Goal: Answer question/provide support: Share knowledge or assist other users

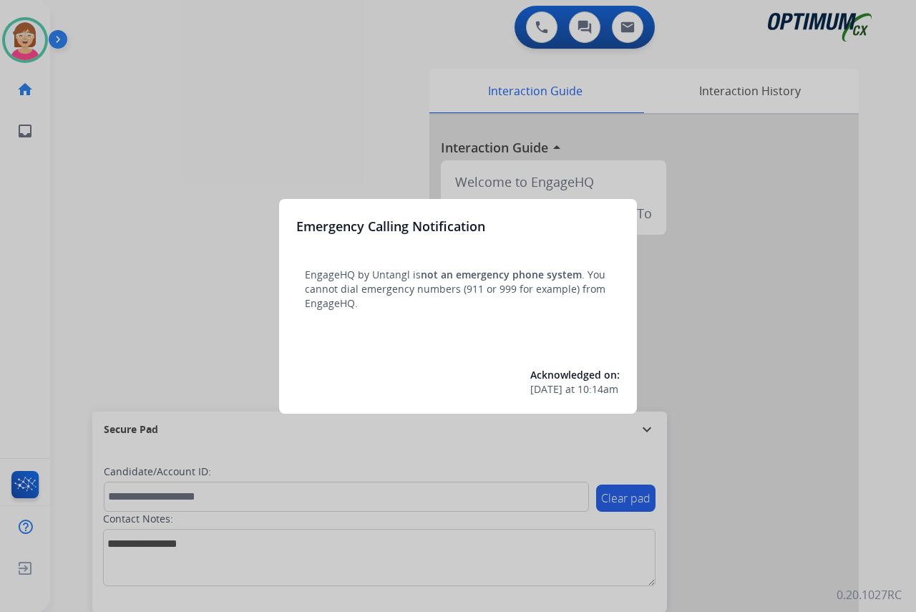
click at [115, 313] on div at bounding box center [458, 306] width 916 height 612
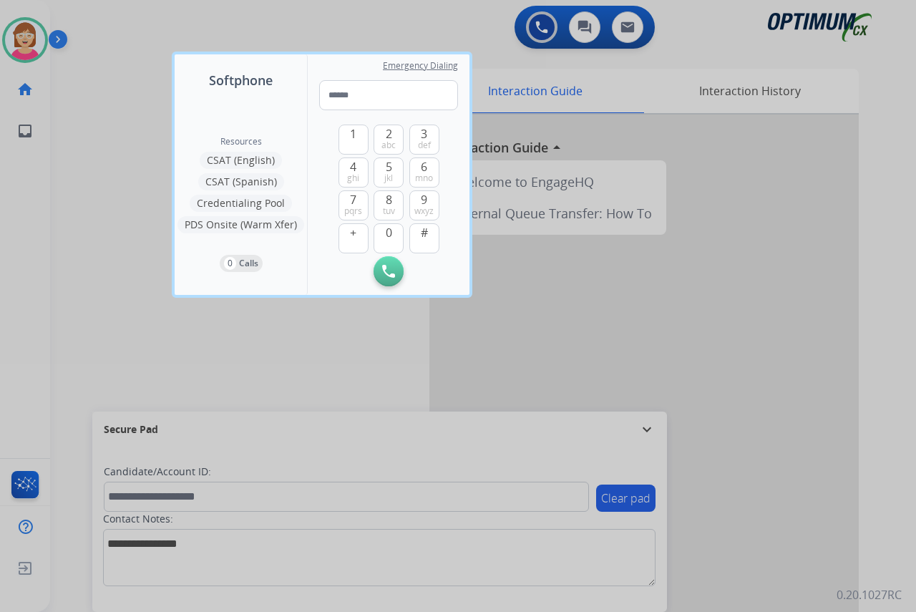
click at [115, 313] on div at bounding box center [458, 306] width 916 height 612
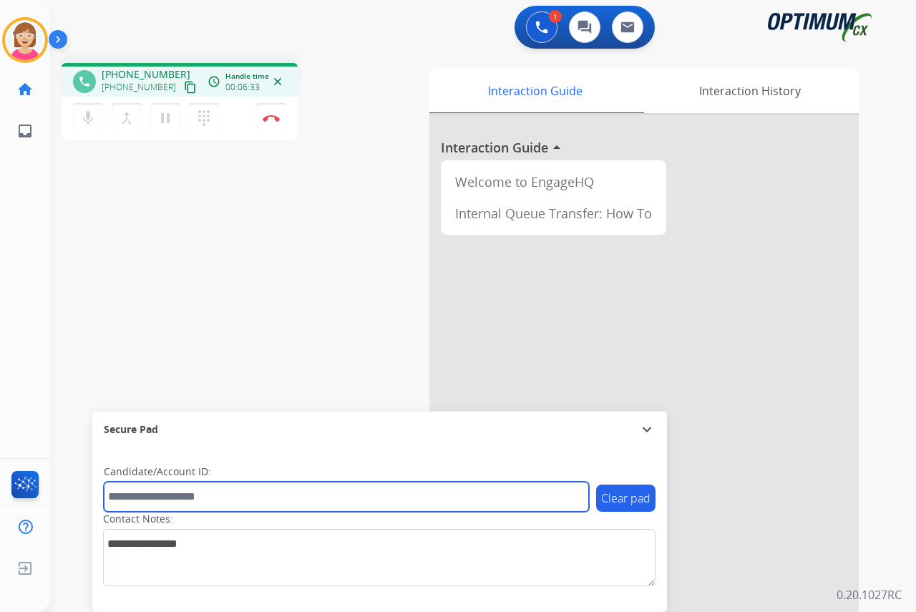
click at [134, 491] on input "text" at bounding box center [346, 496] width 485 height 30
type input "*******"
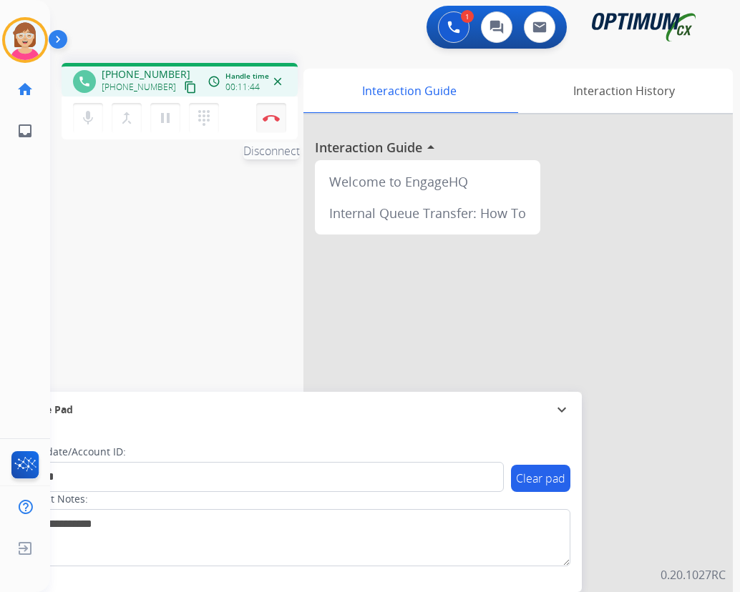
click at [271, 117] on img at bounding box center [271, 117] width 17 height 7
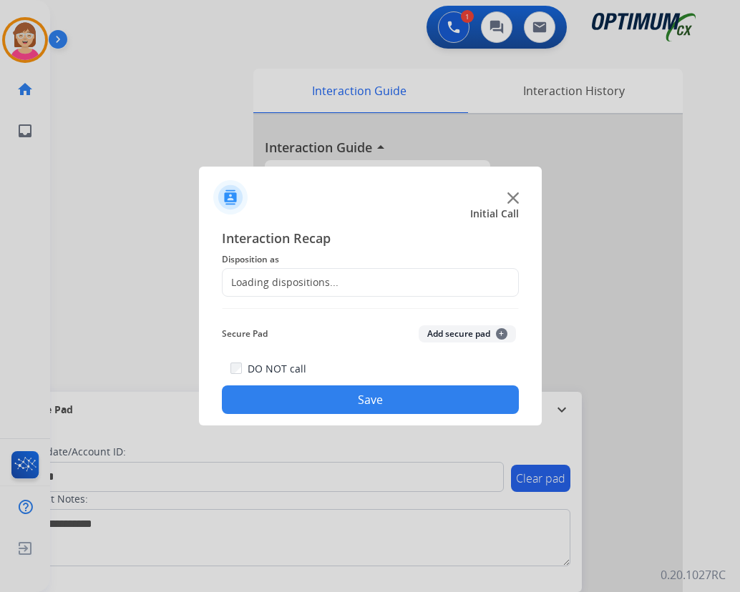
click at [271, 119] on div at bounding box center [370, 296] width 740 height 592
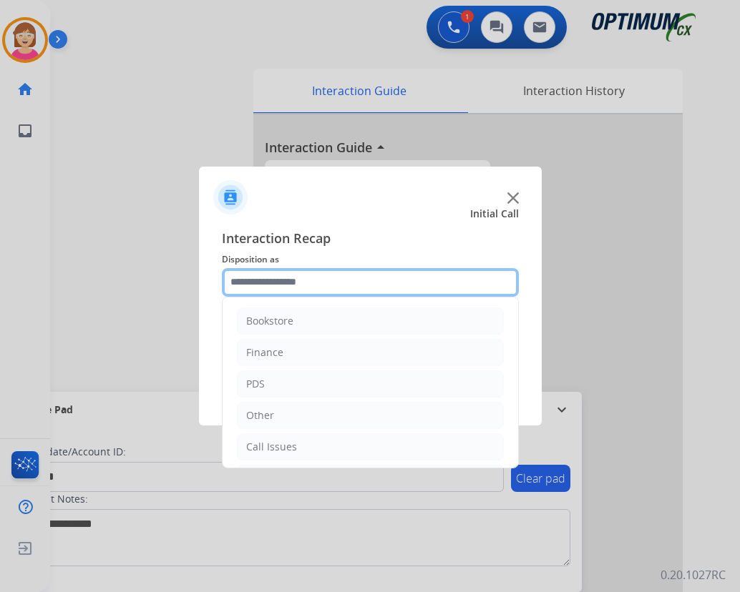
click at [247, 280] on input "text" at bounding box center [370, 282] width 297 height 29
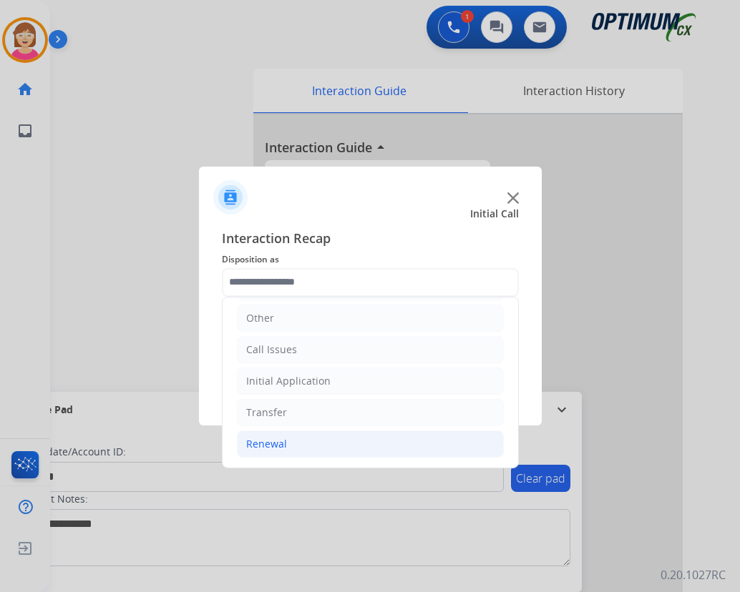
click at [280, 444] on div "Renewal" at bounding box center [266, 444] width 41 height 14
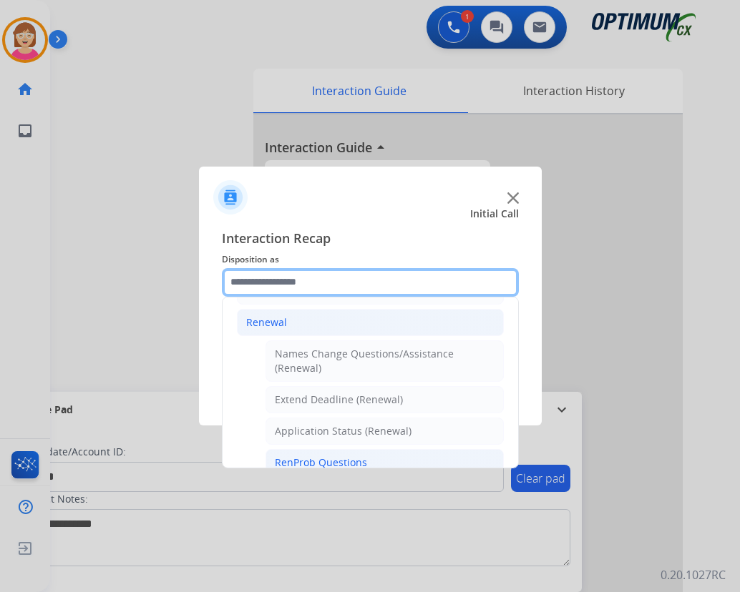
scroll to position [312, 0]
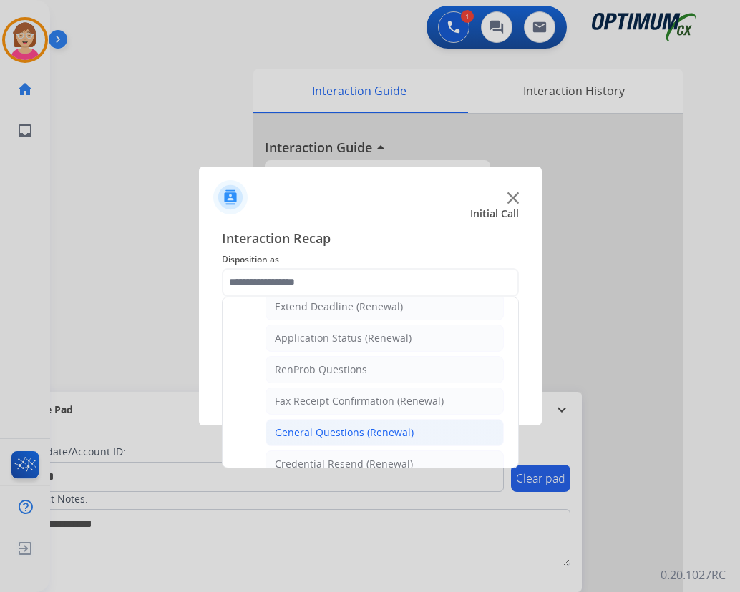
click at [329, 434] on div "General Questions (Renewal)" at bounding box center [344, 433] width 139 height 14
type input "**********"
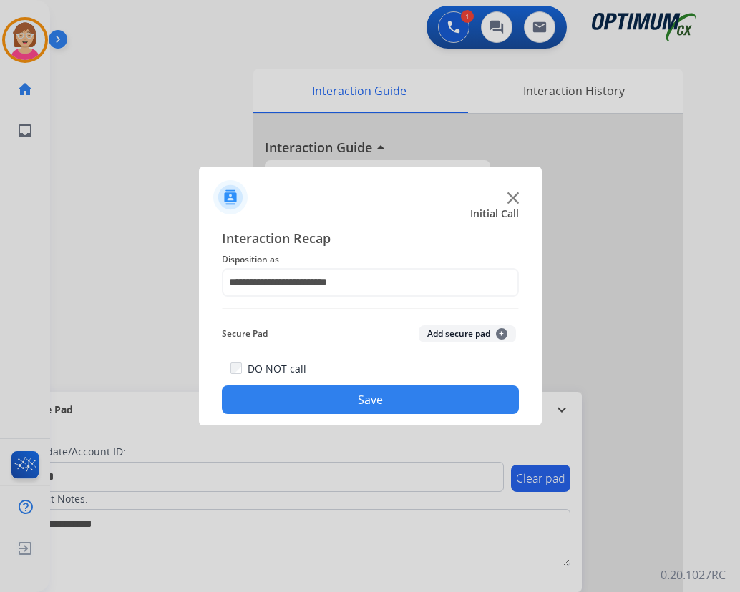
click at [499, 333] on span "+" at bounding box center [501, 333] width 11 height 11
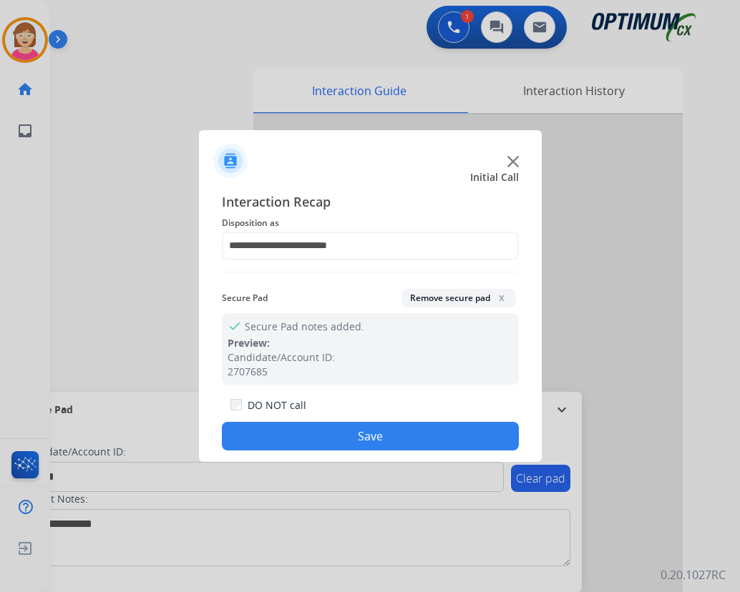
click at [289, 434] on button "Save" at bounding box center [370, 436] width 297 height 29
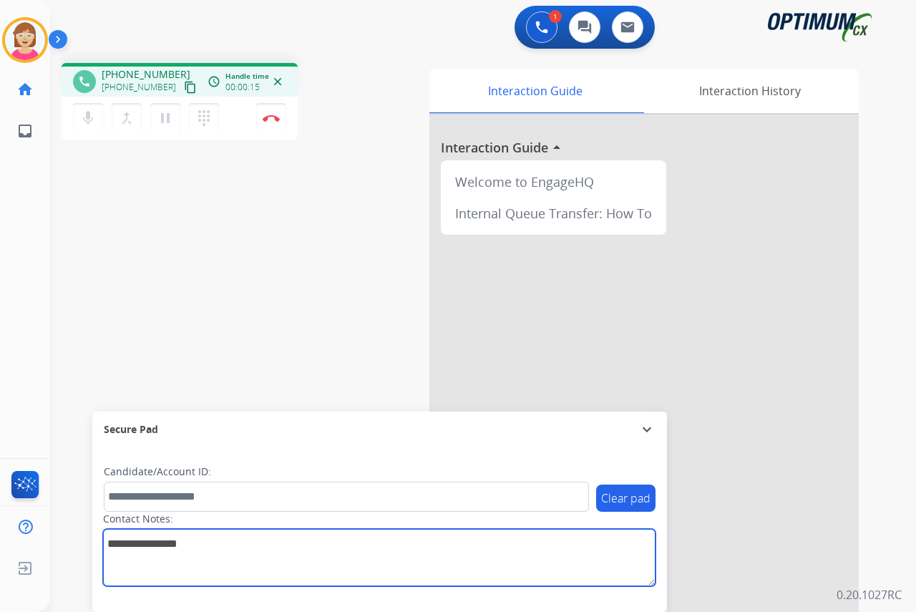
click at [124, 546] on textarea at bounding box center [379, 557] width 552 height 57
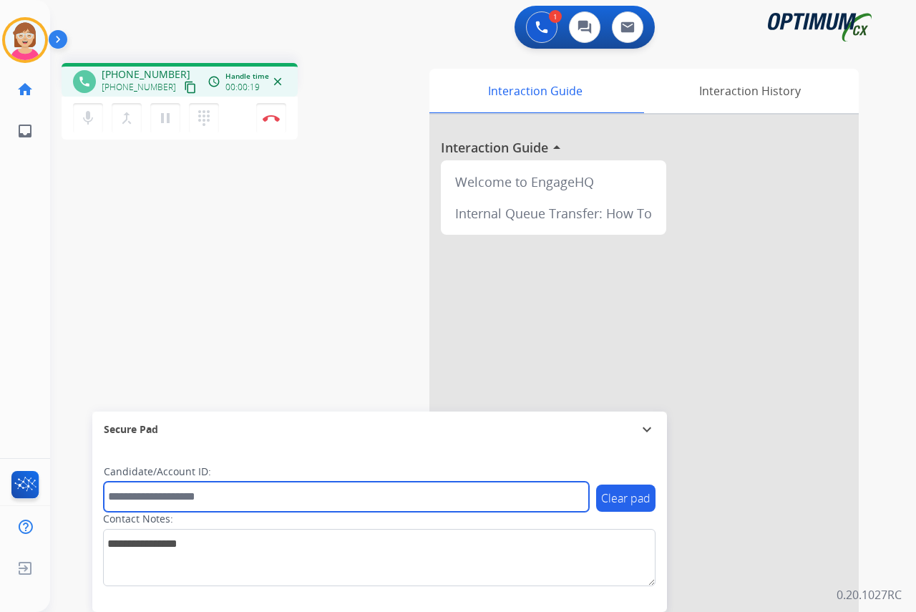
click at [122, 497] on input "text" at bounding box center [346, 496] width 485 height 30
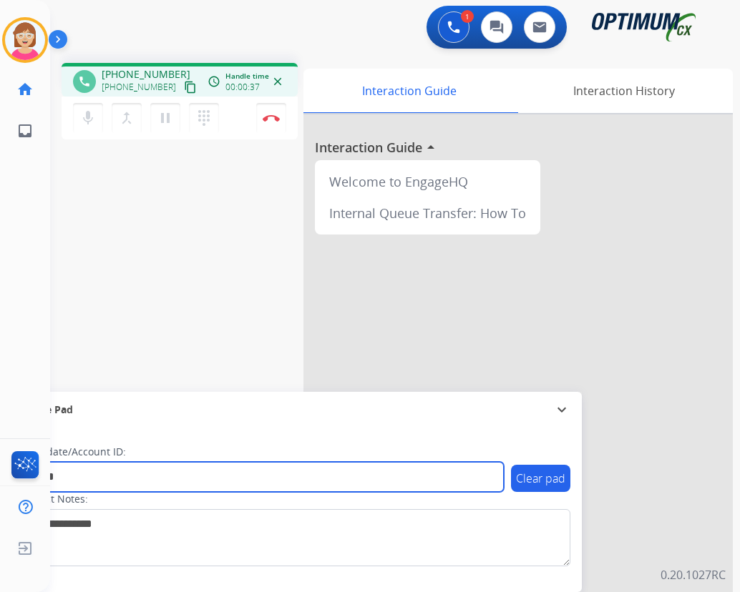
type input "*******"
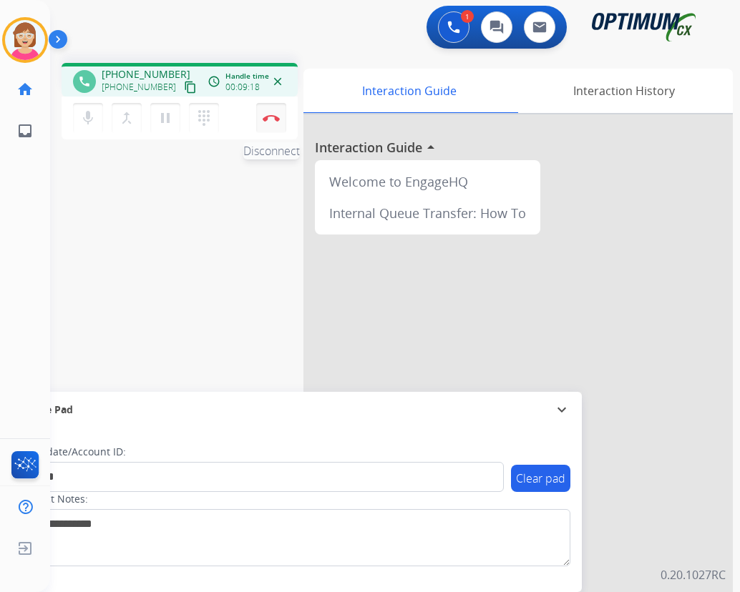
click at [272, 117] on img at bounding box center [271, 117] width 17 height 7
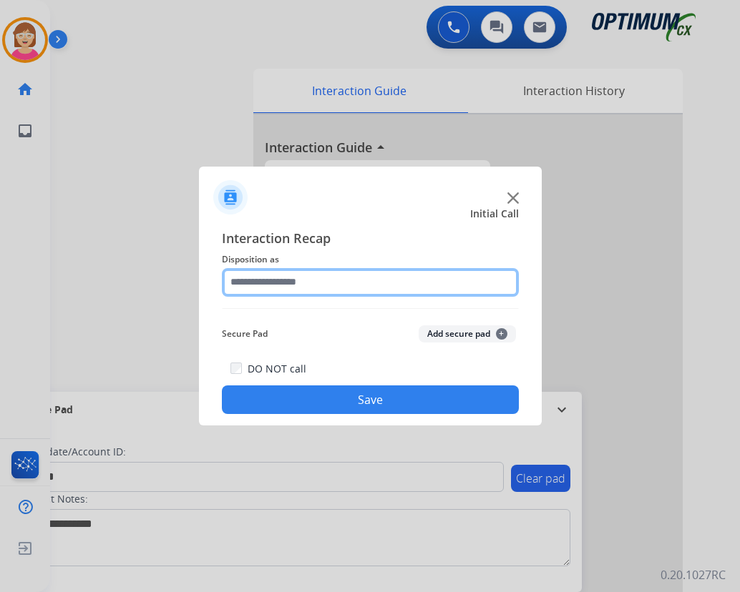
click at [253, 284] on input "text" at bounding box center [370, 282] width 297 height 29
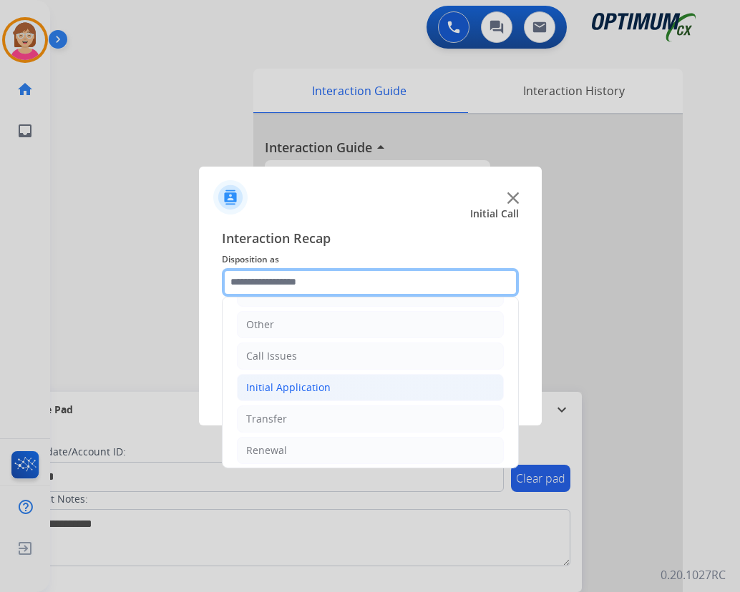
scroll to position [97, 0]
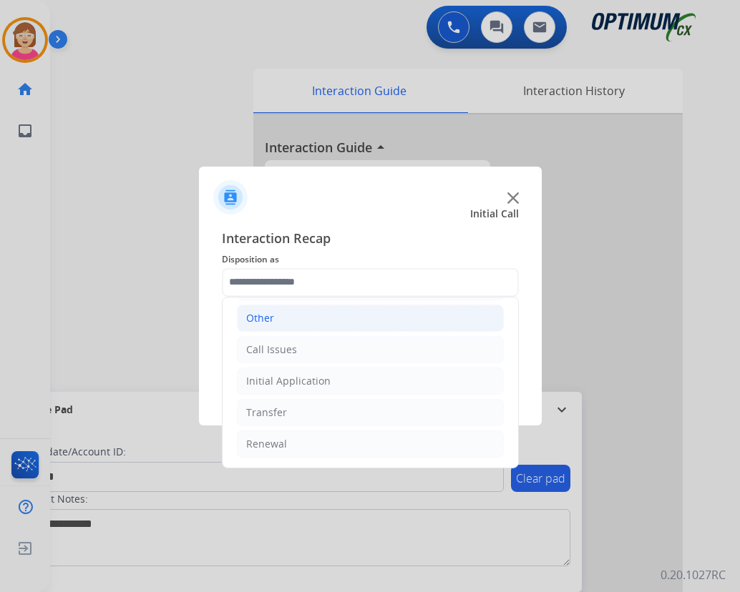
click at [268, 319] on div "Other" at bounding box center [260, 318] width 28 height 14
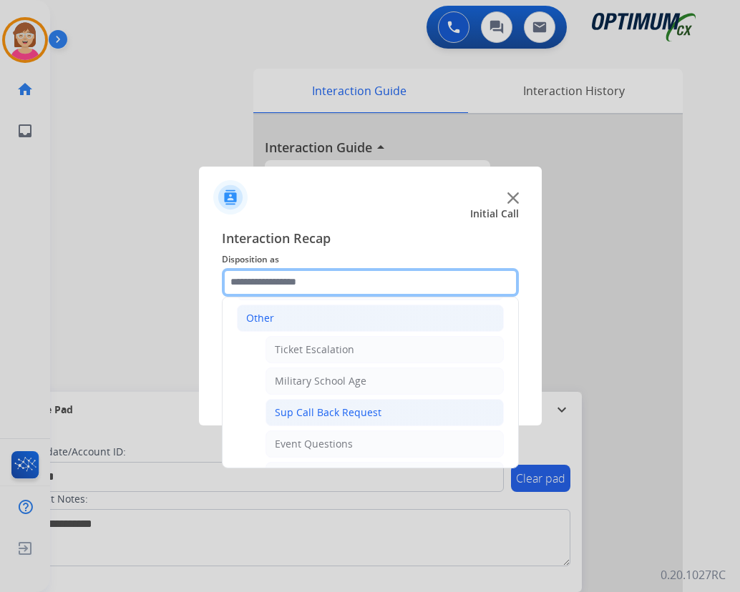
scroll to position [169, 0]
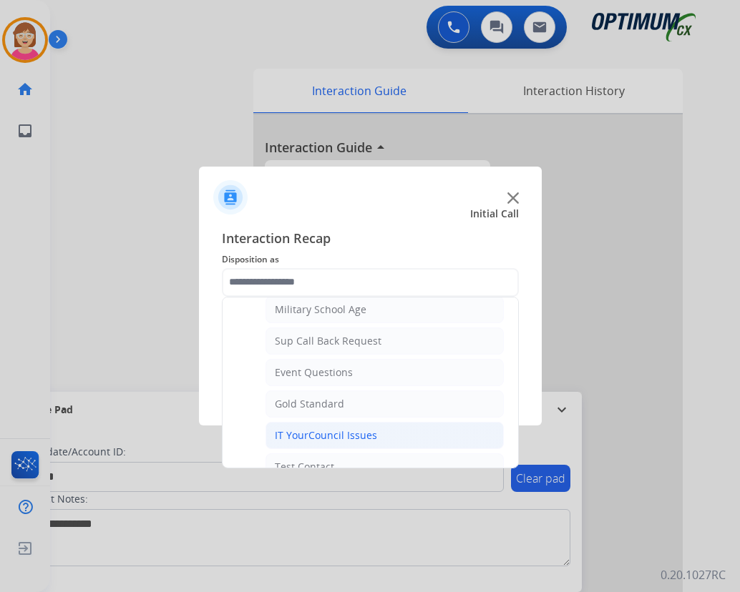
click at [320, 439] on div "IT YourCouncil Issues" at bounding box center [326, 436] width 102 height 14
type input "**********"
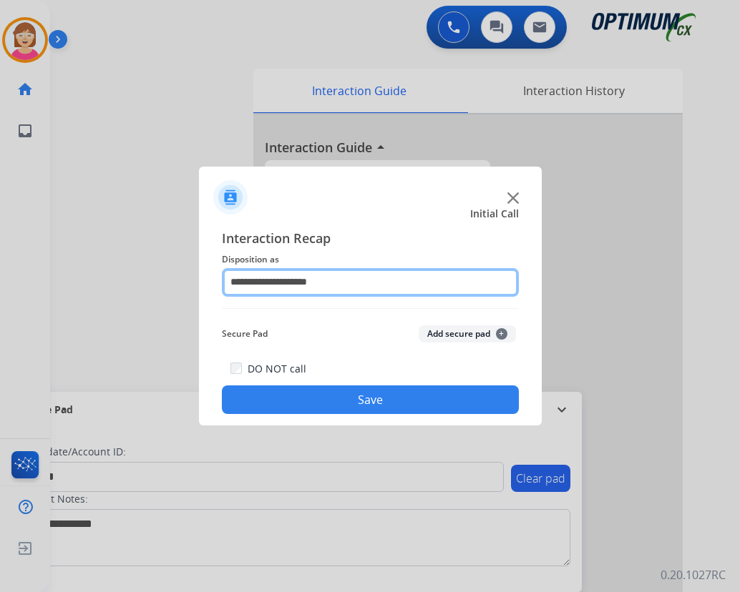
click at [349, 283] on input "**********" at bounding box center [370, 282] width 297 height 29
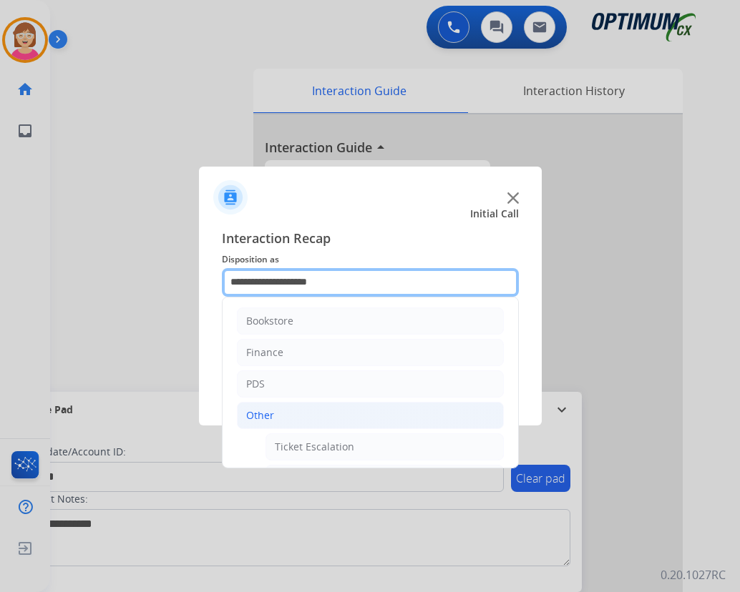
click at [356, 282] on input "**********" at bounding box center [370, 282] width 297 height 29
click at [357, 283] on input "**********" at bounding box center [370, 282] width 297 height 29
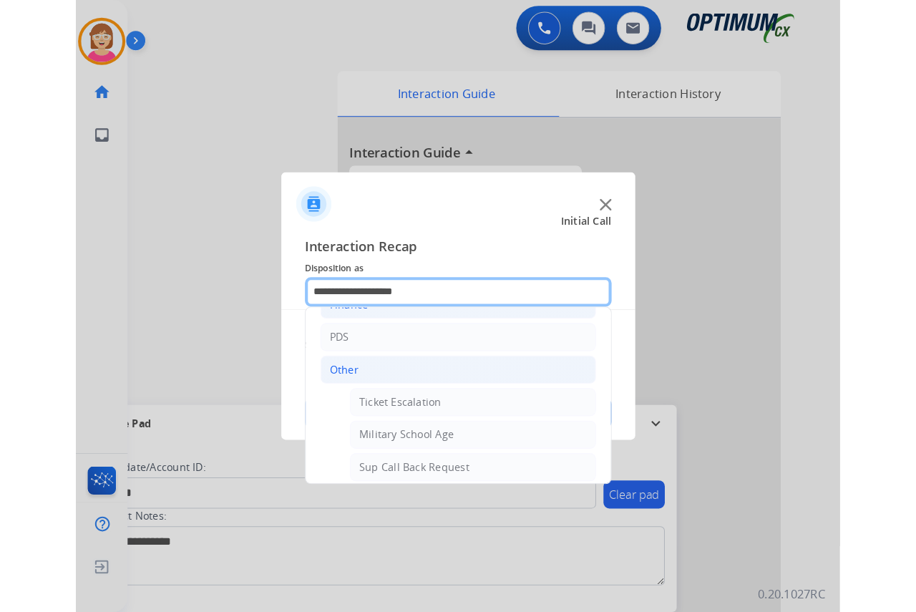
scroll to position [215, 0]
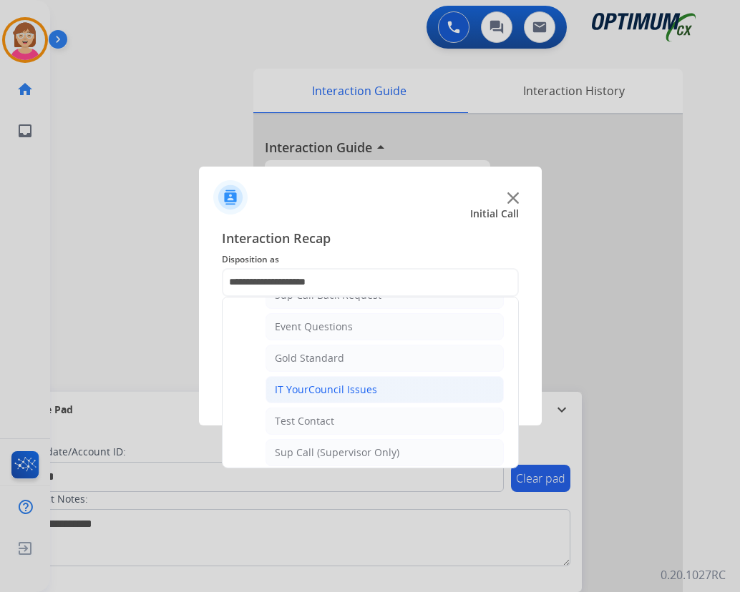
click at [346, 392] on div "IT YourCouncil Issues" at bounding box center [326, 390] width 102 height 14
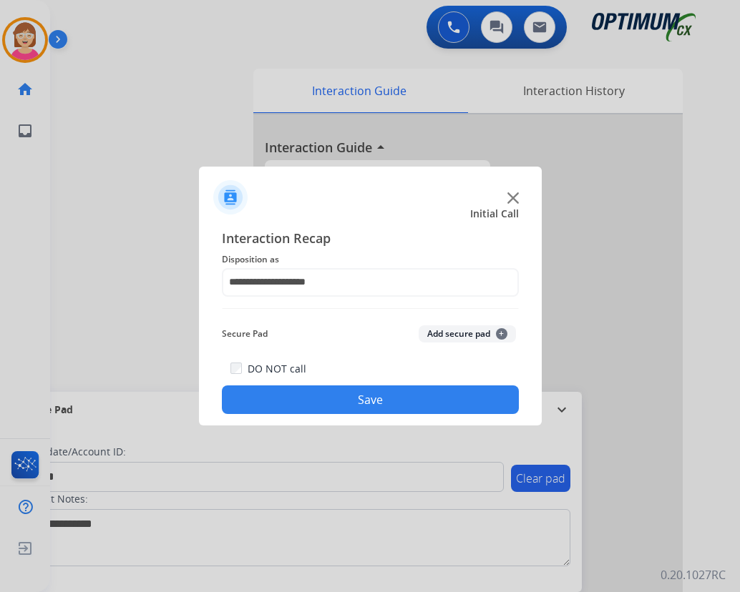
click at [500, 332] on span "+" at bounding box center [501, 333] width 11 height 11
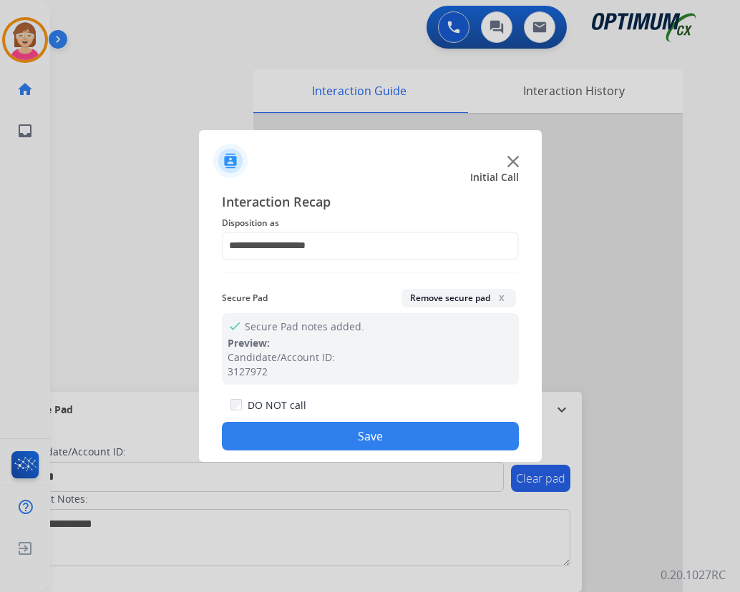
click at [322, 436] on button "Save" at bounding box center [370, 436] width 297 height 29
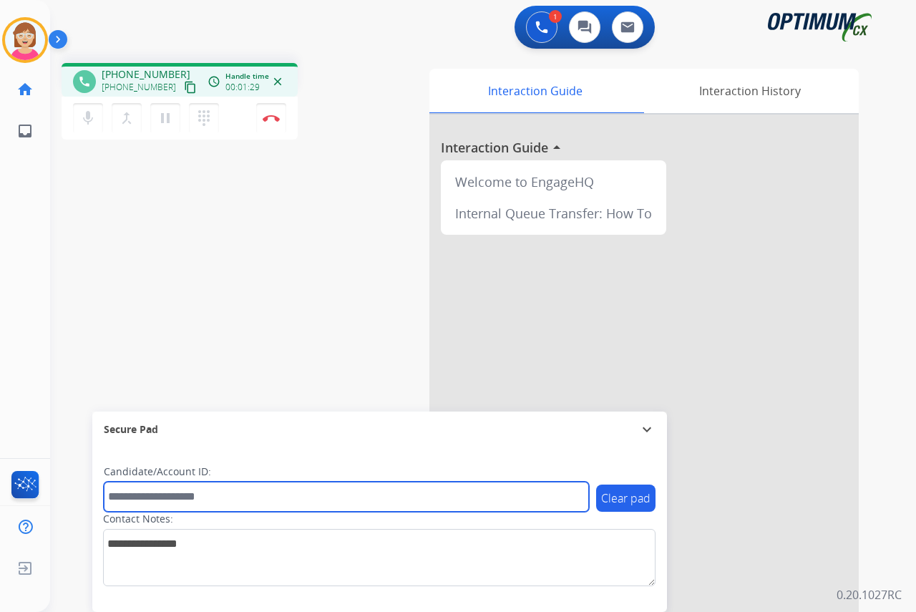
click at [121, 486] on input "text" at bounding box center [346, 496] width 485 height 30
type input "**********"
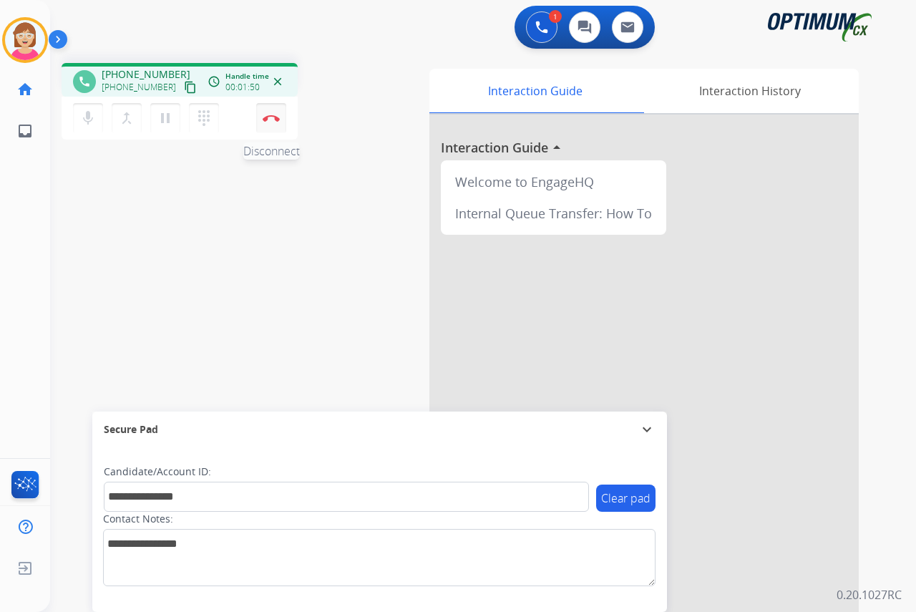
click at [269, 114] on img at bounding box center [271, 117] width 17 height 7
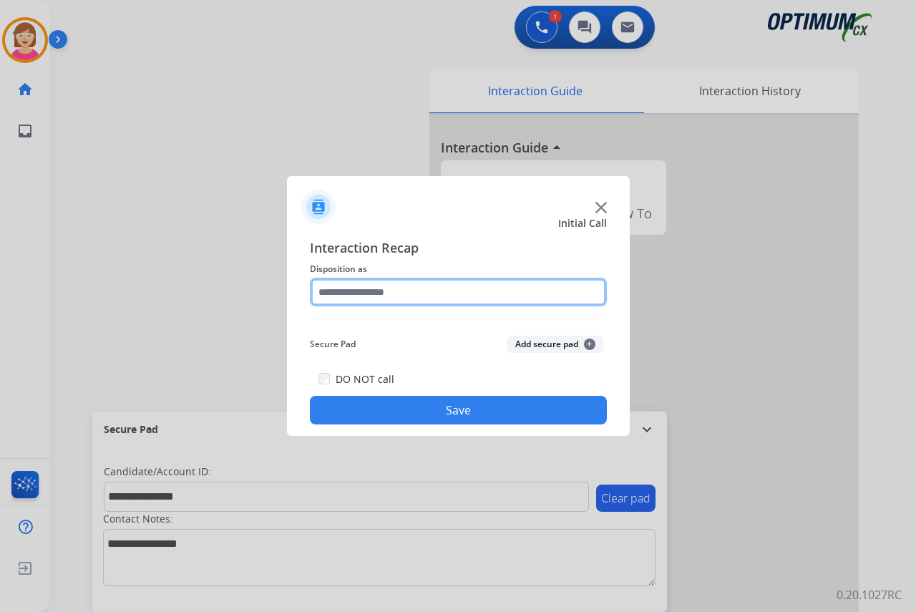
click at [331, 293] on input "text" at bounding box center [458, 292] width 297 height 29
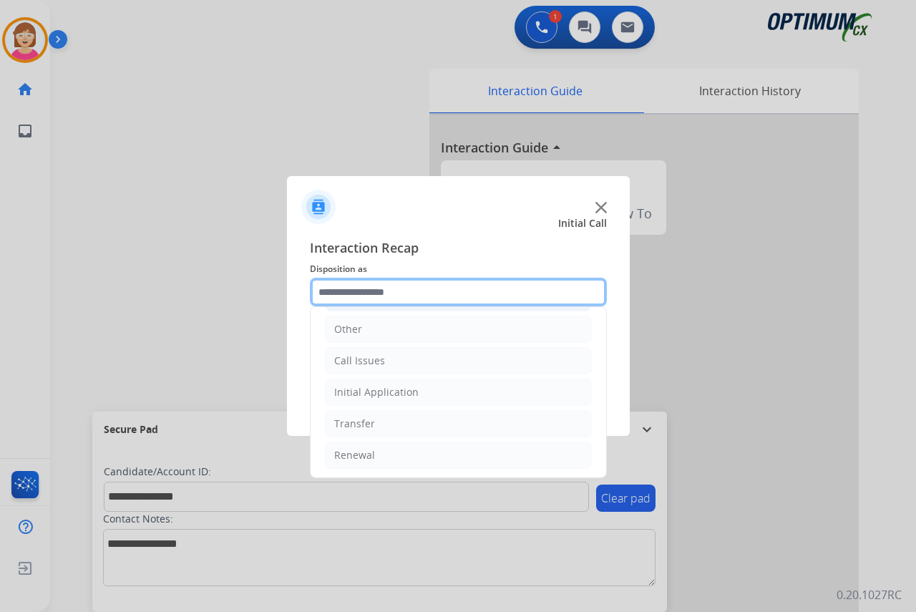
scroll to position [97, 0]
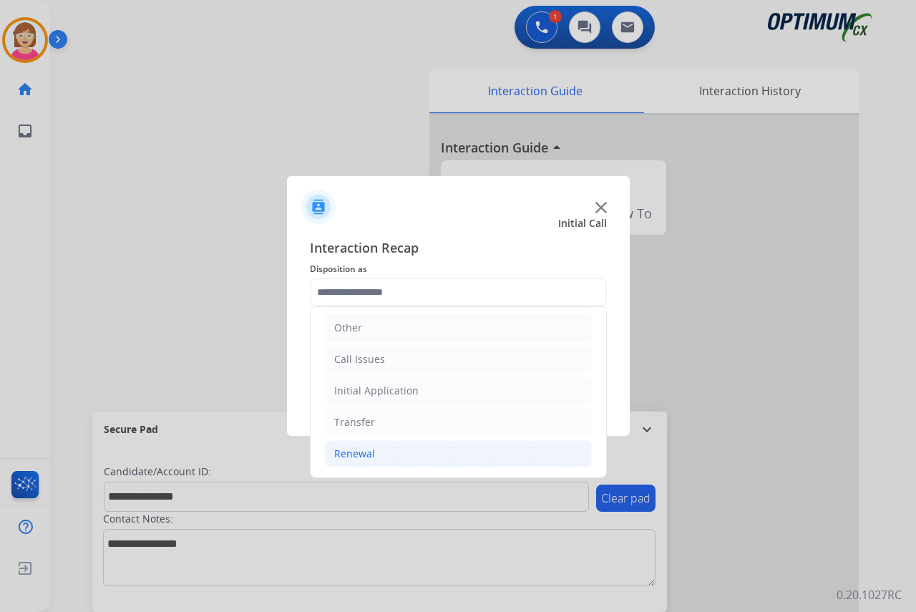
click at [363, 451] on div "Renewal" at bounding box center [354, 453] width 41 height 14
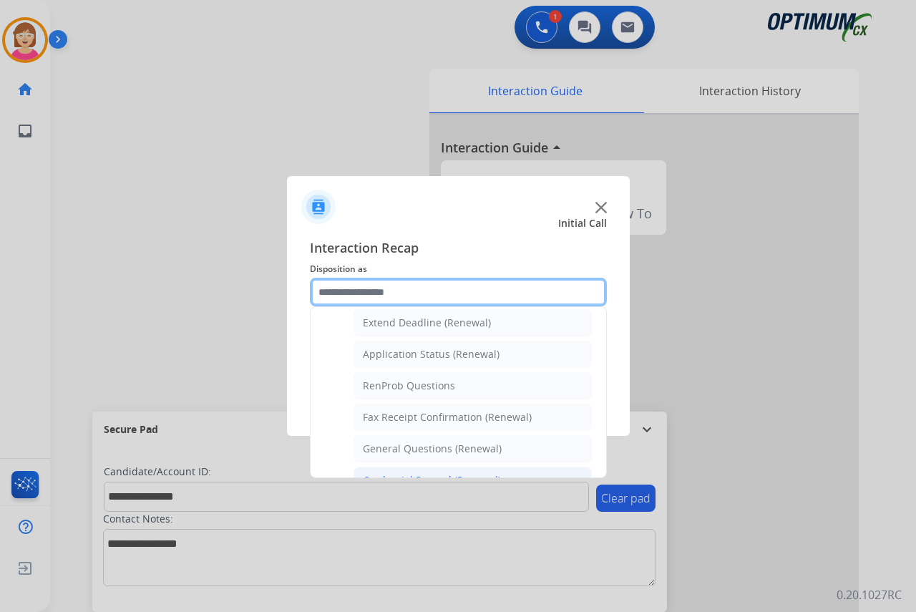
scroll to position [383, 0]
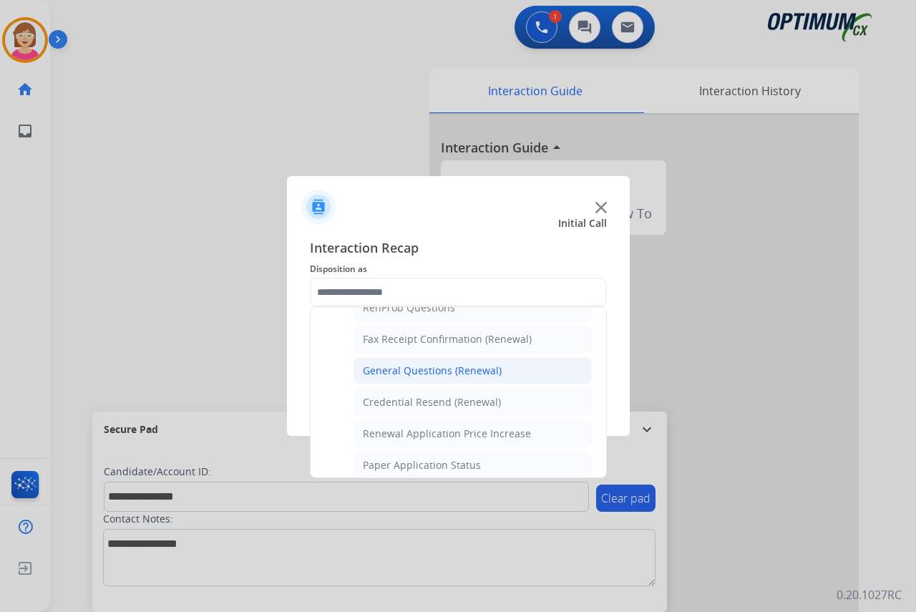
click at [421, 369] on div "General Questions (Renewal)" at bounding box center [432, 370] width 139 height 14
type input "**********"
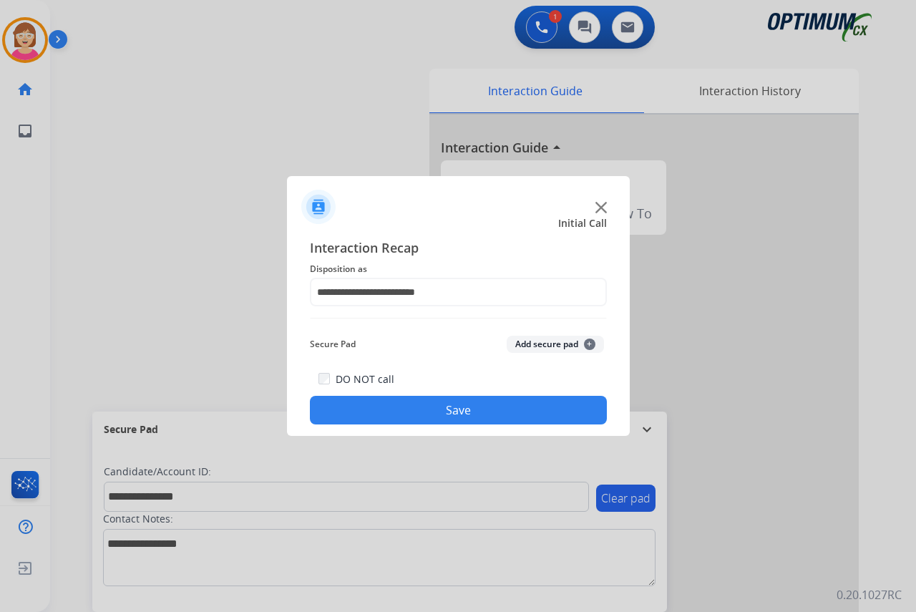
click at [589, 343] on span "+" at bounding box center [589, 343] width 11 height 11
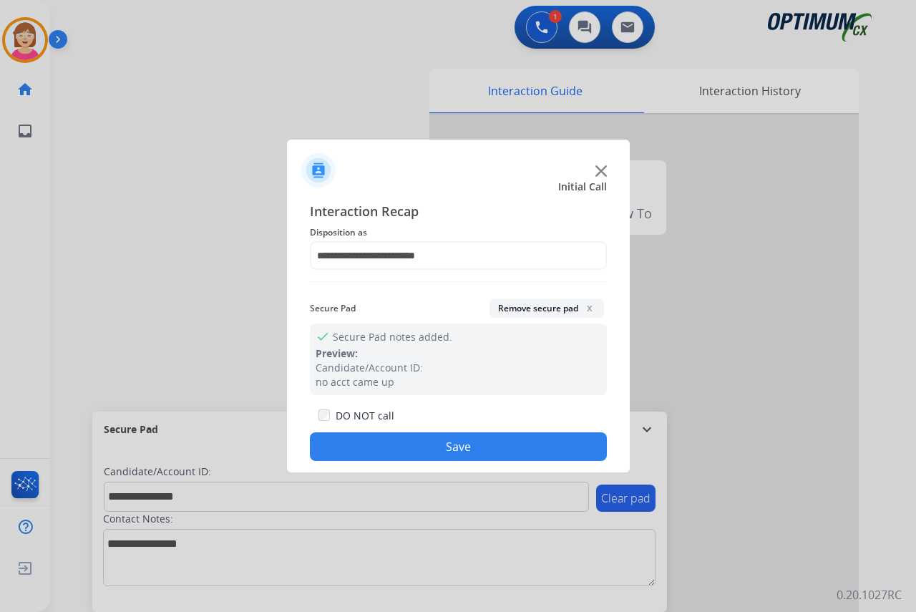
click at [406, 446] on button "Save" at bounding box center [458, 446] width 297 height 29
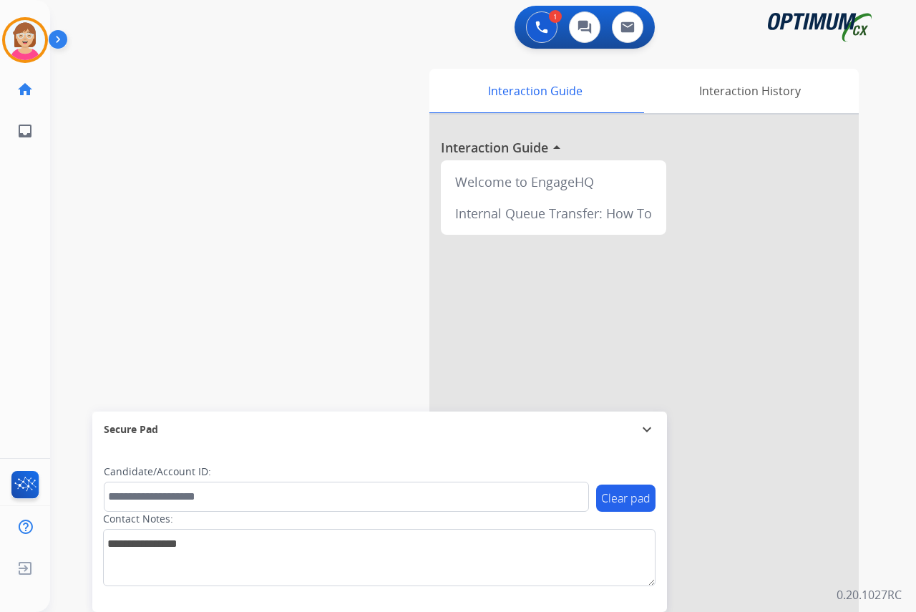
drag, startPoint x: 406, startPoint y: 446, endPoint x: 358, endPoint y: 220, distance: 230.4
click at [358, 220] on div "swap_horiz Break voice bridge close_fullscreen Connect 3-Way Call merge_type Se…" at bounding box center [465, 350] width 831 height 597
click at [18, 39] on img at bounding box center [25, 40] width 40 height 40
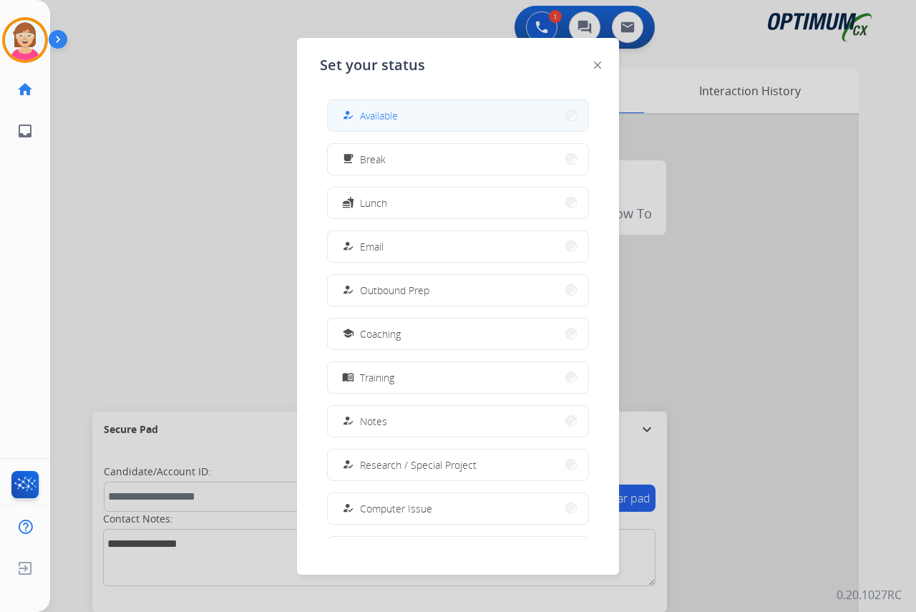
click at [390, 117] on span "Available" at bounding box center [379, 115] width 38 height 15
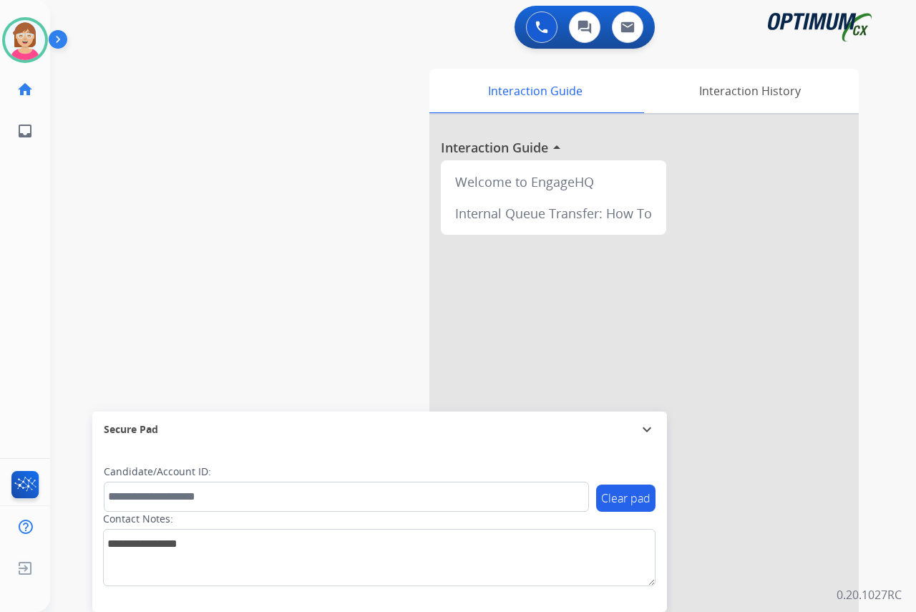
click at [35, 269] on div "[PERSON_NAME] Available Edit Avatar Agent: [PERSON_NAME] Profile: OCX Training …" at bounding box center [25, 306] width 50 height 612
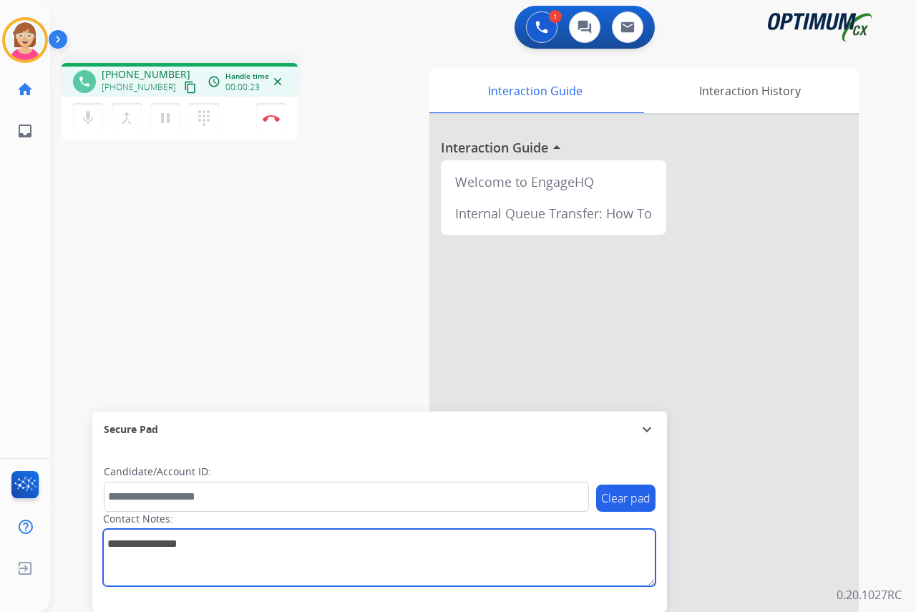
click at [122, 548] on textarea at bounding box center [379, 557] width 552 height 57
type textarea "****"
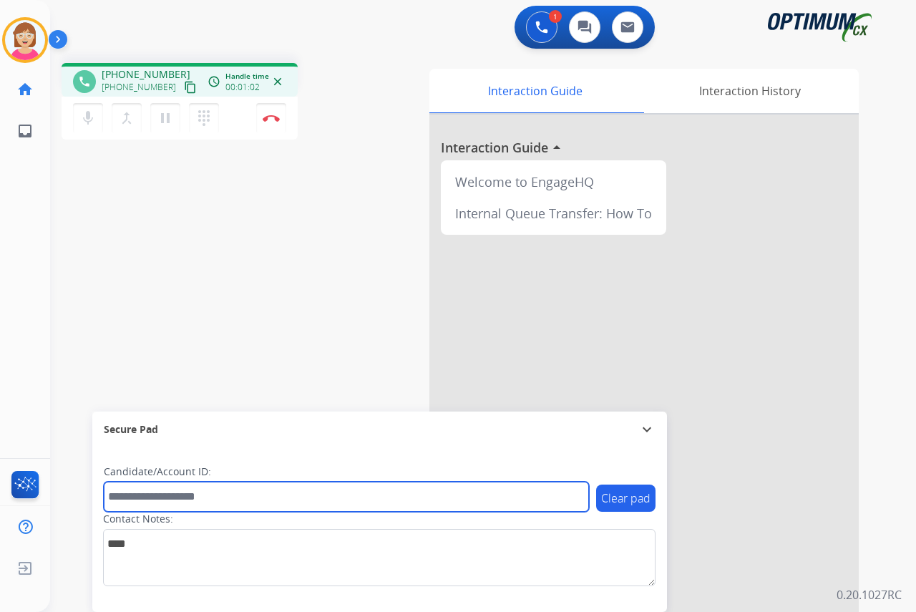
click at [126, 496] on input "text" at bounding box center [346, 496] width 485 height 30
click at [133, 499] on input "text" at bounding box center [346, 496] width 485 height 30
type input "*******"
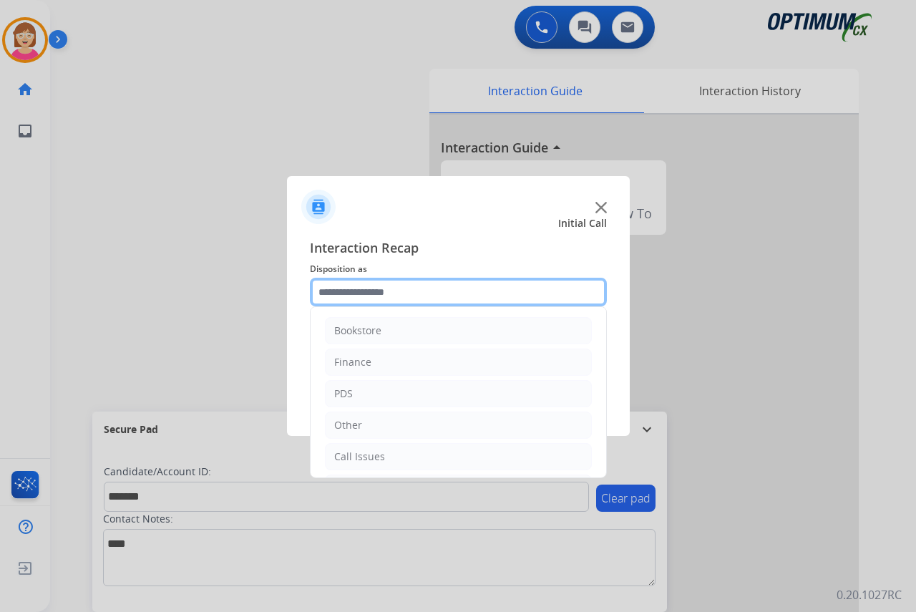
click at [341, 284] on input "text" at bounding box center [458, 292] width 297 height 29
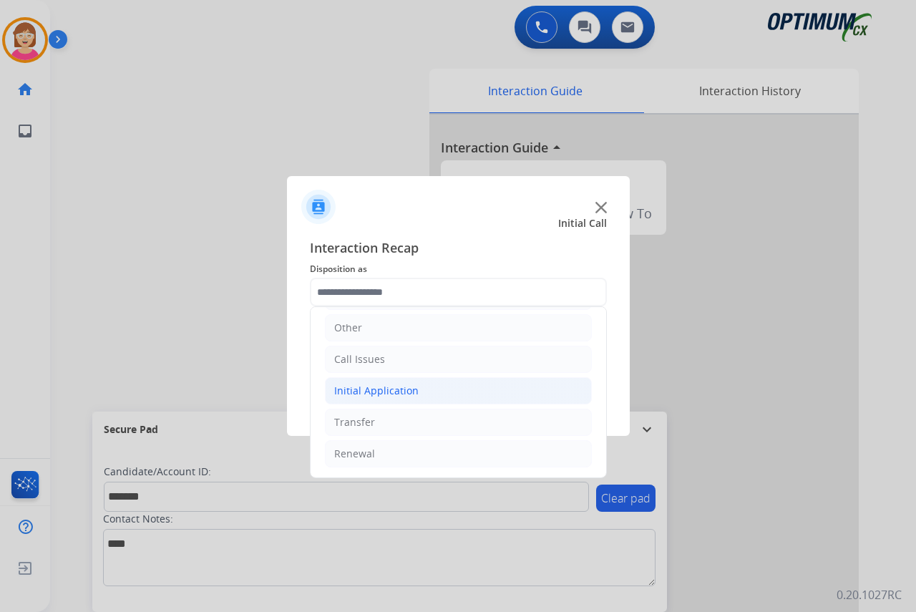
click at [379, 387] on div "Initial Application" at bounding box center [376, 390] width 84 height 14
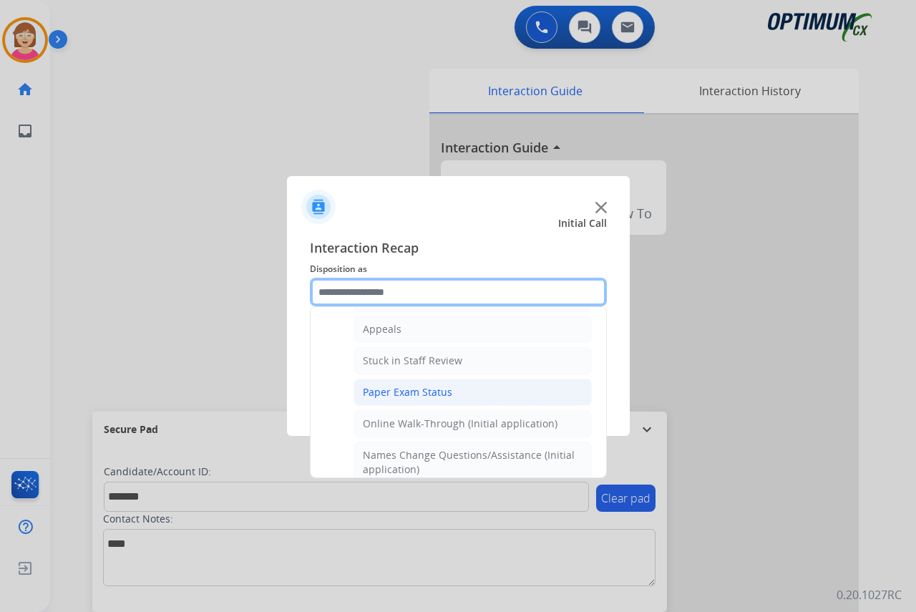
scroll to position [240, 0]
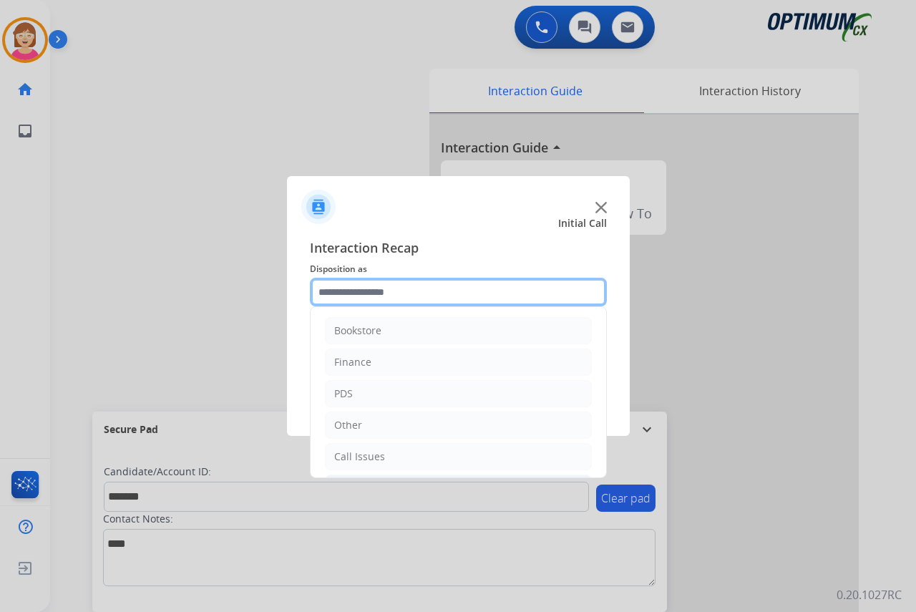
drag, startPoint x: 425, startPoint y: 402, endPoint x: 395, endPoint y: 290, distance: 115.6
click at [395, 290] on input "text" at bounding box center [458, 292] width 297 height 29
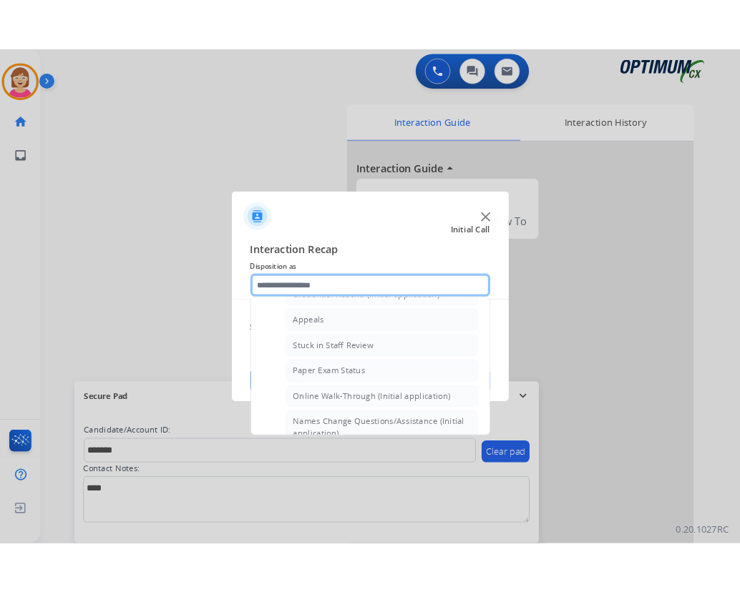
scroll to position [215, 0]
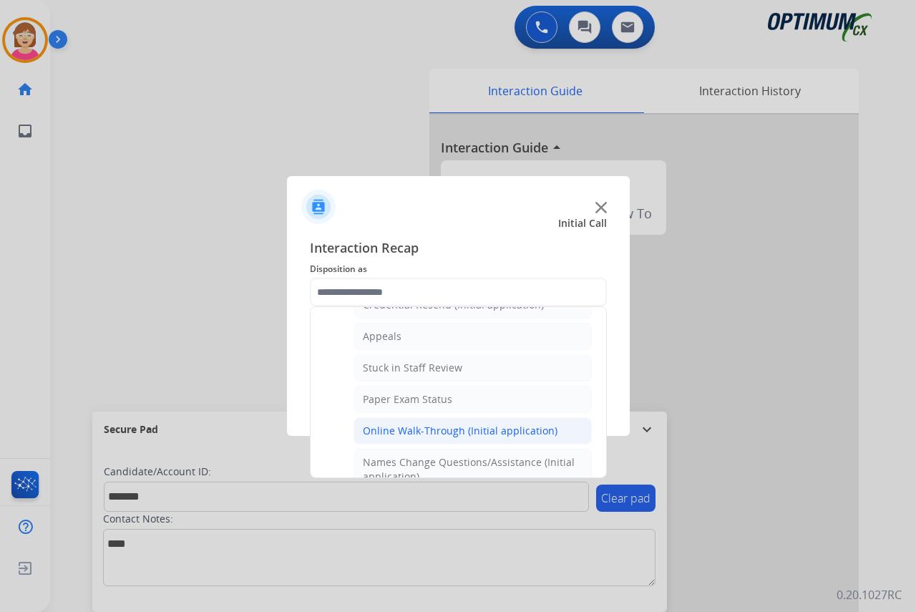
click at [432, 429] on div "Online Walk-Through (Initial application)" at bounding box center [460, 431] width 195 height 14
type input "**********"
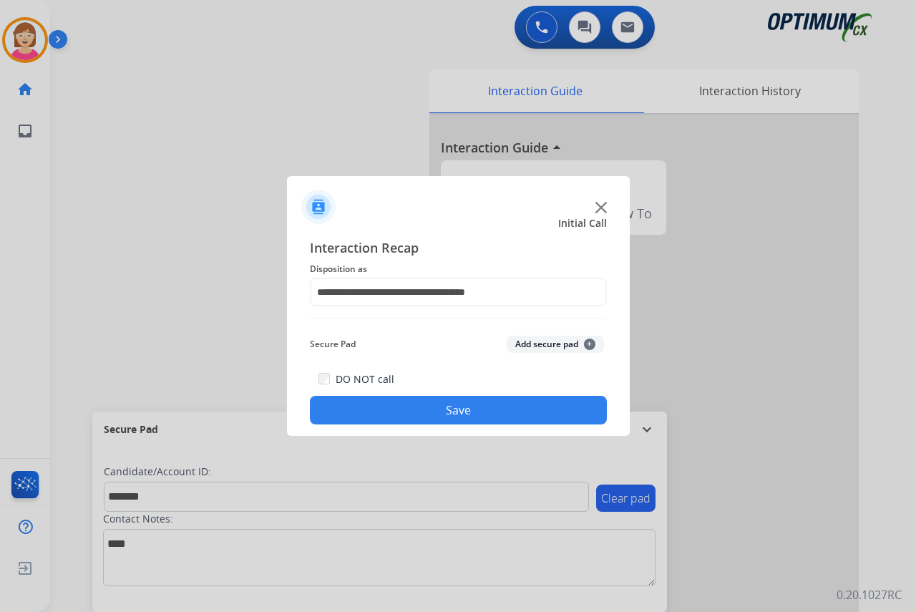
click at [590, 346] on span "+" at bounding box center [589, 343] width 11 height 11
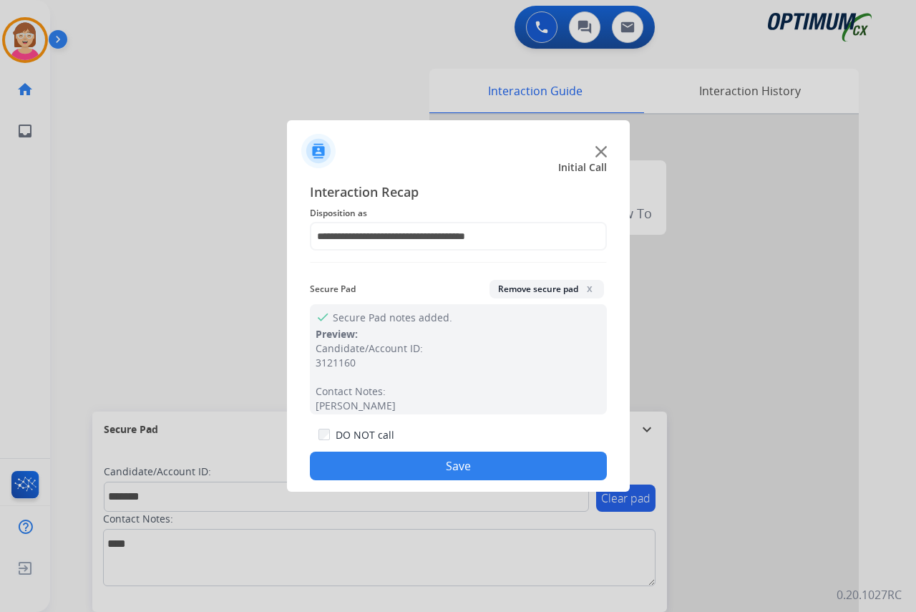
click at [400, 458] on button "Save" at bounding box center [458, 465] width 297 height 29
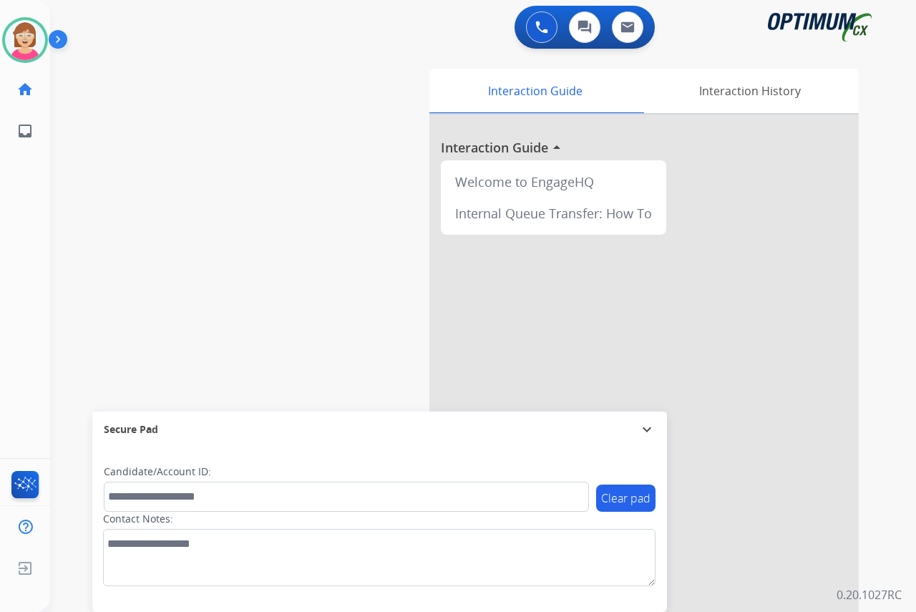
click at [32, 216] on div "[PERSON_NAME] Available Edit Avatar Agent: [PERSON_NAME] Profile: OCX Training …" at bounding box center [25, 306] width 50 height 612
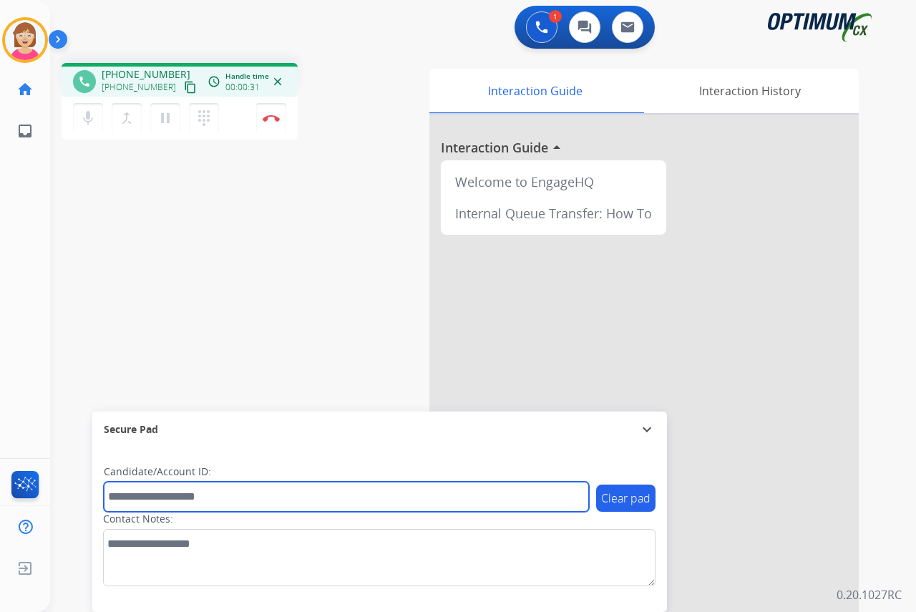
click at [136, 499] on input "text" at bounding box center [346, 496] width 485 height 30
type input "*******"
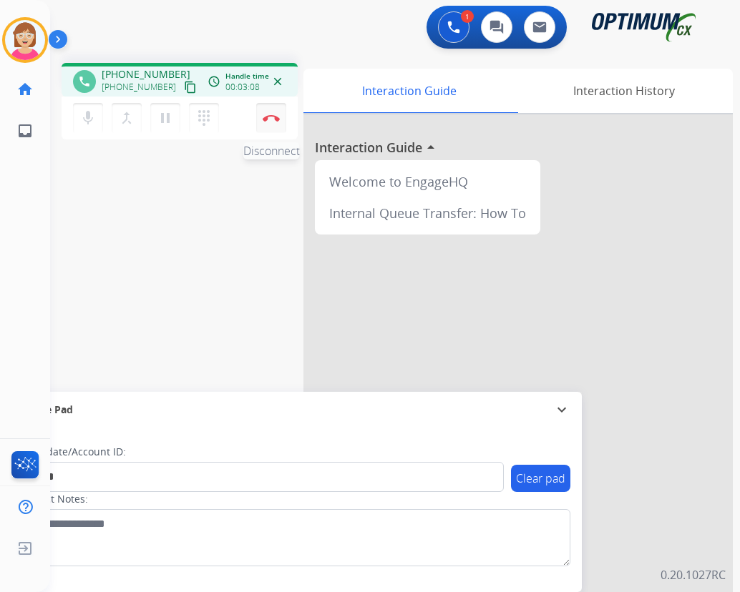
click at [270, 115] on img at bounding box center [271, 117] width 17 height 7
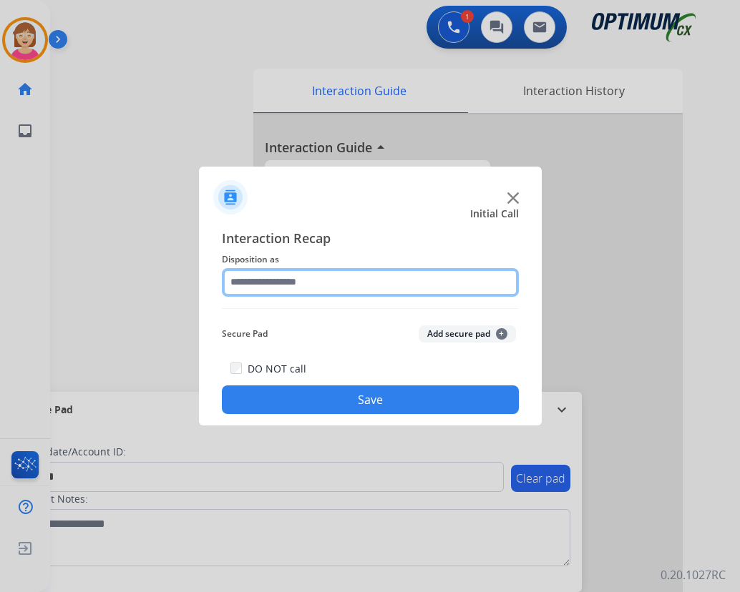
click at [256, 283] on input "text" at bounding box center [370, 282] width 297 height 29
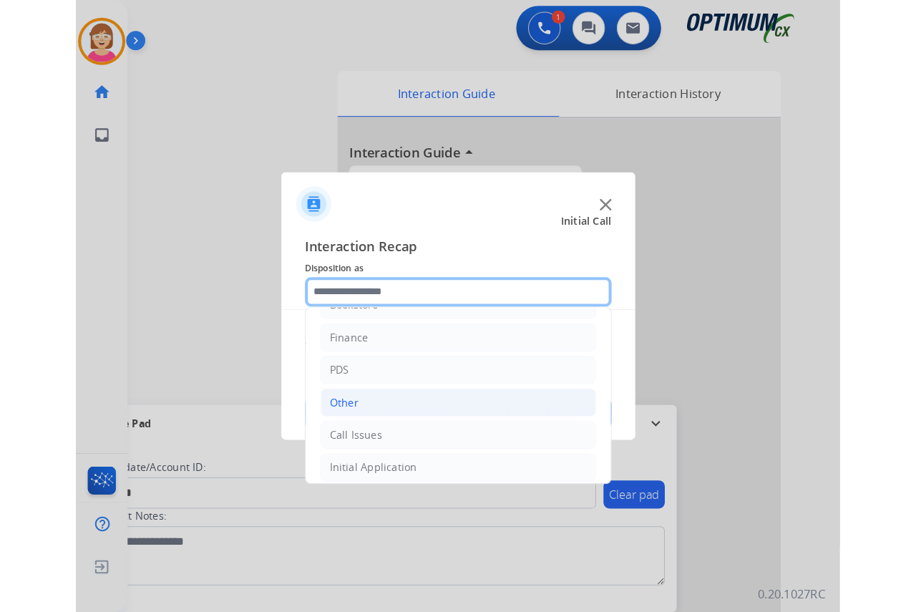
scroll to position [0, 0]
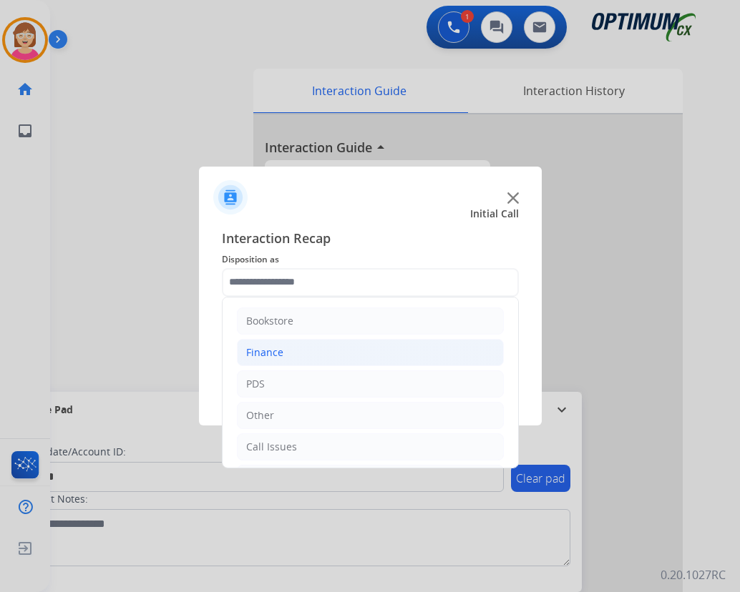
click at [276, 354] on div "Finance" at bounding box center [264, 353] width 37 height 14
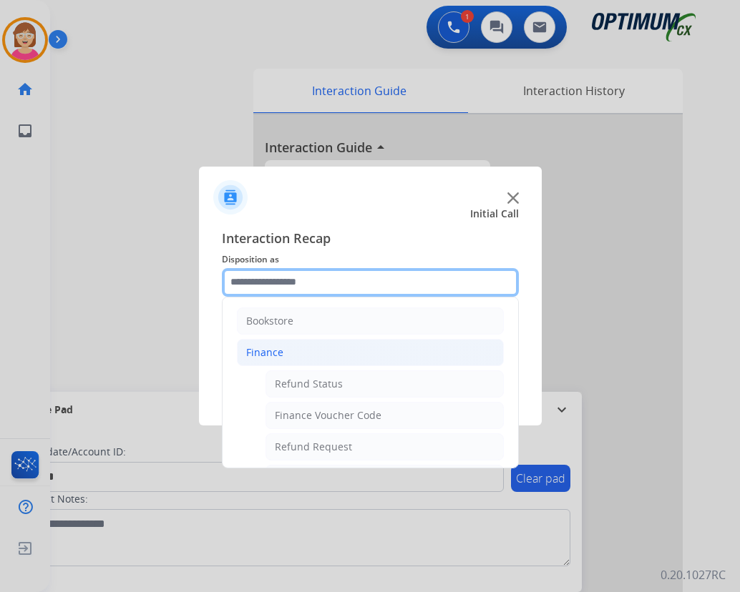
drag, startPoint x: 305, startPoint y: 416, endPoint x: 278, endPoint y: 275, distance: 143.0
click at [278, 275] on input "text" at bounding box center [370, 282] width 297 height 29
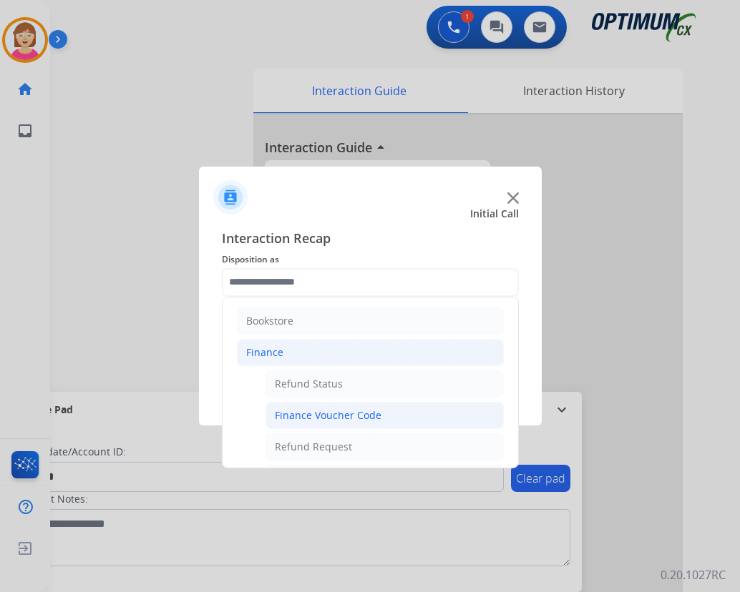
click at [318, 412] on div "Finance Voucher Code" at bounding box center [328, 415] width 107 height 14
type input "**********"
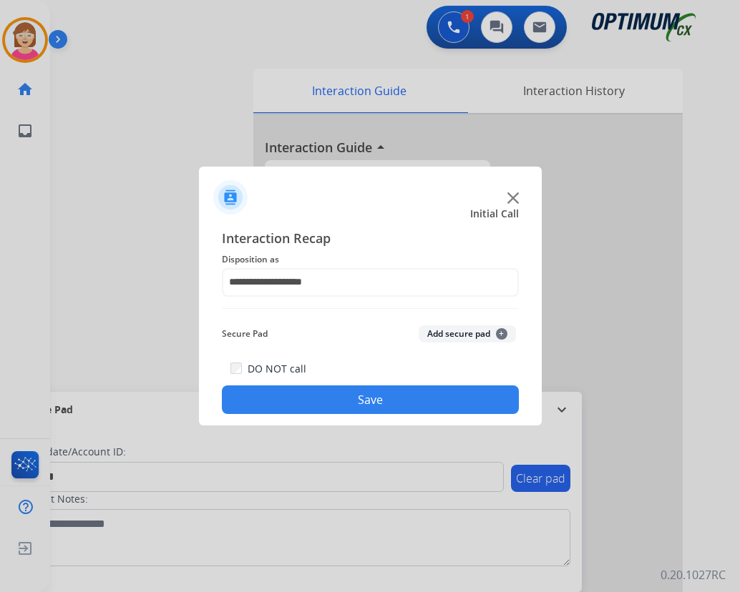
click at [502, 332] on span "+" at bounding box center [501, 333] width 11 height 11
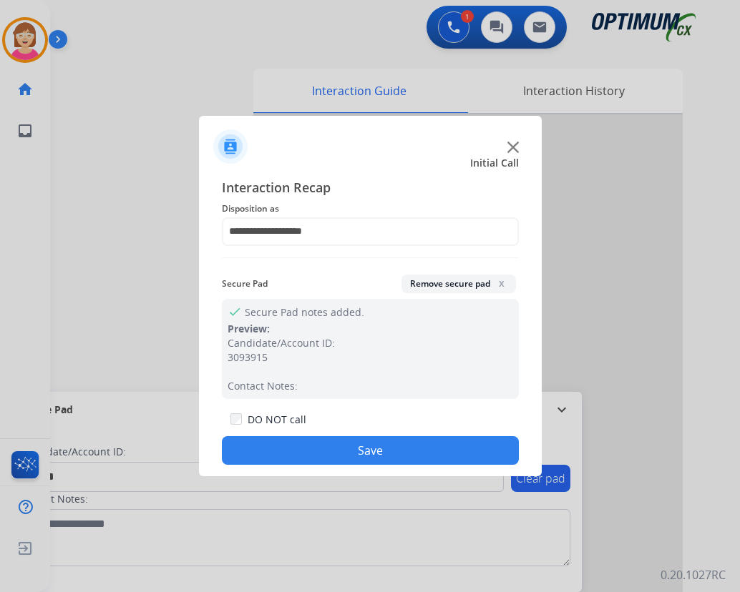
click at [308, 446] on button "Save" at bounding box center [370, 450] width 297 height 29
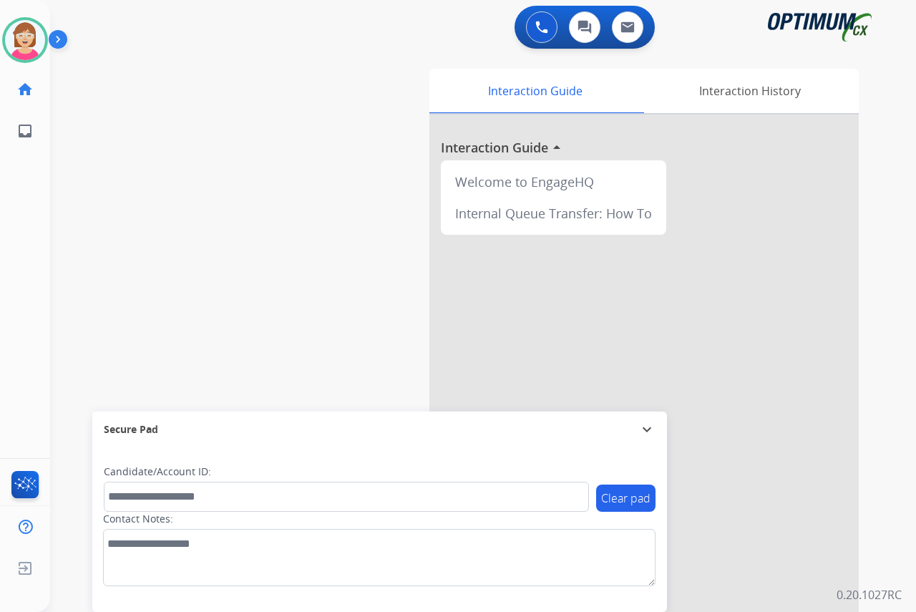
click at [20, 310] on div "[PERSON_NAME] Available Edit Avatar Agent: [PERSON_NAME] Profile: OCX Training …" at bounding box center [25, 306] width 50 height 612
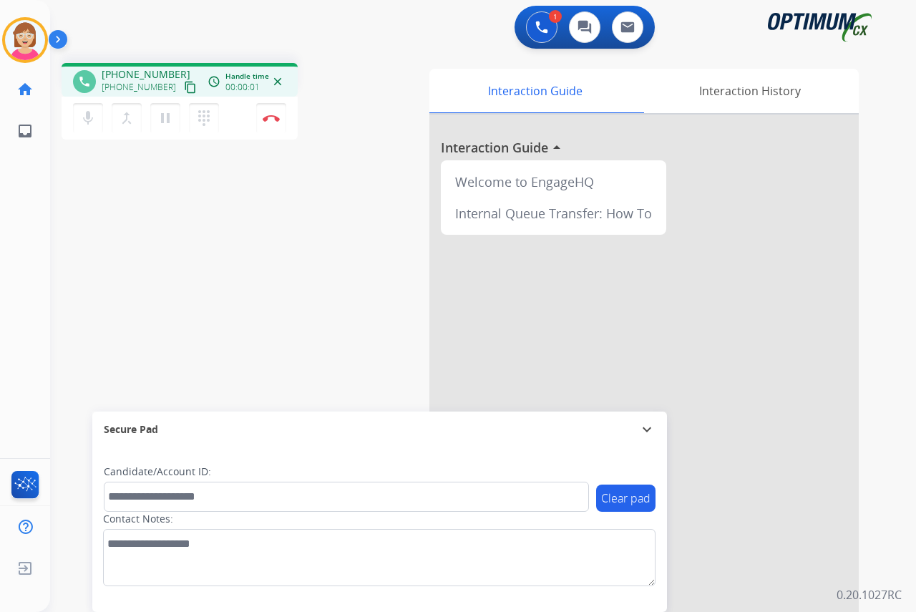
click at [23, 225] on div "[PERSON_NAME] Edit Avatar Agent: [PERSON_NAME] Profile: OCX Training home Home …" at bounding box center [25, 306] width 50 height 612
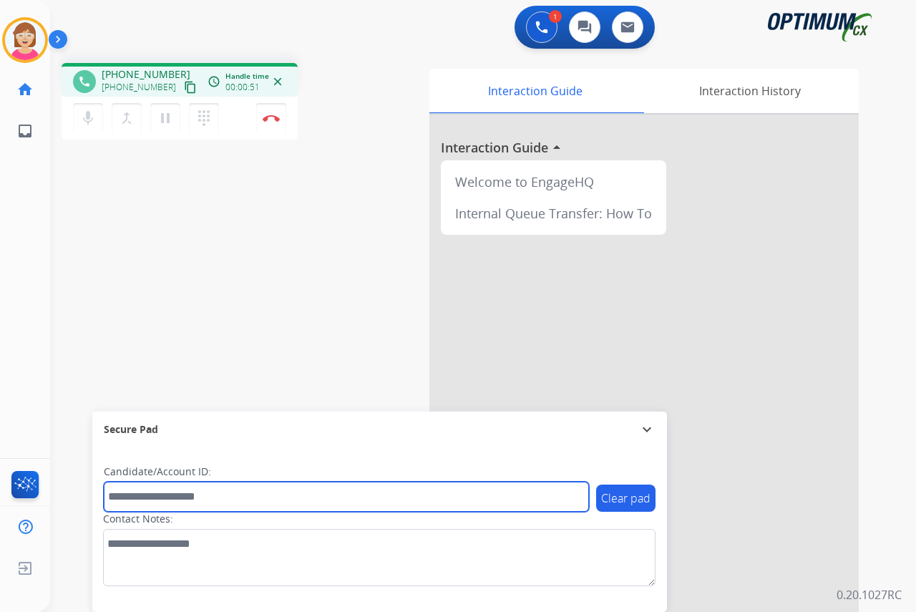
click at [132, 496] on input "text" at bounding box center [346, 496] width 485 height 30
type input "***"
drag, startPoint x: 142, startPoint y: 493, endPoint x: 103, endPoint y: 491, distance: 38.7
click at [103, 491] on div "Clear pad Candidate/Account ID: *** Contact Notes:" at bounding box center [379, 529] width 574 height 165
click at [121, 498] on input "text" at bounding box center [346, 496] width 485 height 30
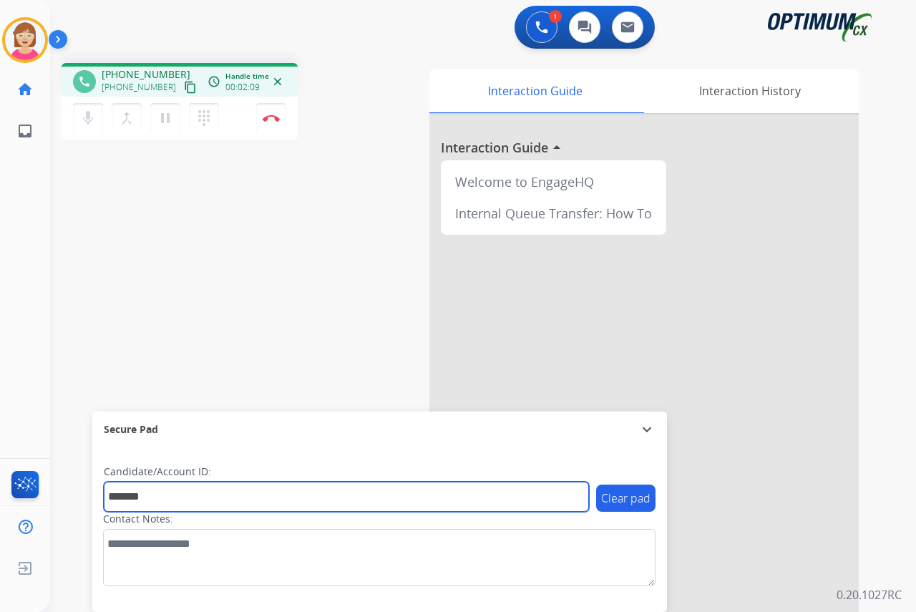
type input "*******"
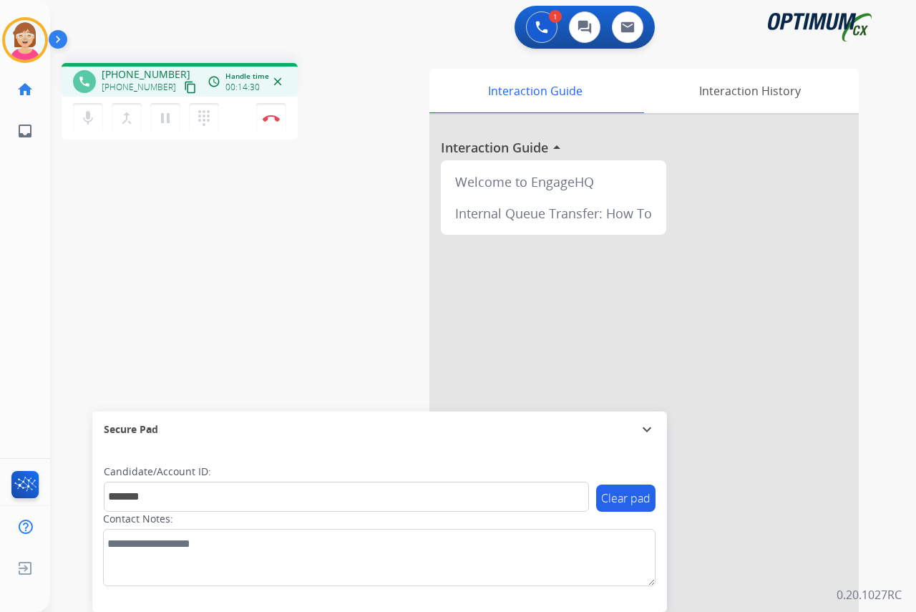
click at [14, 207] on div "[PERSON_NAME] Edit Avatar Agent: [PERSON_NAME] Profile: OCX Training home Home …" at bounding box center [25, 306] width 50 height 612
click at [274, 117] on img at bounding box center [271, 117] width 17 height 7
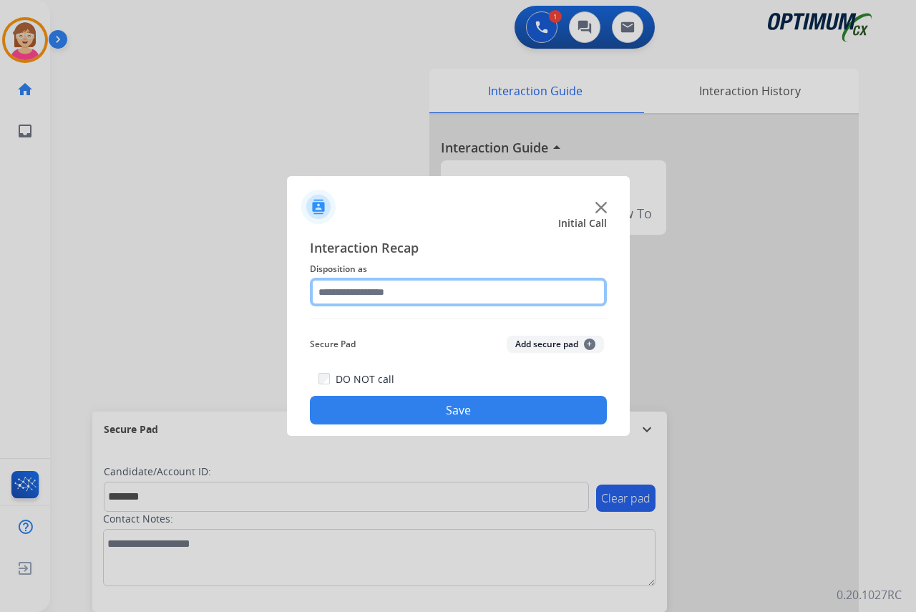
click at [338, 294] on input "text" at bounding box center [458, 292] width 297 height 29
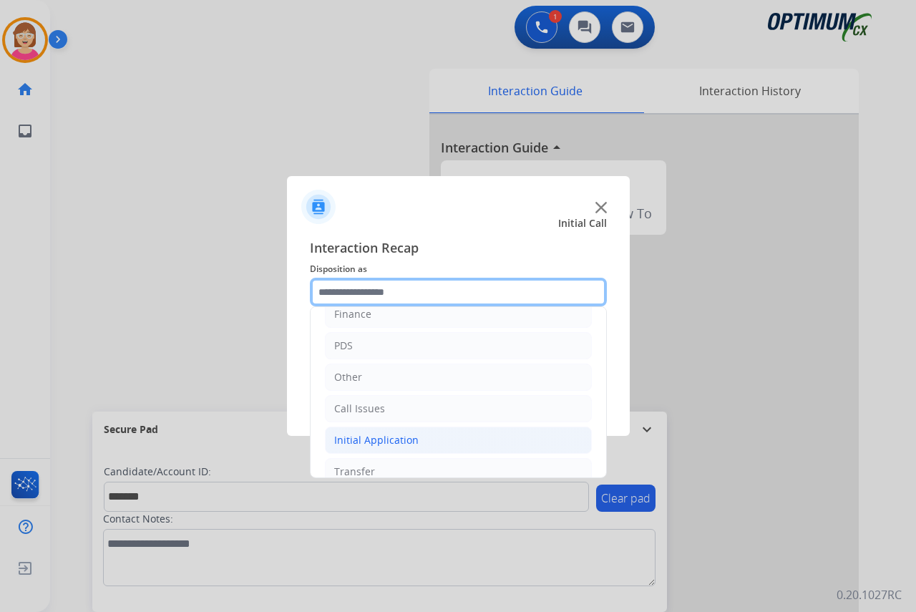
scroll to position [97, 0]
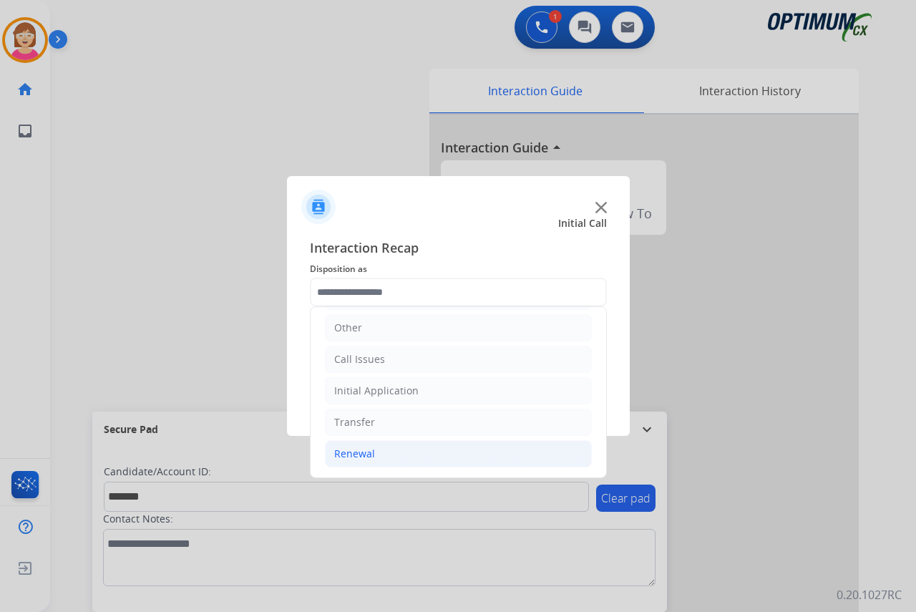
click at [369, 449] on div "Renewal" at bounding box center [354, 453] width 41 height 14
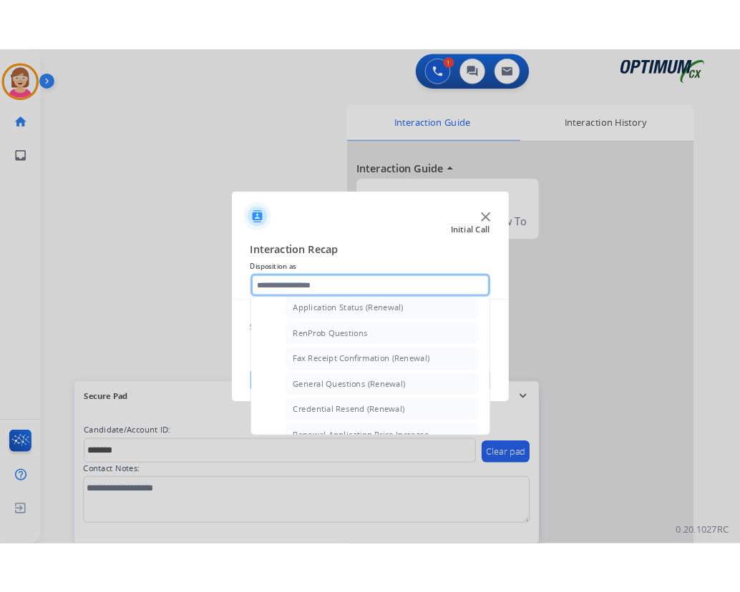
scroll to position [383, 0]
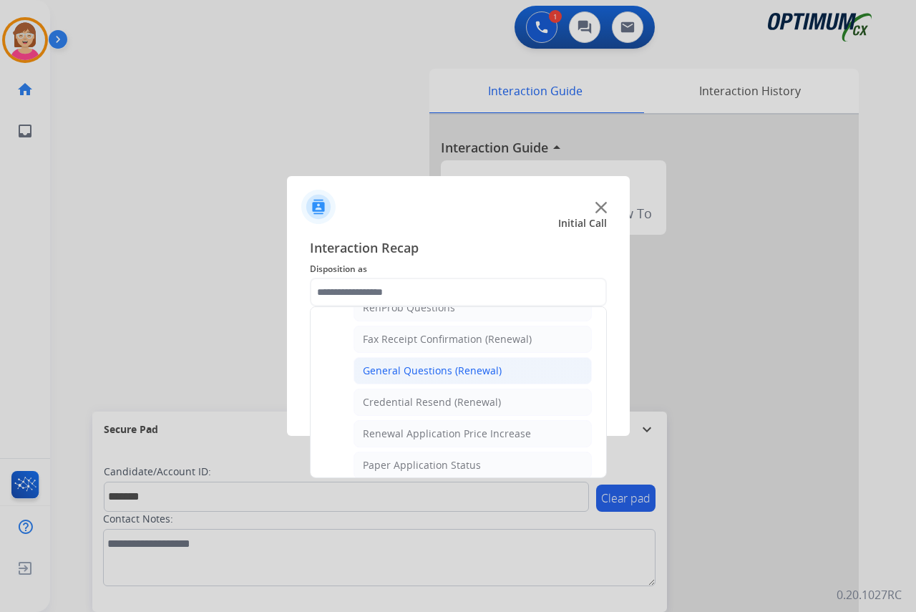
click at [419, 371] on div "General Questions (Renewal)" at bounding box center [432, 370] width 139 height 14
type input "**********"
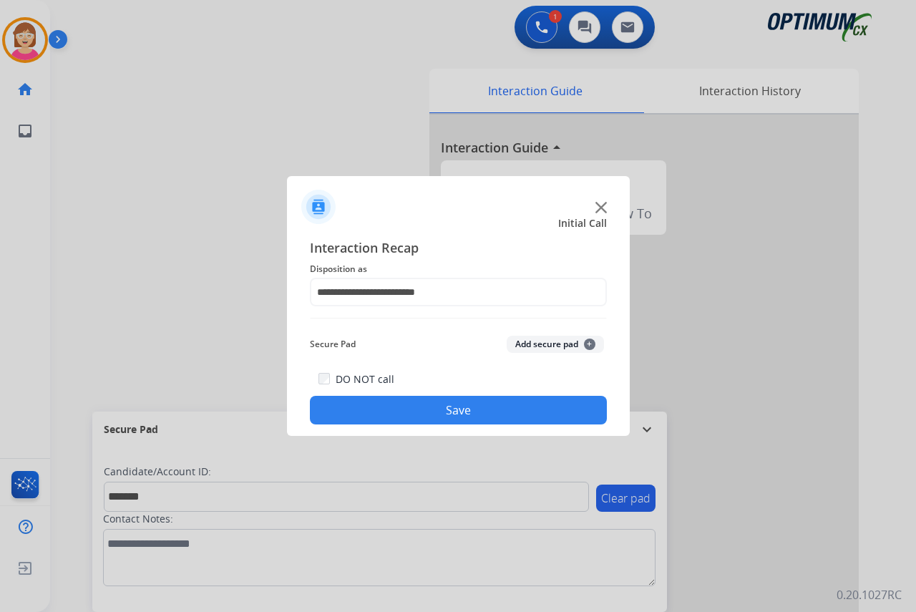
click at [592, 339] on button "Add secure pad +" at bounding box center [554, 344] width 97 height 17
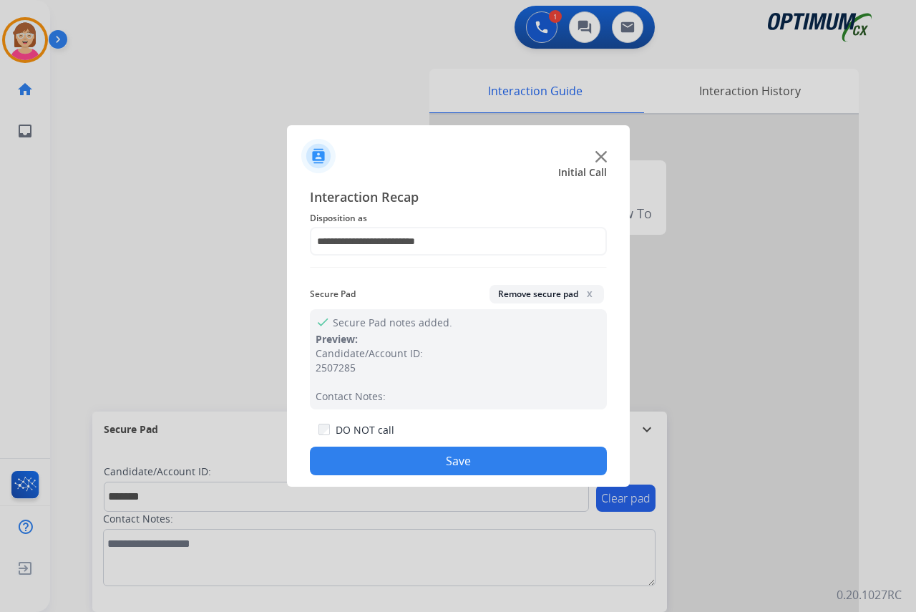
click at [392, 456] on button "Save" at bounding box center [458, 460] width 297 height 29
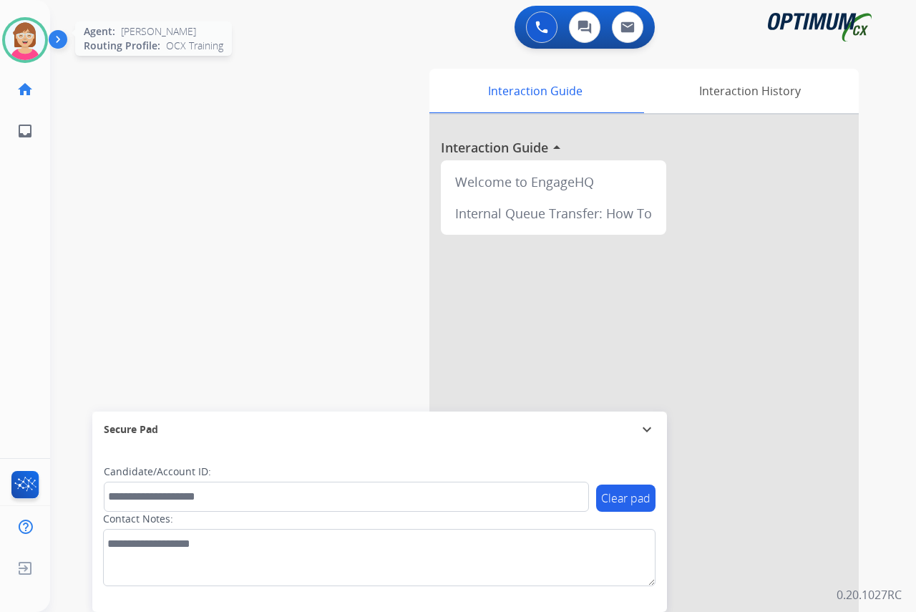
click at [16, 45] on img at bounding box center [25, 40] width 40 height 40
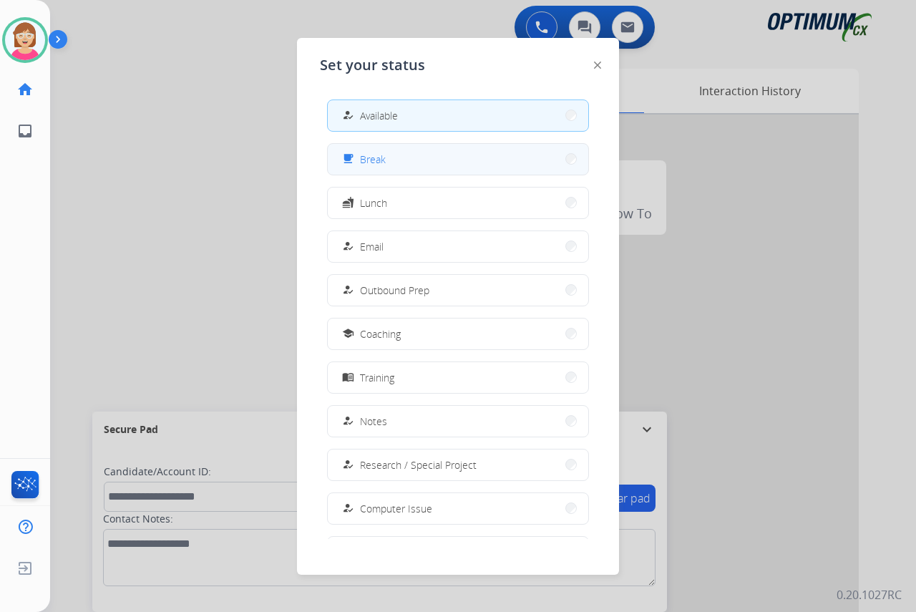
click at [403, 163] on button "free_breakfast Break" at bounding box center [458, 159] width 260 height 31
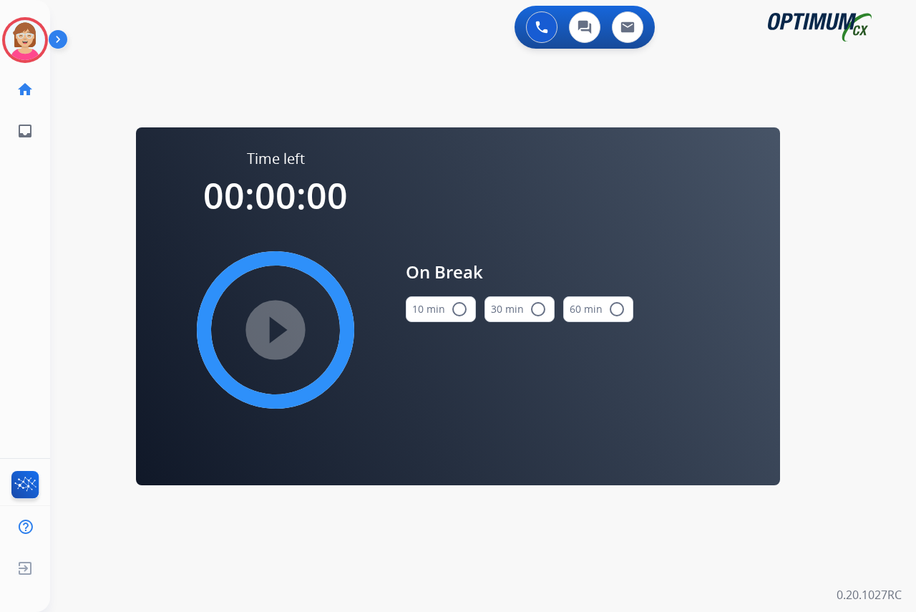
click at [459, 308] on mat-icon "radio_button_unchecked" at bounding box center [459, 308] width 17 height 17
click at [273, 327] on mat-icon "play_circle_filled" at bounding box center [275, 329] width 17 height 17
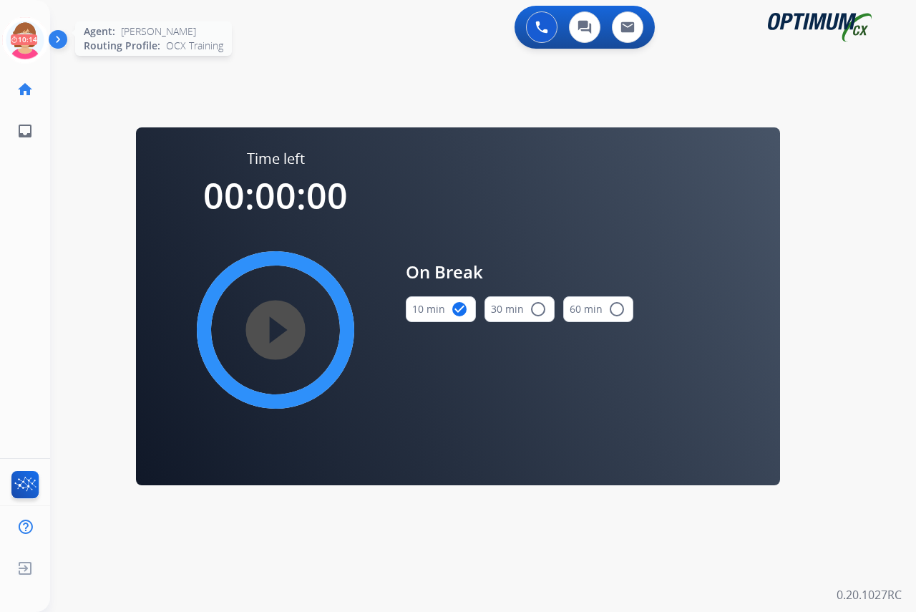
click at [24, 31] on icon at bounding box center [25, 40] width 47 height 47
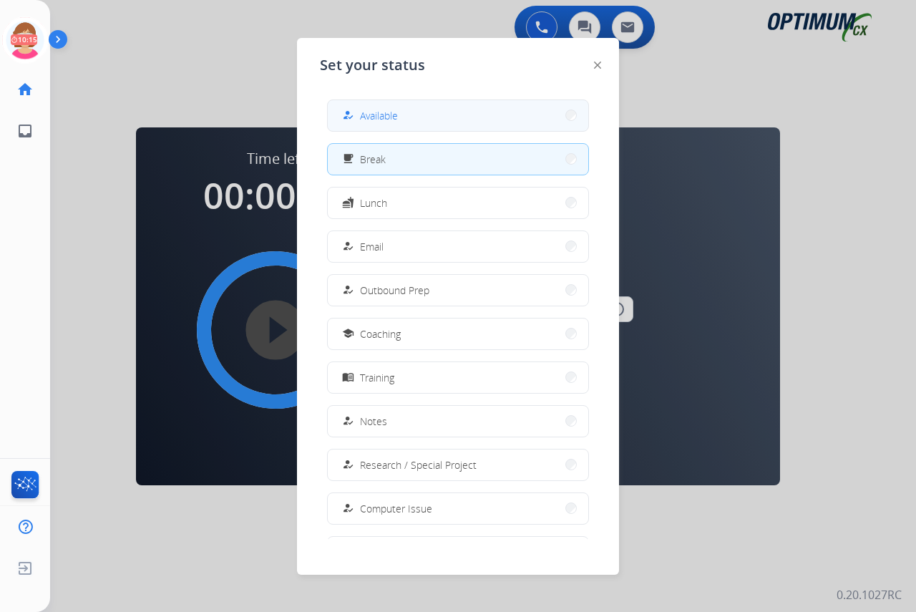
click at [378, 113] on span "Available" at bounding box center [379, 115] width 38 height 15
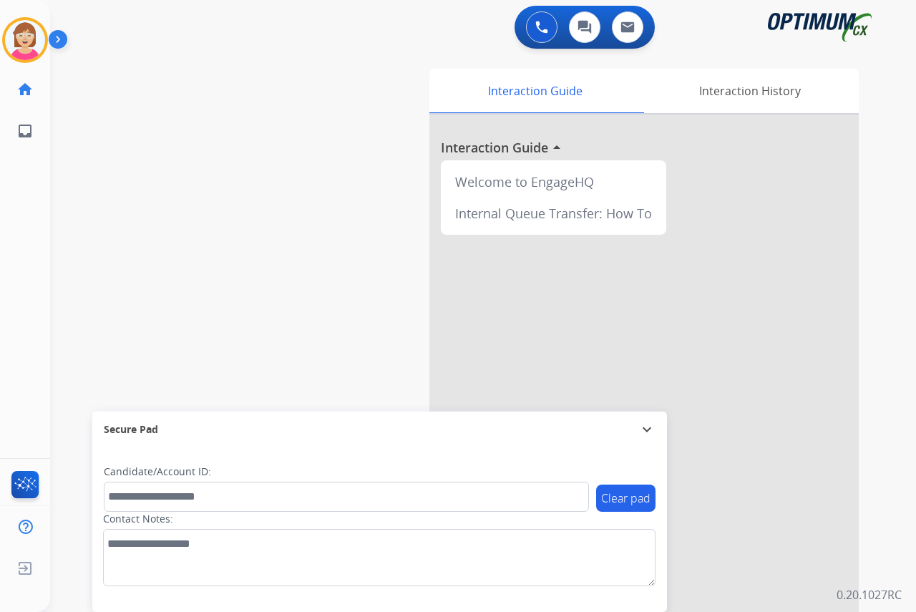
click at [21, 311] on div "[PERSON_NAME] Available Edit Avatar Agent: [PERSON_NAME] Profile: OCX Training …" at bounding box center [25, 306] width 50 height 612
click at [24, 261] on div "[PERSON_NAME] Available Edit Avatar Agent: [PERSON_NAME] Profile: OCX Training …" at bounding box center [25, 306] width 50 height 612
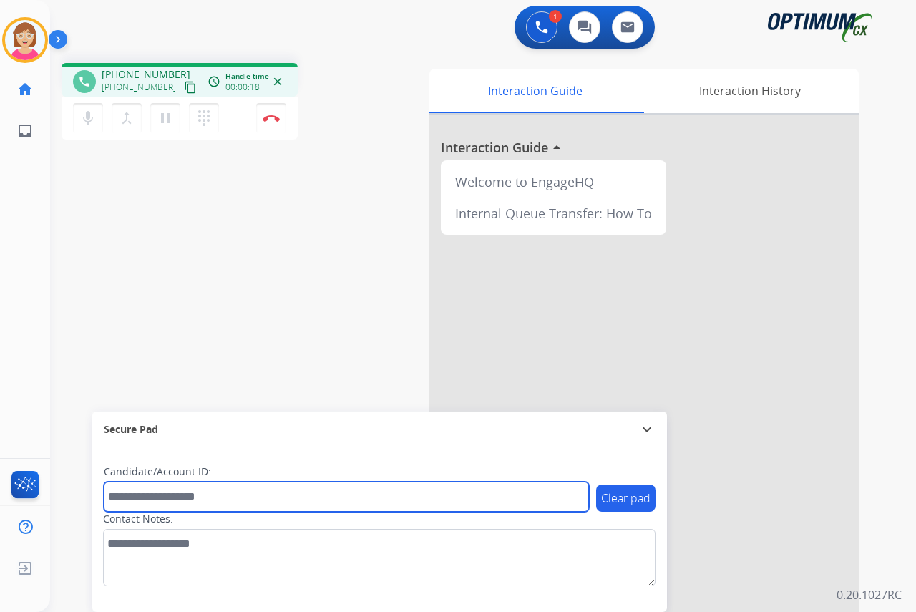
click at [121, 500] on input "text" at bounding box center [346, 496] width 485 height 30
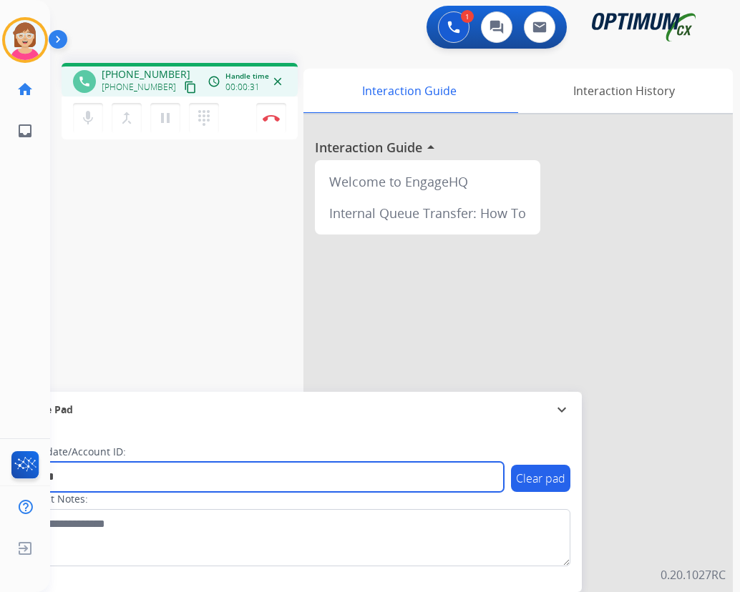
type input "*******"
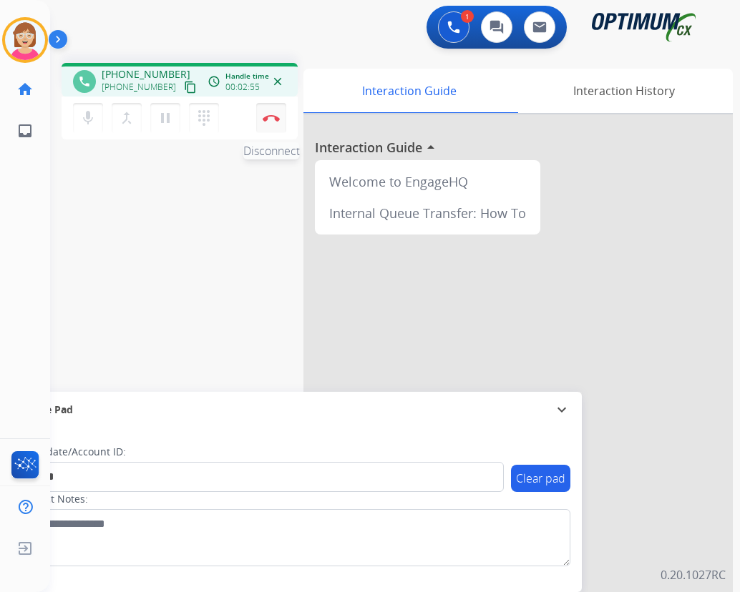
click at [267, 117] on img at bounding box center [271, 117] width 17 height 7
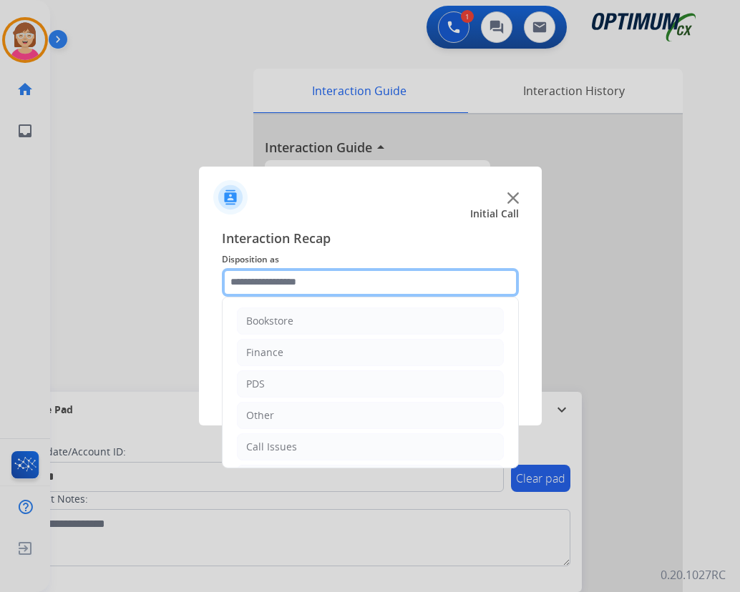
click at [246, 275] on input "text" at bounding box center [370, 282] width 297 height 29
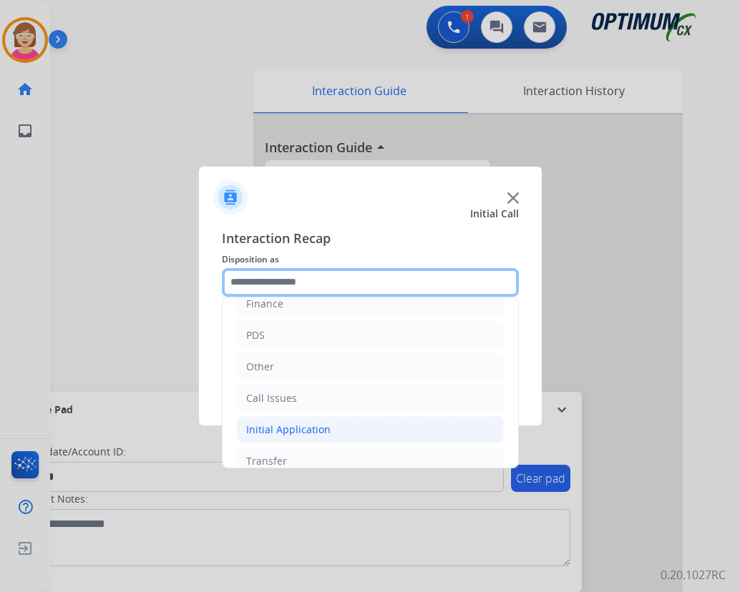
scroll to position [97, 0]
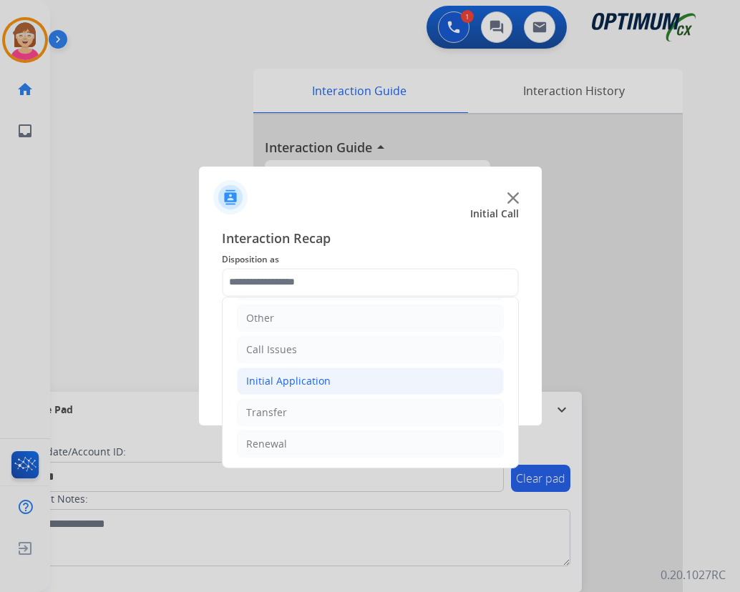
click at [287, 380] on div "Initial Application" at bounding box center [288, 381] width 84 height 14
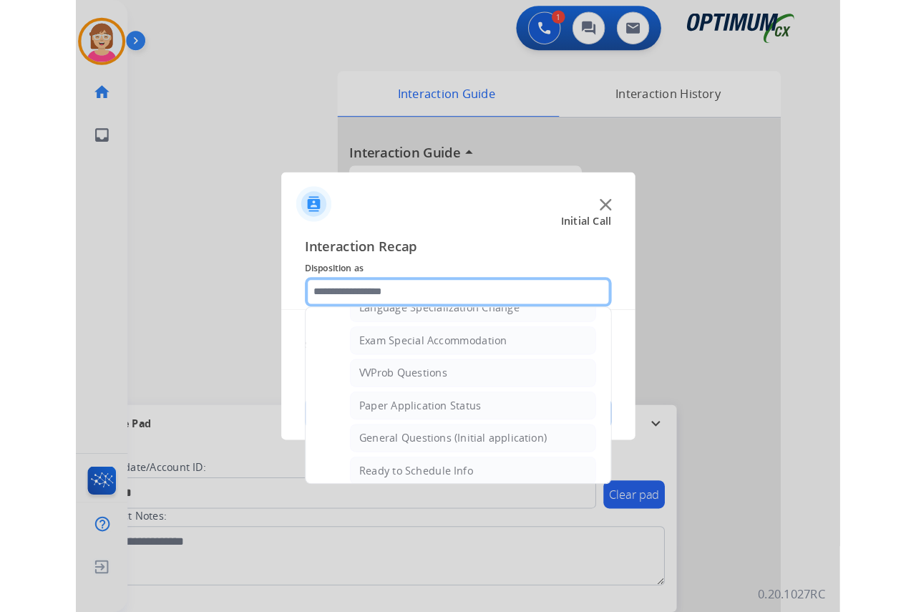
scroll to position [813, 0]
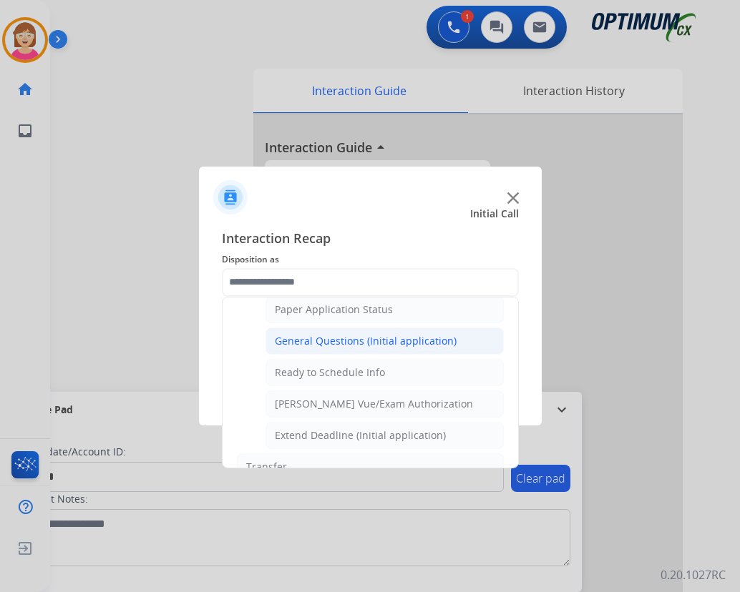
click at [336, 344] on div "General Questions (Initial application)" at bounding box center [366, 341] width 182 height 14
type input "**********"
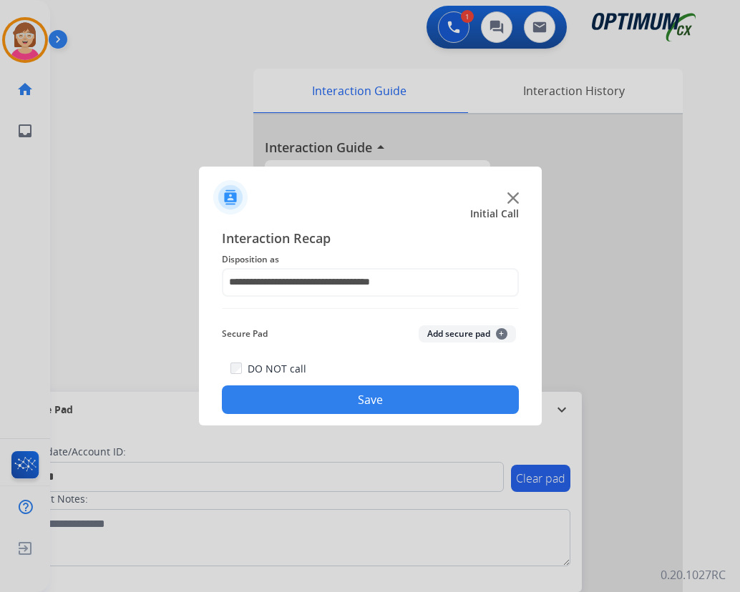
click at [505, 333] on button "Add secure pad +" at bounding box center [467, 334] width 97 height 17
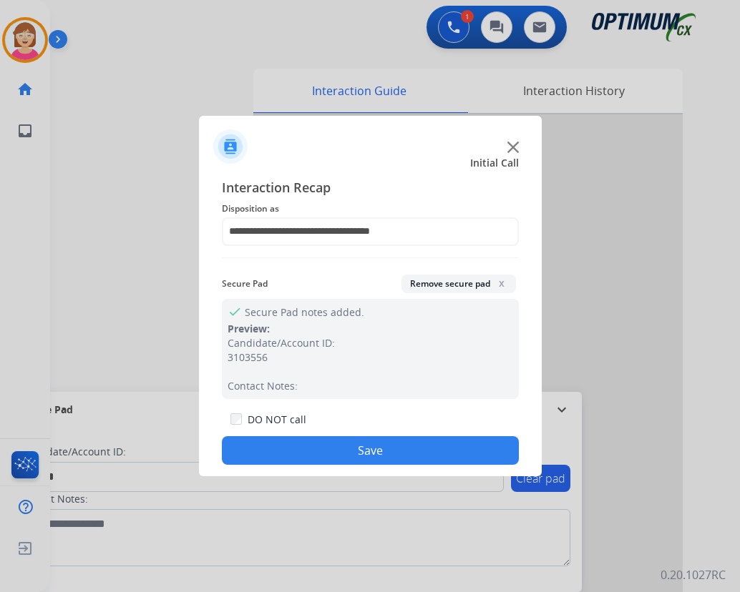
click at [323, 450] on button "Save" at bounding box center [370, 450] width 297 height 29
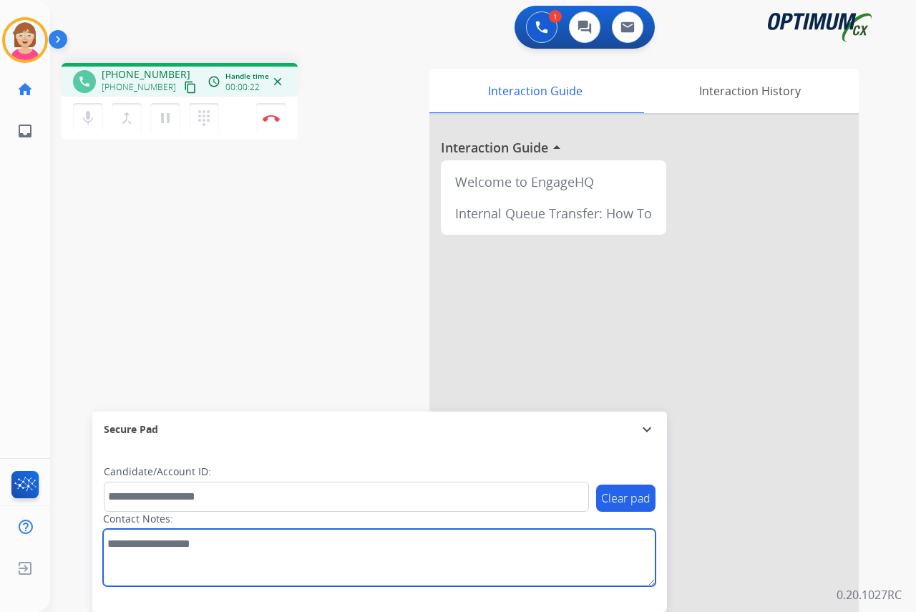
click at [124, 548] on textarea at bounding box center [379, 557] width 552 height 57
type textarea "***"
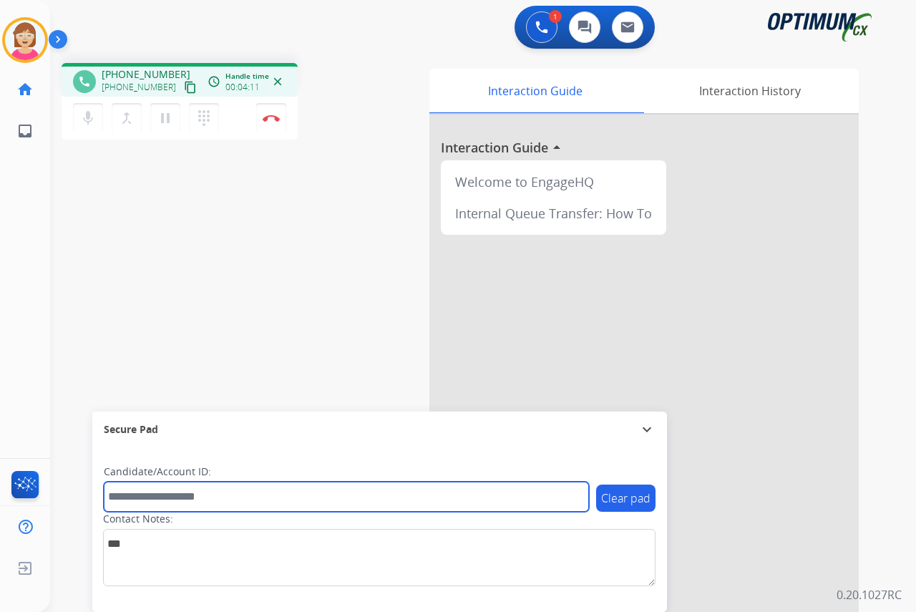
click at [135, 505] on input "text" at bounding box center [346, 496] width 485 height 30
type input "*"
type input "**********"
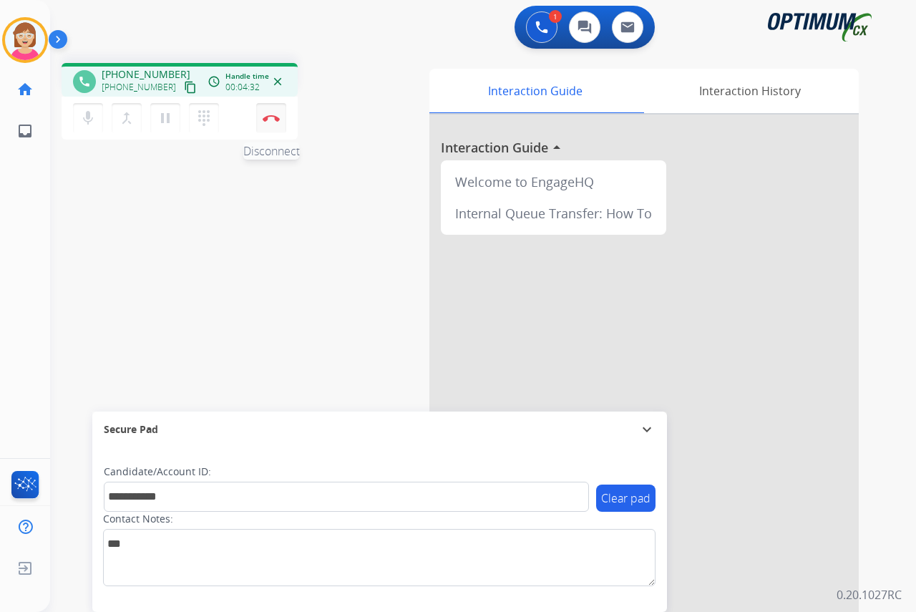
click at [270, 117] on img at bounding box center [271, 117] width 17 height 7
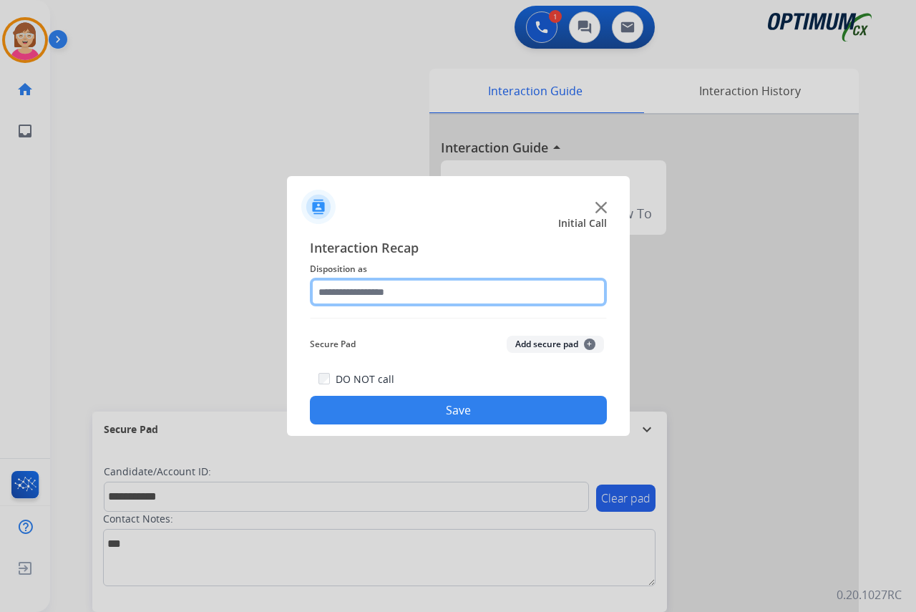
click at [354, 292] on input "text" at bounding box center [458, 292] width 297 height 29
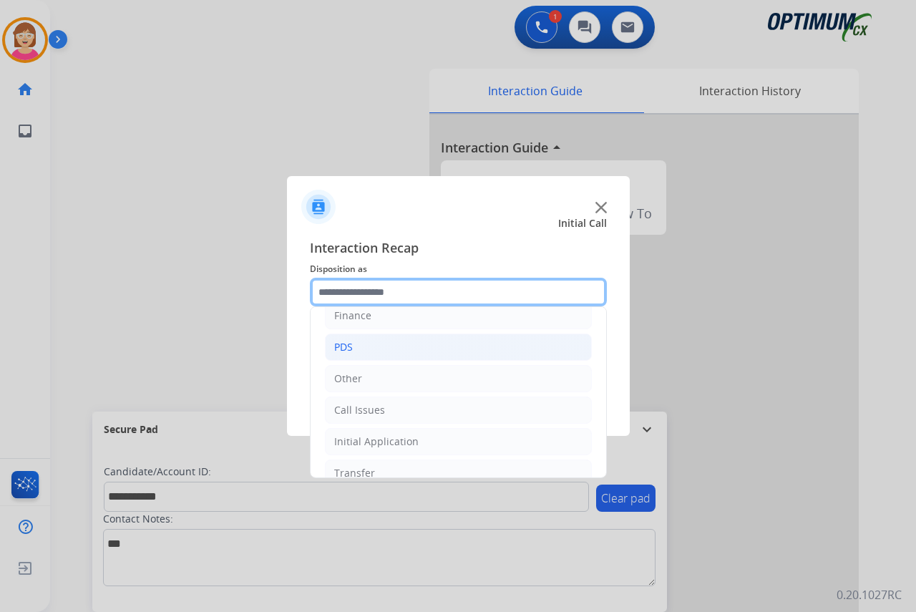
scroll to position [97, 0]
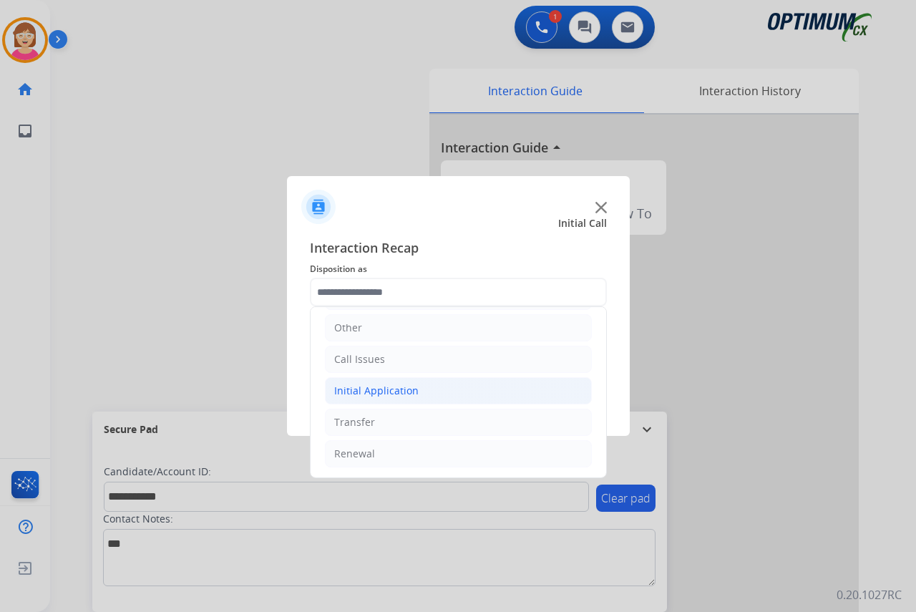
click at [366, 394] on div "Initial Application" at bounding box center [376, 390] width 84 height 14
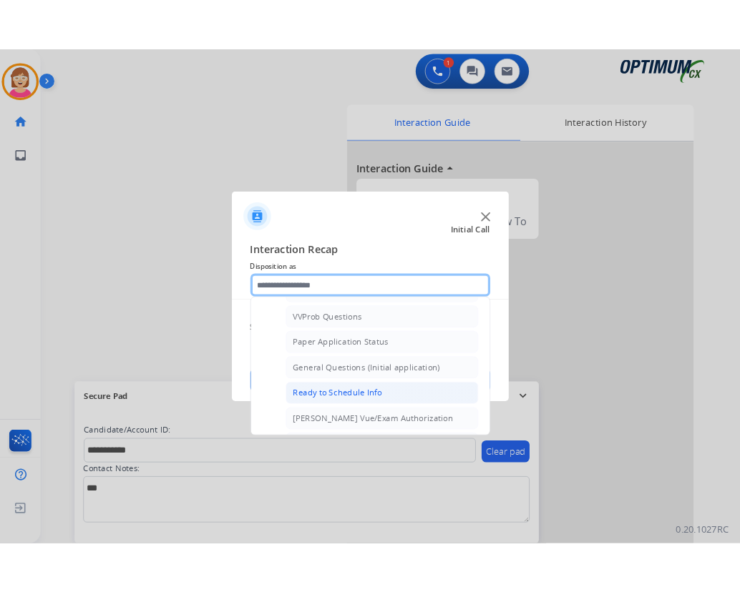
scroll to position [813, 0]
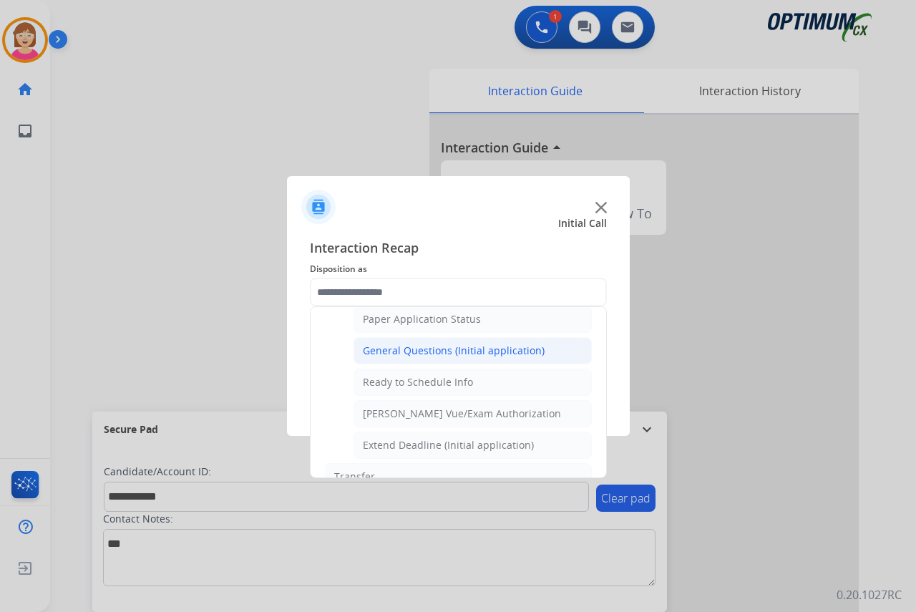
click at [404, 351] on div "General Questions (Initial application)" at bounding box center [454, 350] width 182 height 14
type input "**********"
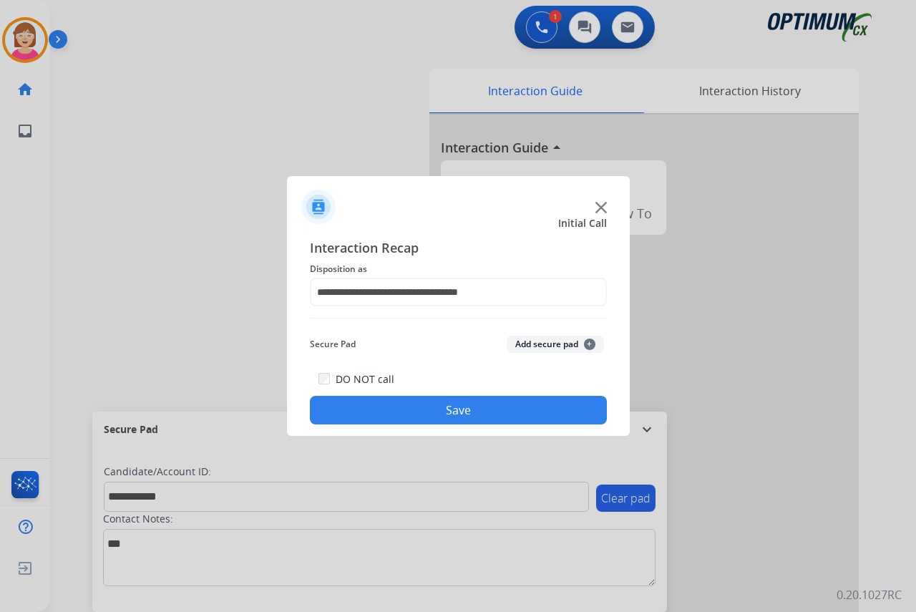
click at [587, 341] on span "+" at bounding box center [589, 343] width 11 height 11
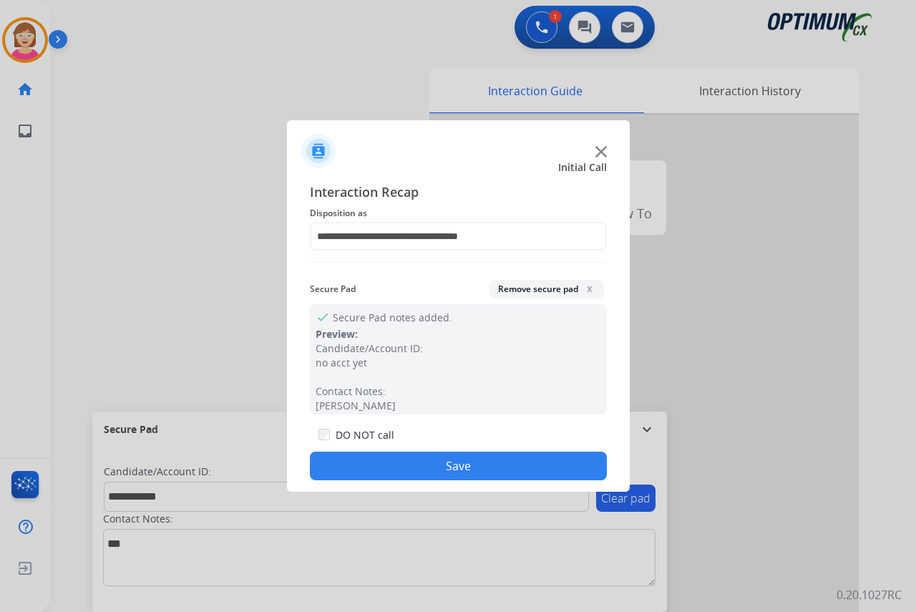
click at [403, 461] on button "Save" at bounding box center [458, 465] width 297 height 29
click at [403, 461] on div "Clear pad Candidate/Account ID: Contact Notes:" at bounding box center [379, 529] width 574 height 165
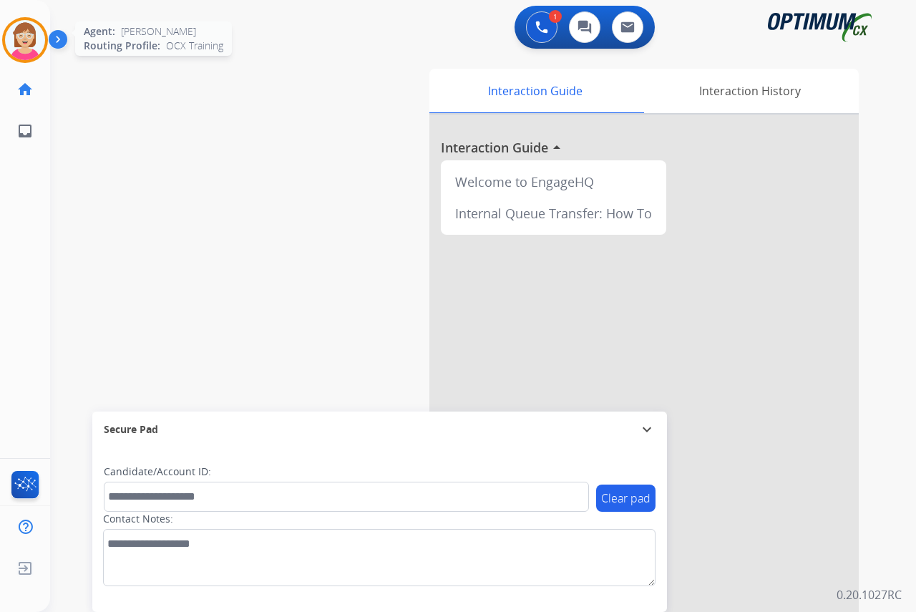
click at [34, 41] on img at bounding box center [25, 40] width 40 height 40
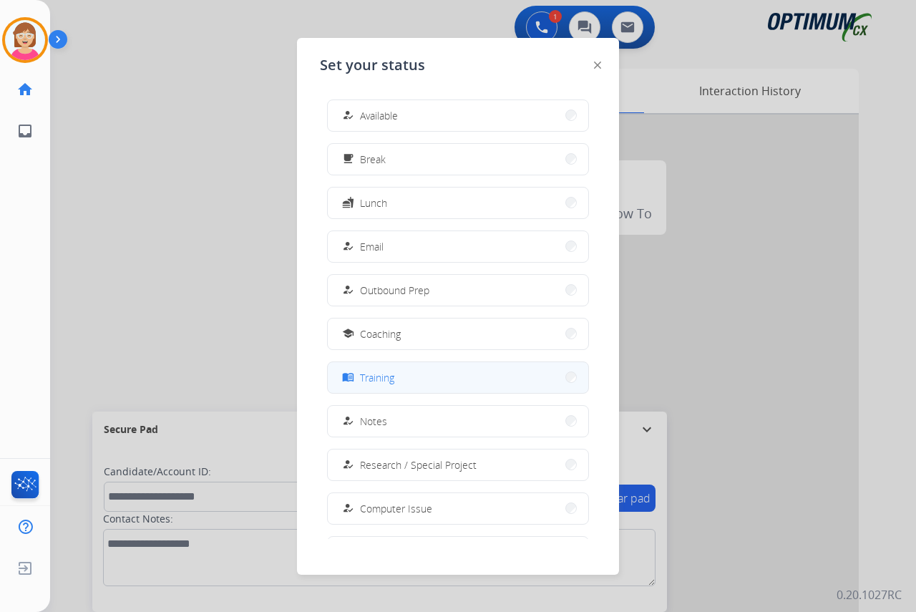
click at [398, 375] on button "menu_book Training" at bounding box center [458, 377] width 260 height 31
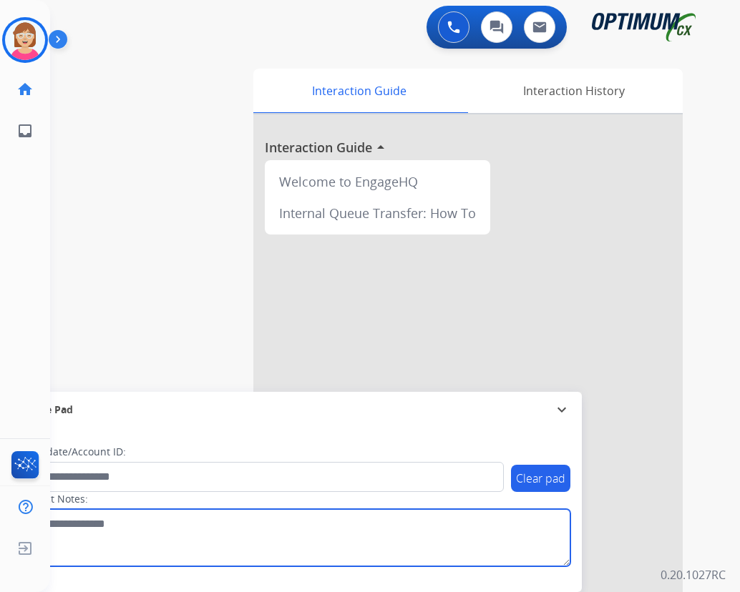
click at [318, 559] on textarea at bounding box center [294, 537] width 552 height 57
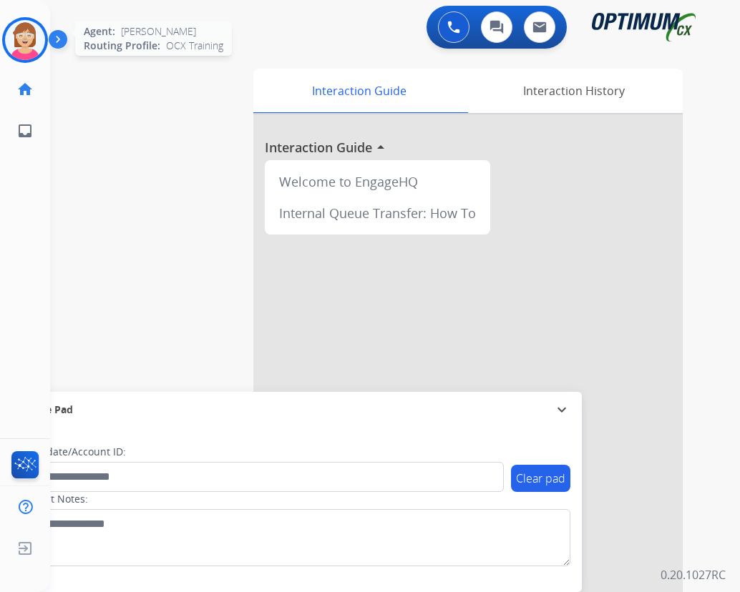
click at [26, 39] on img at bounding box center [25, 40] width 40 height 40
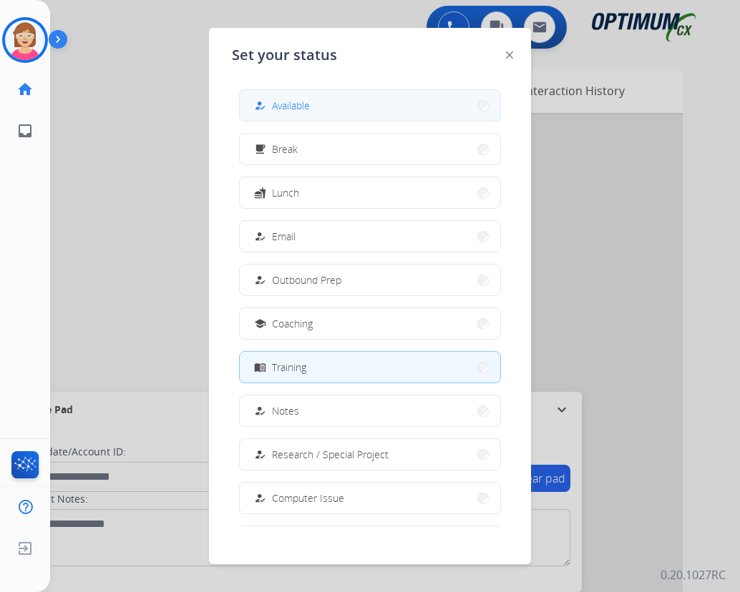
click at [293, 109] on span "Available" at bounding box center [291, 105] width 38 height 15
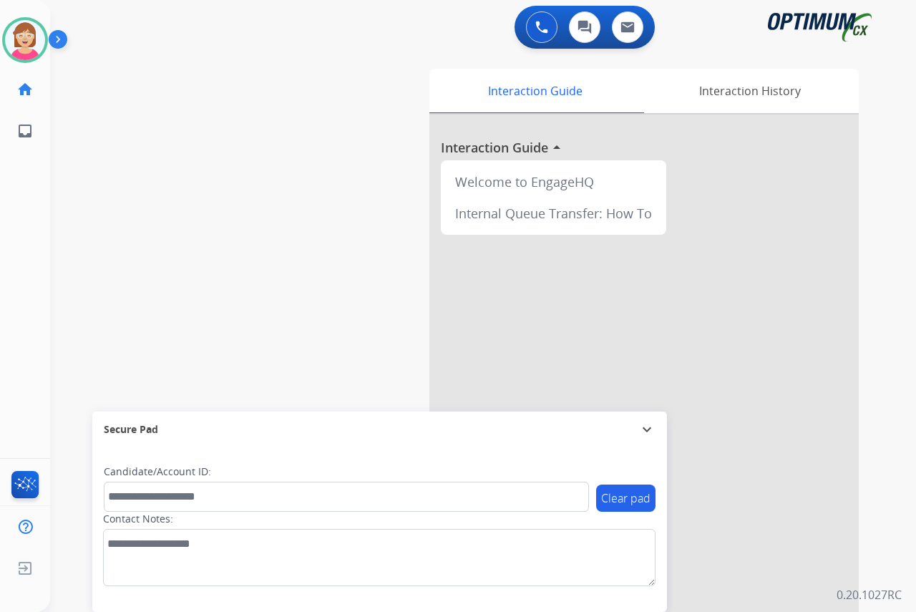
click at [22, 235] on div "[PERSON_NAME] Available Edit Avatar Agent: [PERSON_NAME] Profile: OCX Training …" at bounding box center [25, 306] width 50 height 612
click at [21, 40] on img at bounding box center [25, 40] width 40 height 40
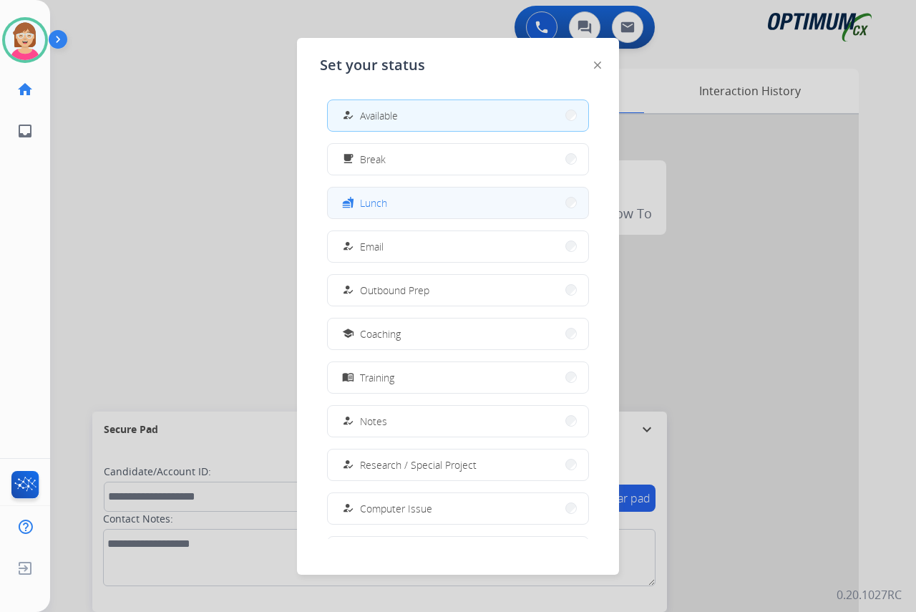
click at [397, 197] on button "fastfood Lunch" at bounding box center [458, 202] width 260 height 31
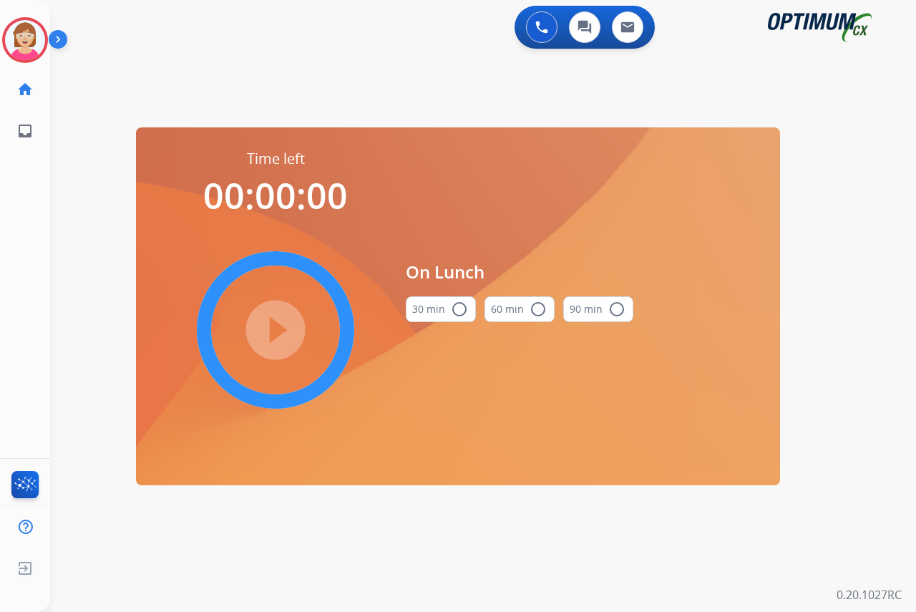
click at [456, 308] on mat-icon "radio_button_unchecked" at bounding box center [459, 308] width 17 height 17
click at [276, 326] on mat-icon "play_circle_filled" at bounding box center [275, 329] width 17 height 17
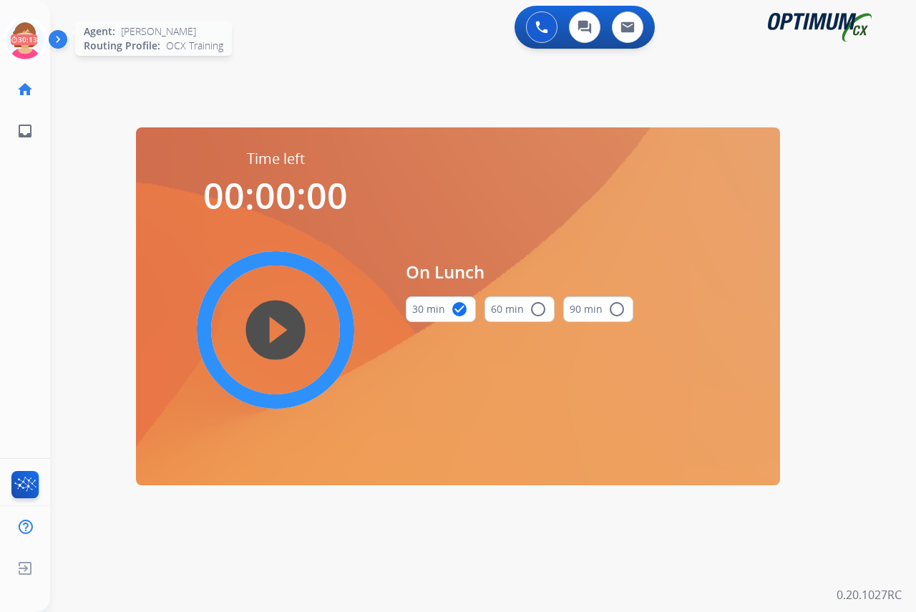
click at [24, 31] on icon at bounding box center [25, 40] width 47 height 47
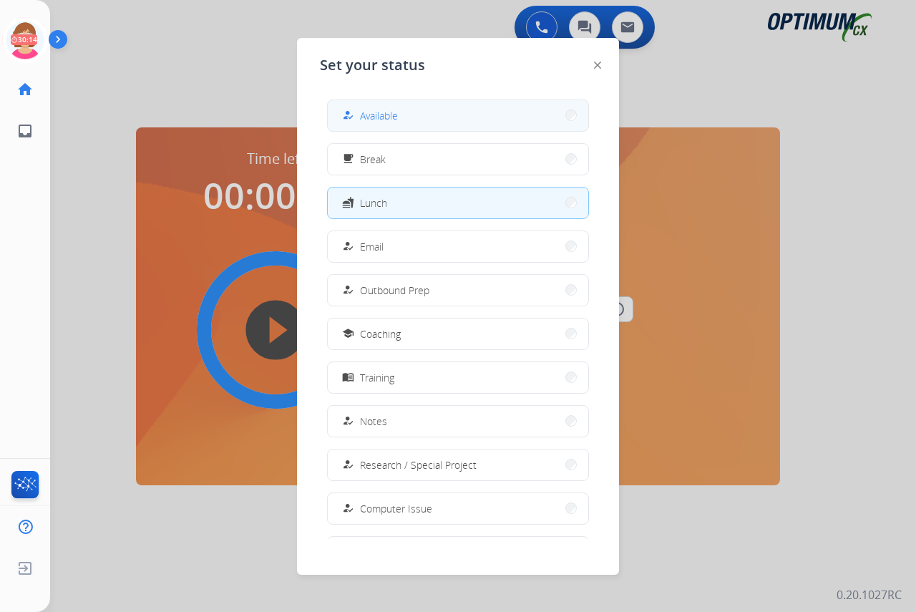
click at [362, 115] on div "how_to_reg Available" at bounding box center [368, 115] width 59 height 17
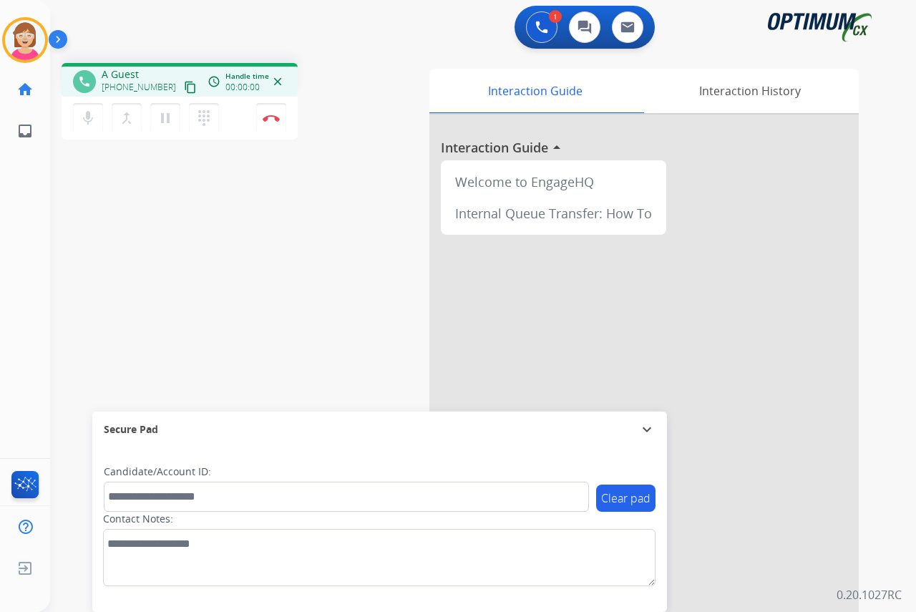
click at [31, 257] on div "[PERSON_NAME] Edit Avatar Agent: [PERSON_NAME] Profile: OCX Training home Home …" at bounding box center [25, 306] width 50 height 612
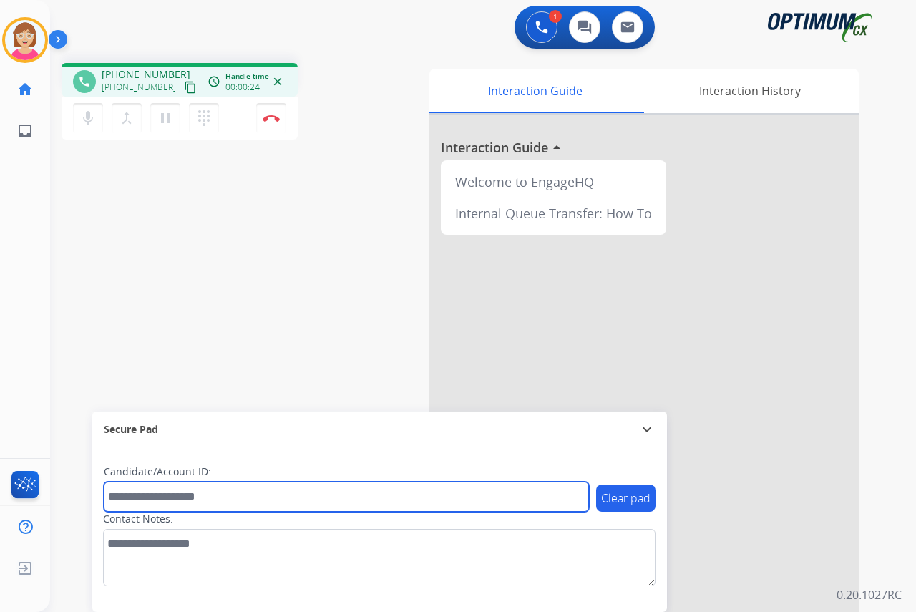
drag, startPoint x: 130, startPoint y: 496, endPoint x: 124, endPoint y: 491, distance: 8.2
click at [130, 494] on input "text" at bounding box center [346, 496] width 485 height 30
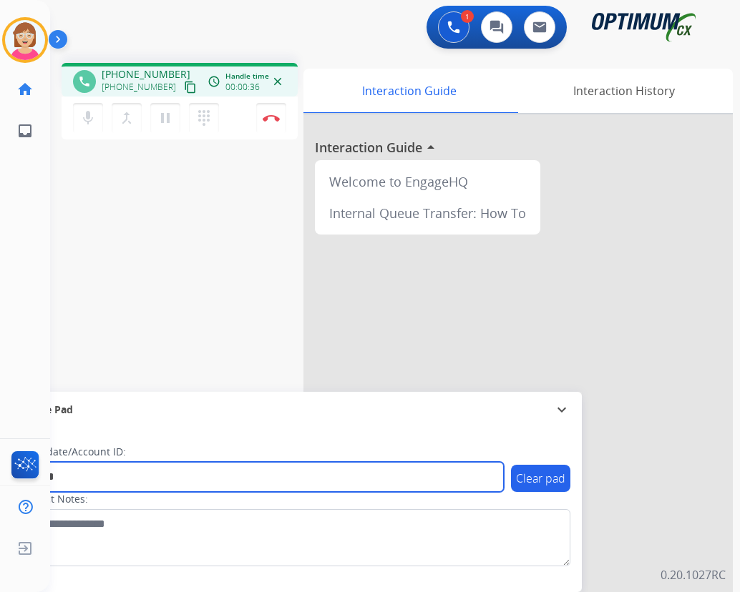
type input "*******"
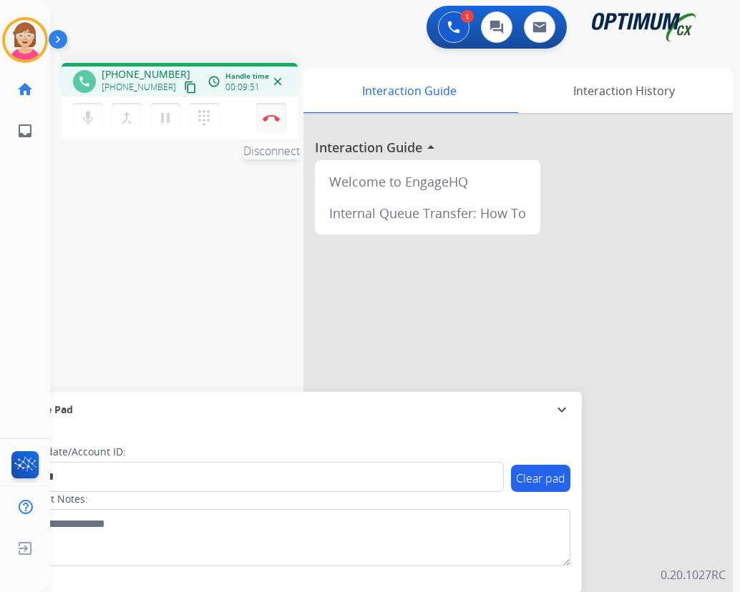
click at [272, 113] on button "Disconnect" at bounding box center [271, 118] width 30 height 30
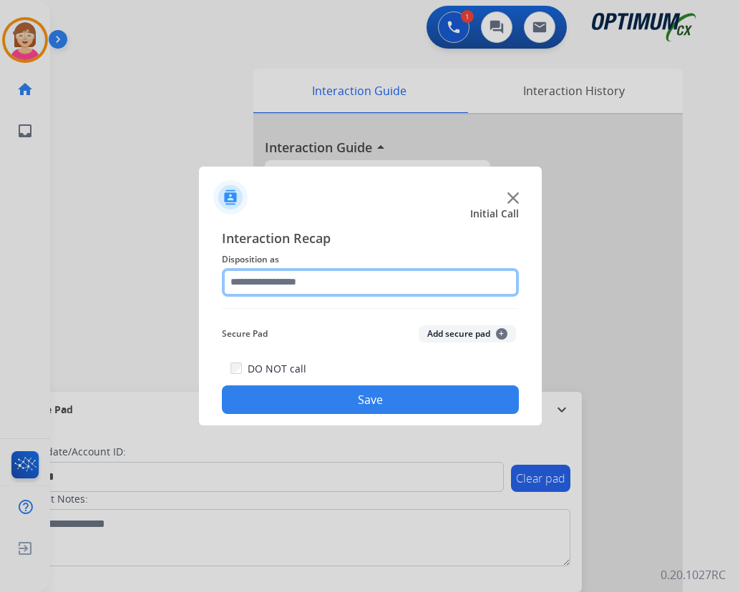
click at [252, 282] on input "text" at bounding box center [370, 282] width 297 height 29
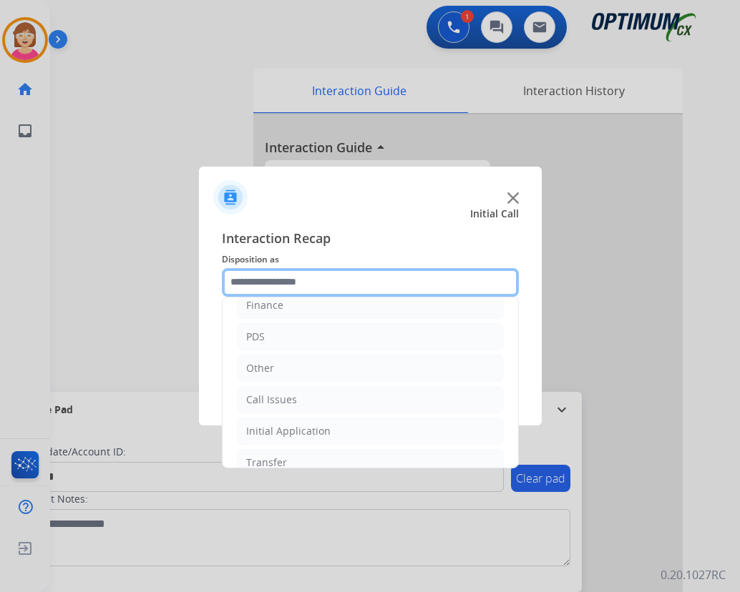
scroll to position [97, 0]
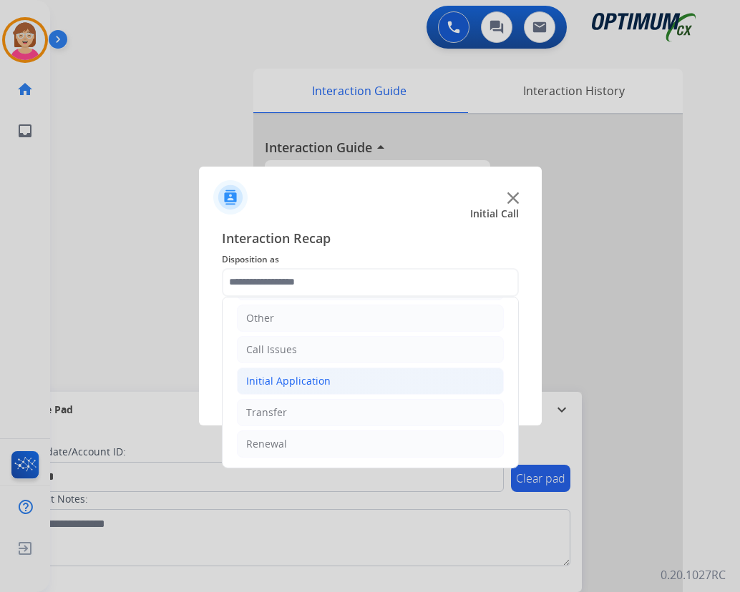
click at [308, 377] on div "Initial Application" at bounding box center [288, 381] width 84 height 14
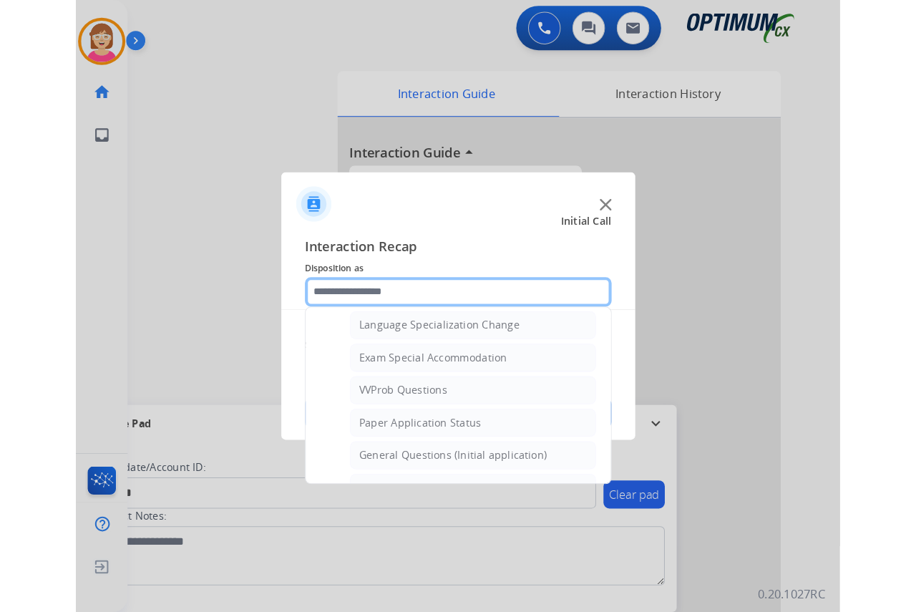
scroll to position [741, 0]
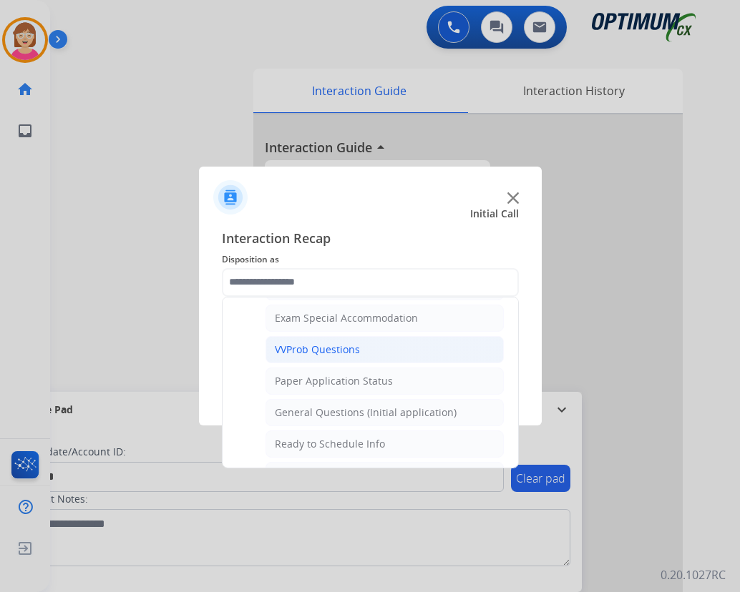
click at [330, 348] on div "VVProb Questions" at bounding box center [317, 350] width 85 height 14
type input "**********"
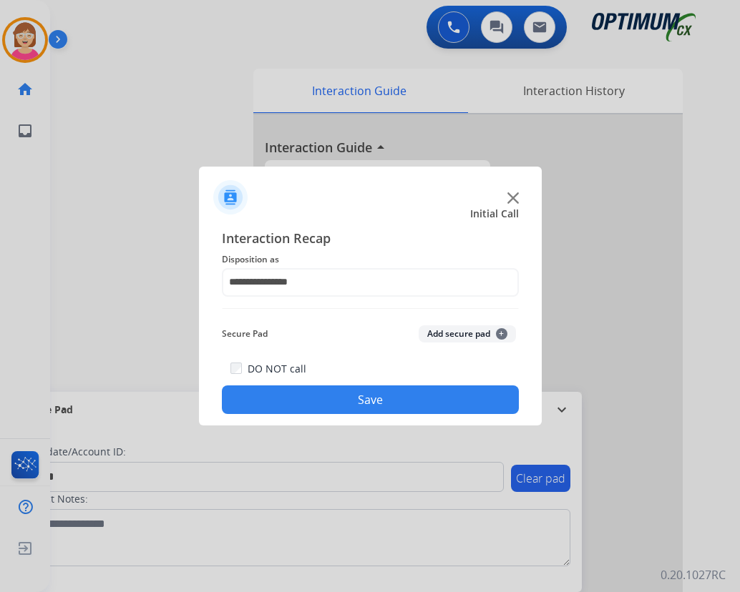
click at [501, 334] on span "+" at bounding box center [501, 333] width 11 height 11
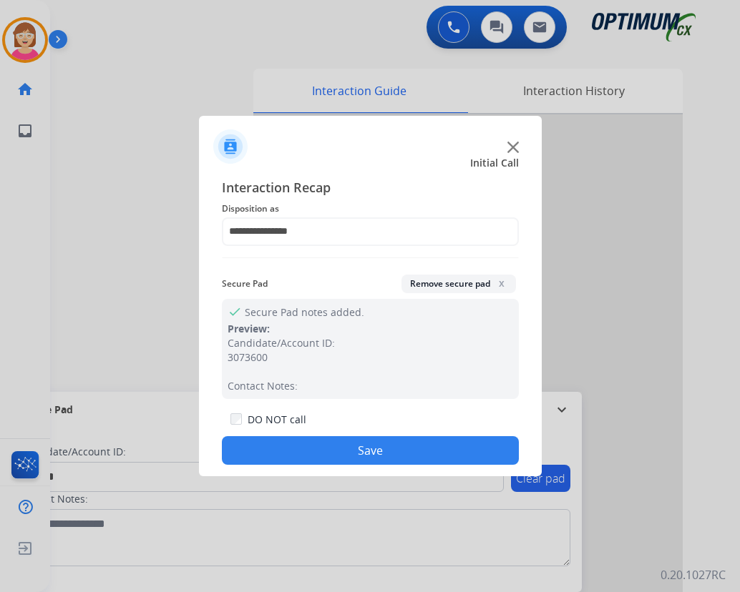
click at [336, 450] on button "Save" at bounding box center [370, 450] width 297 height 29
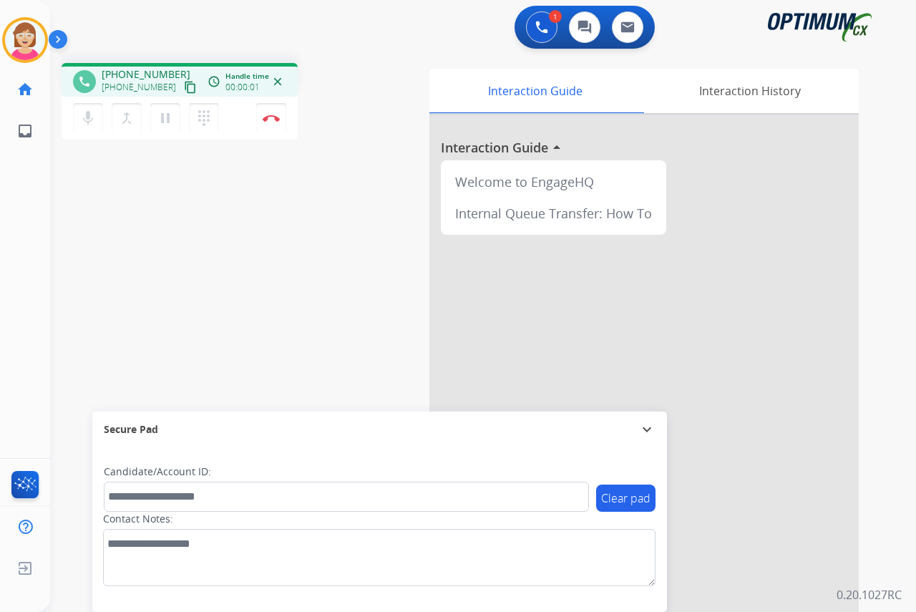
click at [33, 198] on div "[PERSON_NAME] Edit Avatar Agent: [PERSON_NAME] Profile: OCX Training home Home …" at bounding box center [25, 306] width 50 height 612
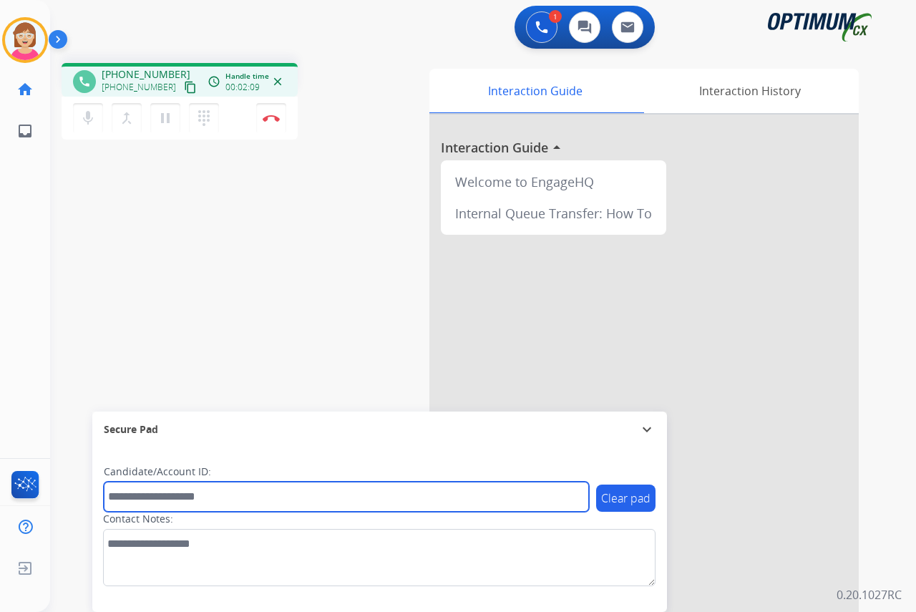
click at [140, 496] on input "text" at bounding box center [346, 496] width 485 height 30
type input "*******"
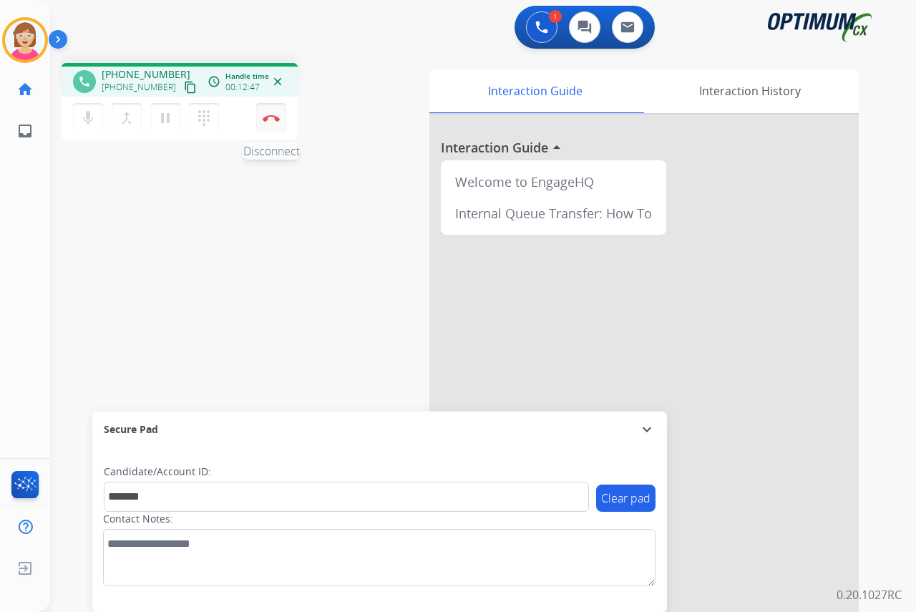
click at [272, 117] on img at bounding box center [271, 117] width 17 height 7
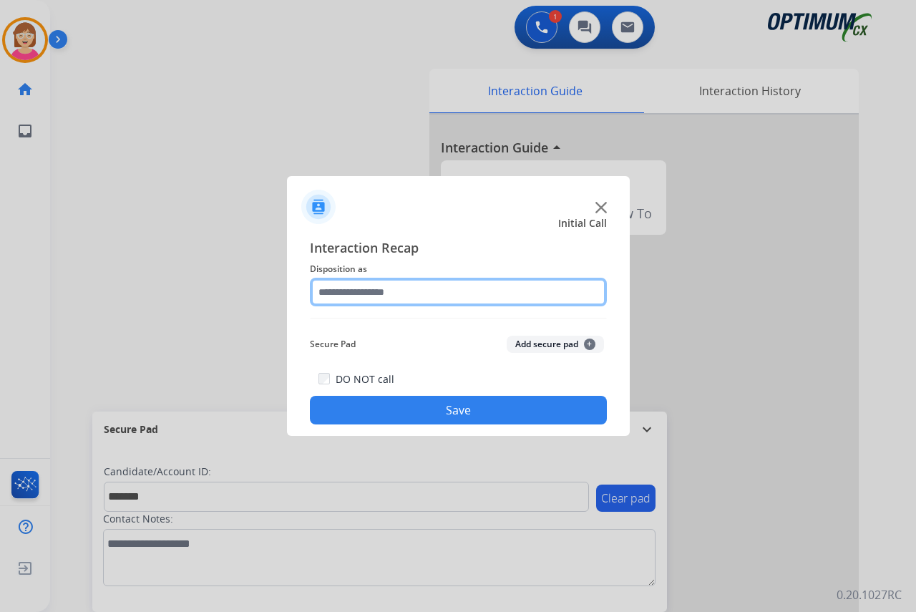
click at [332, 290] on input "text" at bounding box center [458, 292] width 297 height 29
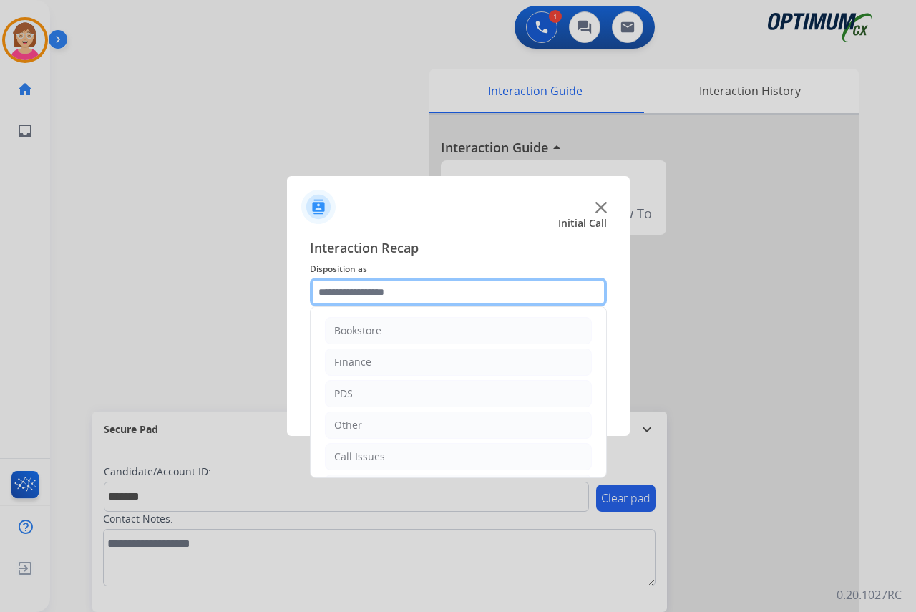
scroll to position [97, 0]
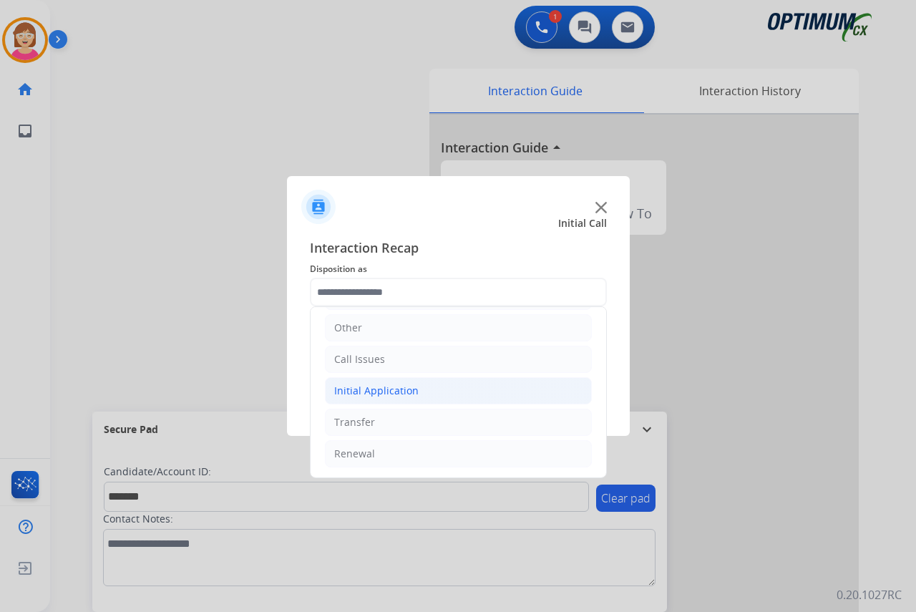
click at [362, 385] on div "Initial Application" at bounding box center [376, 390] width 84 height 14
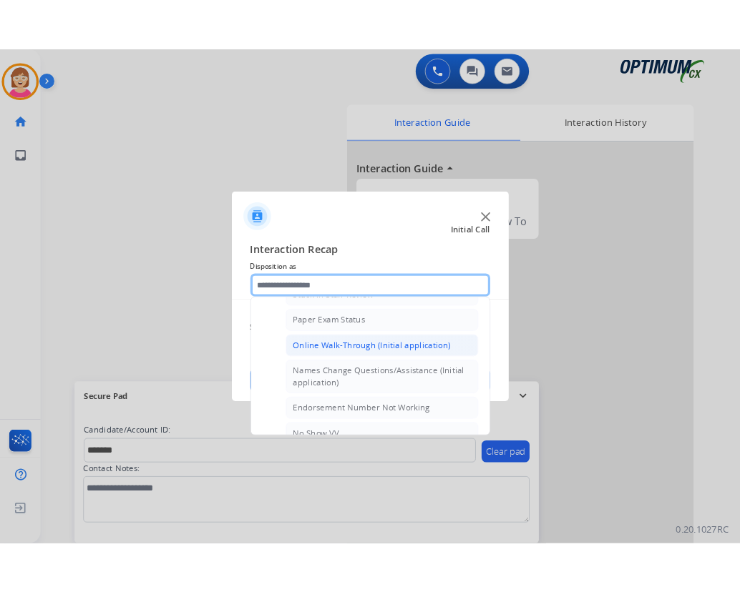
scroll to position [312, 0]
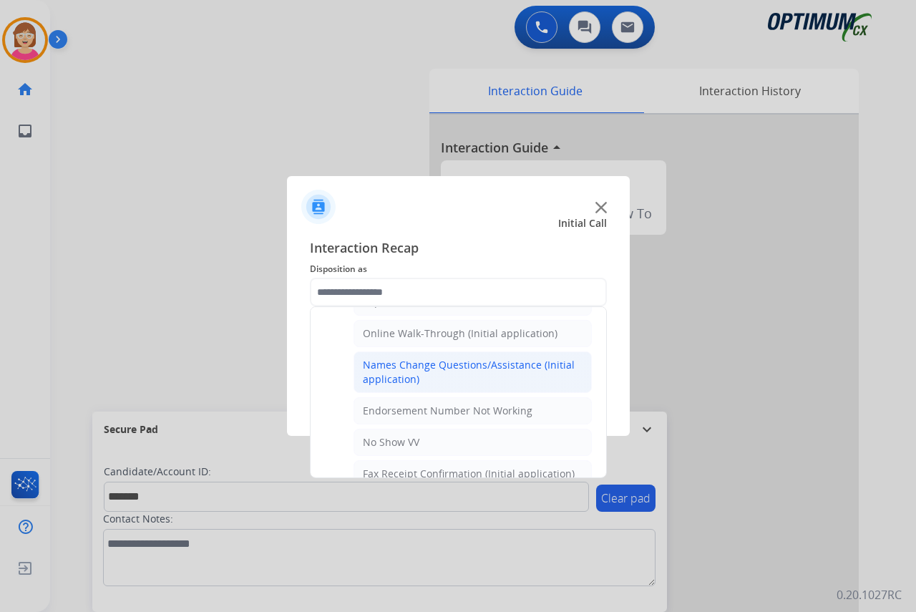
click at [403, 367] on div "Names Change Questions/Assistance (Initial application)" at bounding box center [473, 372] width 220 height 29
type input "**********"
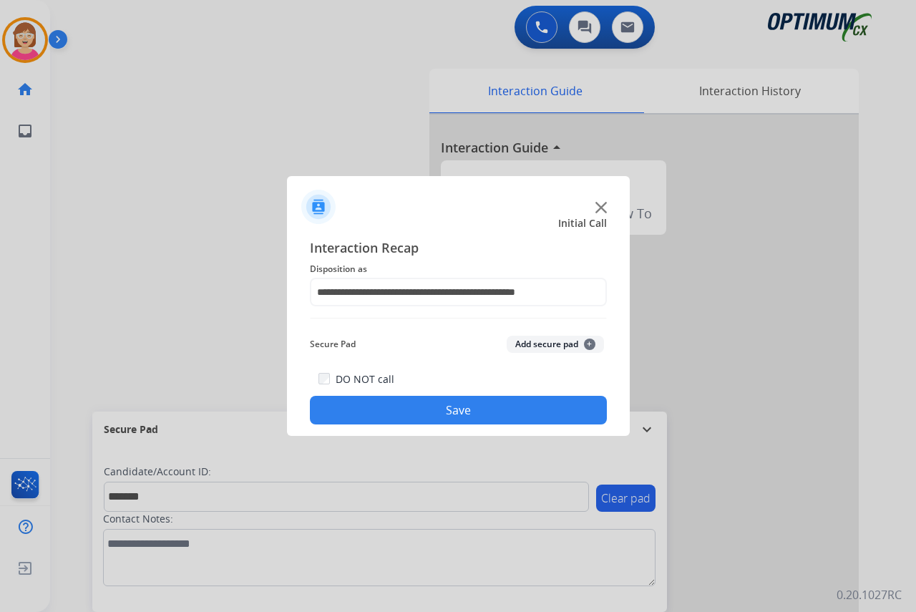
click at [589, 343] on span "+" at bounding box center [589, 343] width 11 height 11
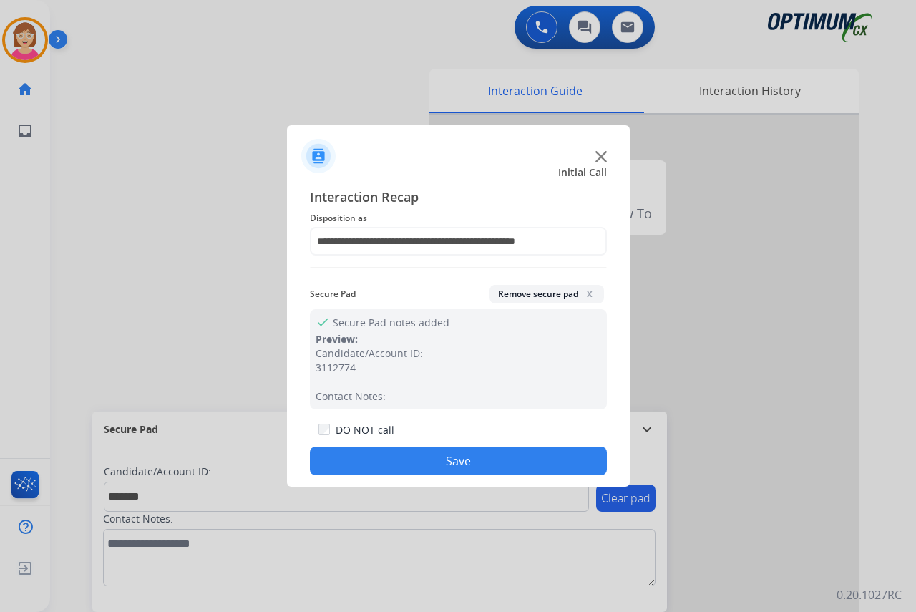
click at [356, 464] on button "Save" at bounding box center [458, 460] width 297 height 29
click at [356, 464] on div "Clear pad Candidate/Account ID: Contact Notes:" at bounding box center [379, 529] width 574 height 165
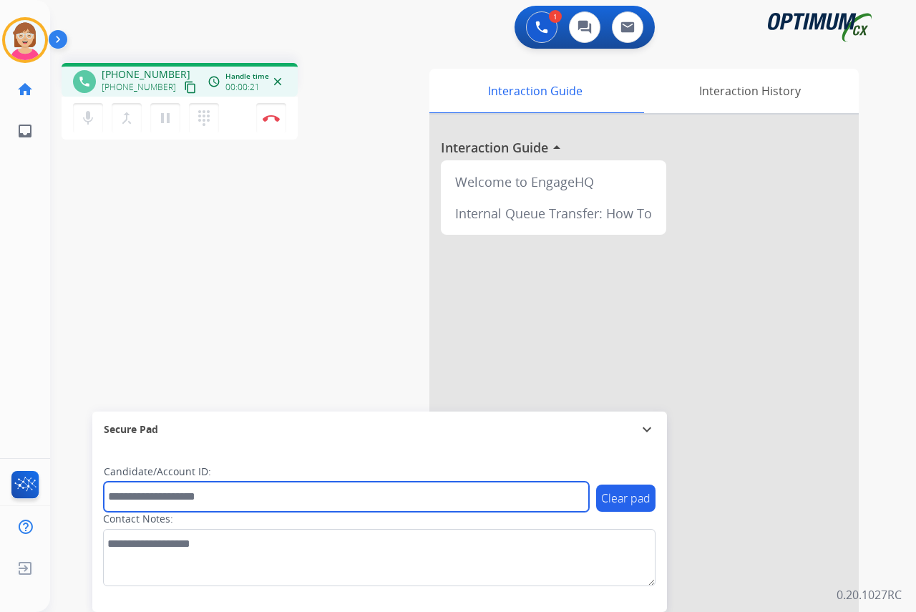
click at [127, 499] on input "text" at bounding box center [346, 496] width 485 height 30
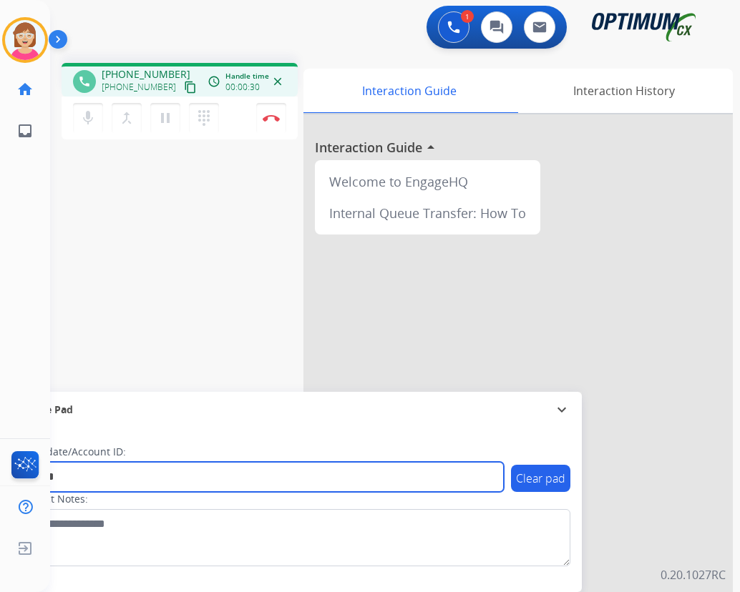
type input "*******"
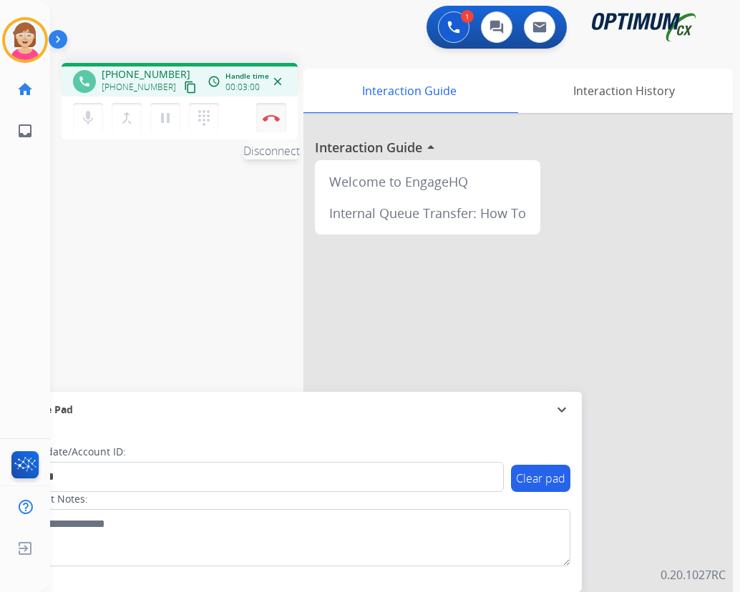
click at [268, 116] on img at bounding box center [271, 117] width 17 height 7
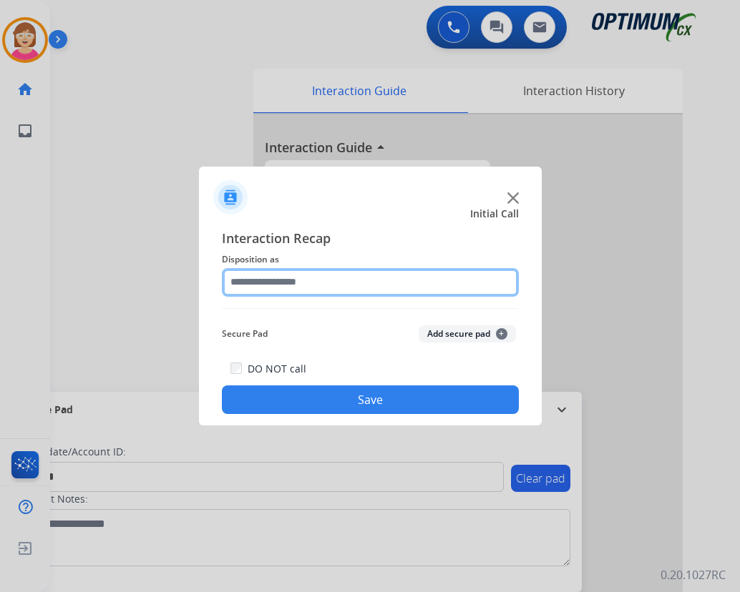
click at [269, 287] on input "text" at bounding box center [370, 282] width 297 height 29
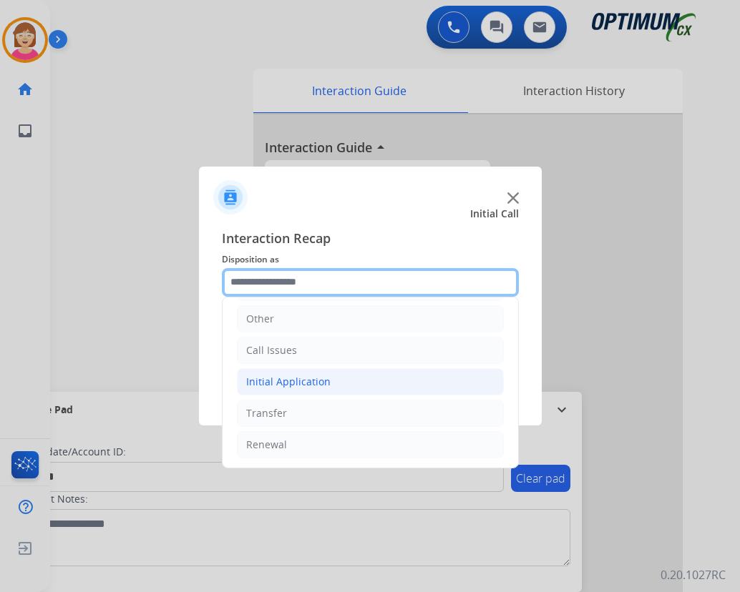
scroll to position [97, 0]
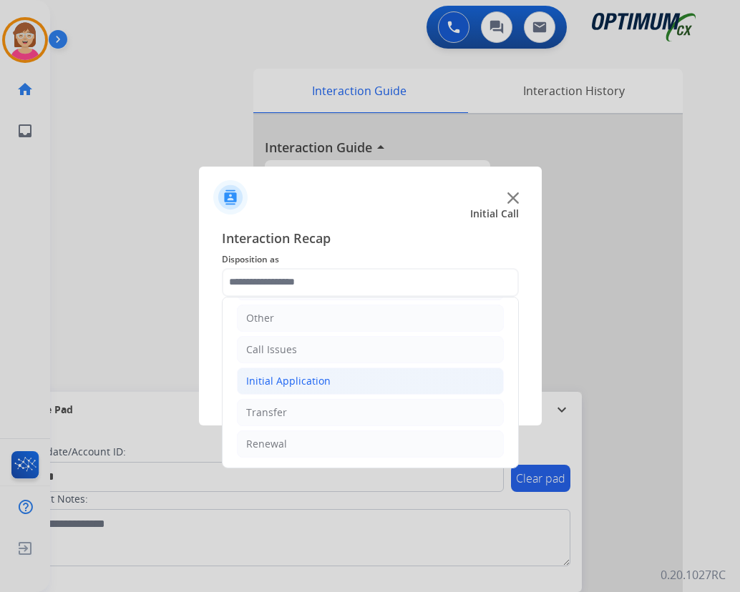
click at [287, 382] on div "Initial Application" at bounding box center [288, 381] width 84 height 14
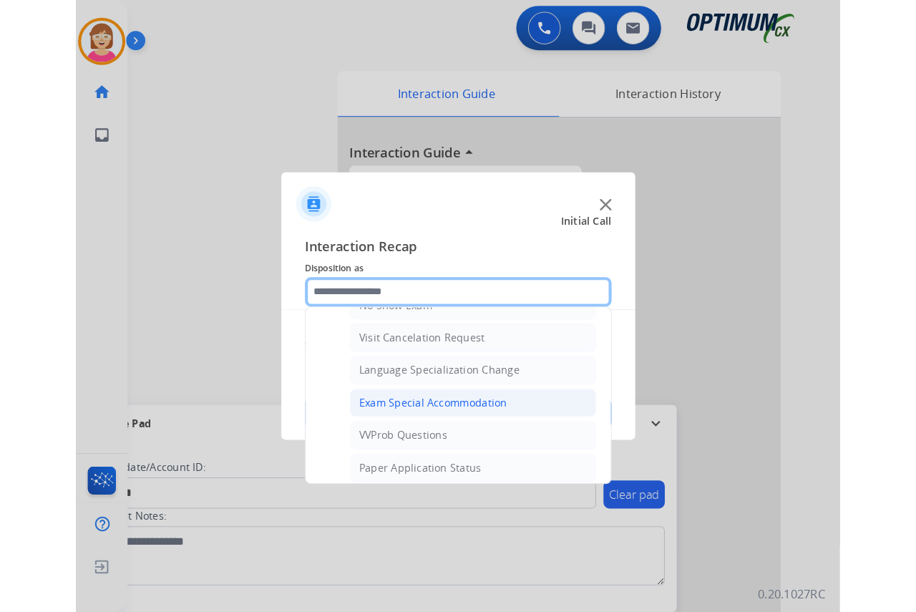
scroll to position [741, 0]
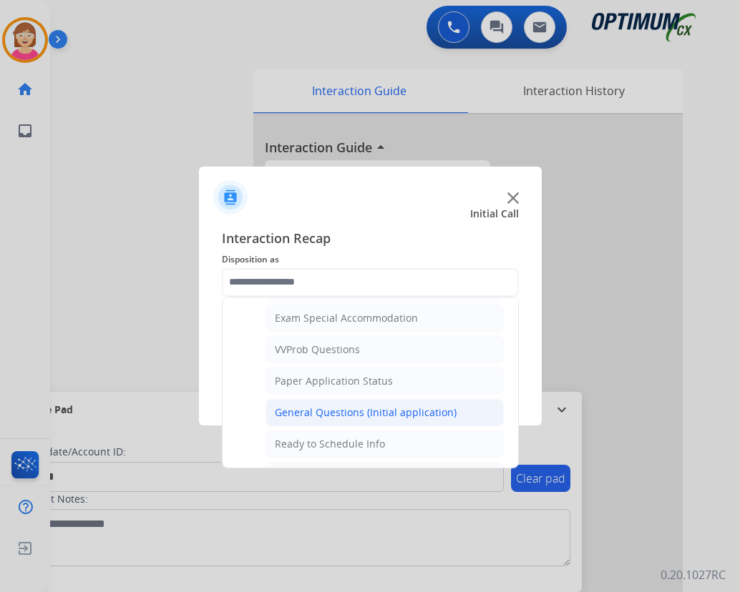
click at [324, 411] on div "General Questions (Initial application)" at bounding box center [366, 413] width 182 height 14
type input "**********"
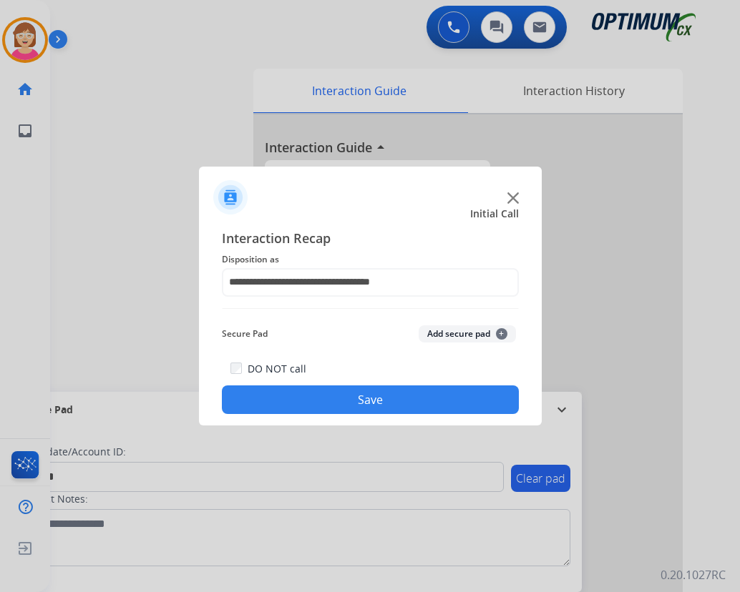
click at [500, 333] on span "+" at bounding box center [501, 333] width 11 height 11
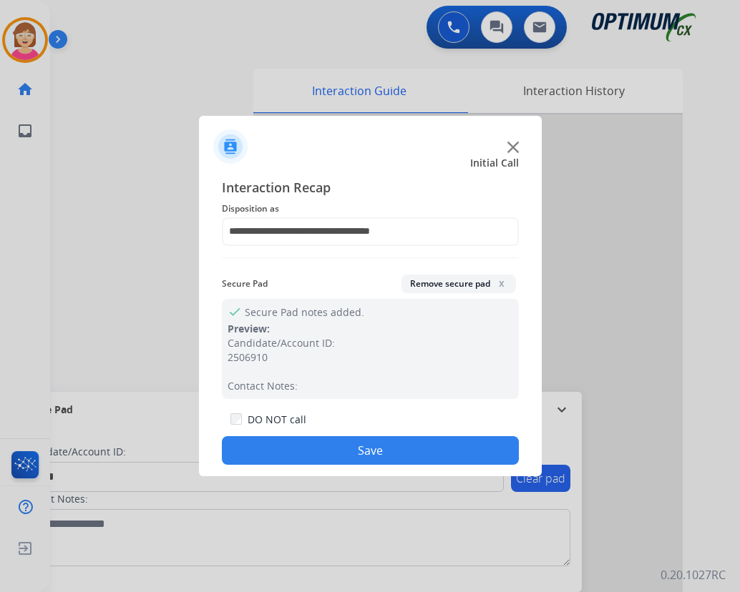
click at [265, 454] on button "Save" at bounding box center [370, 450] width 297 height 29
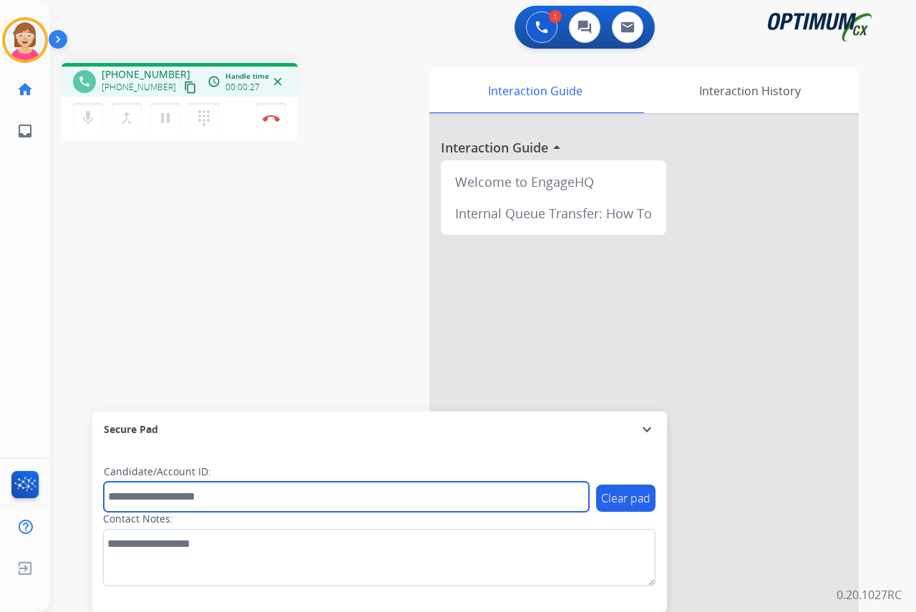
click at [139, 492] on input "text" at bounding box center [346, 496] width 485 height 30
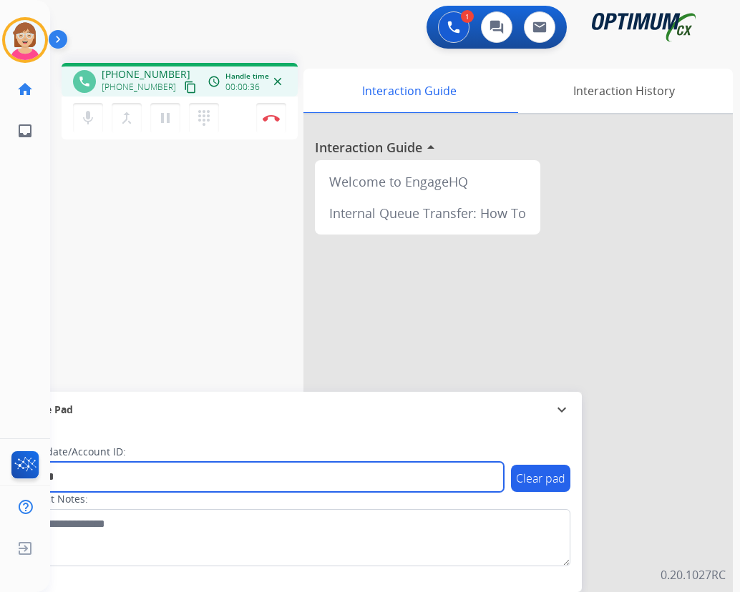
type input "*******"
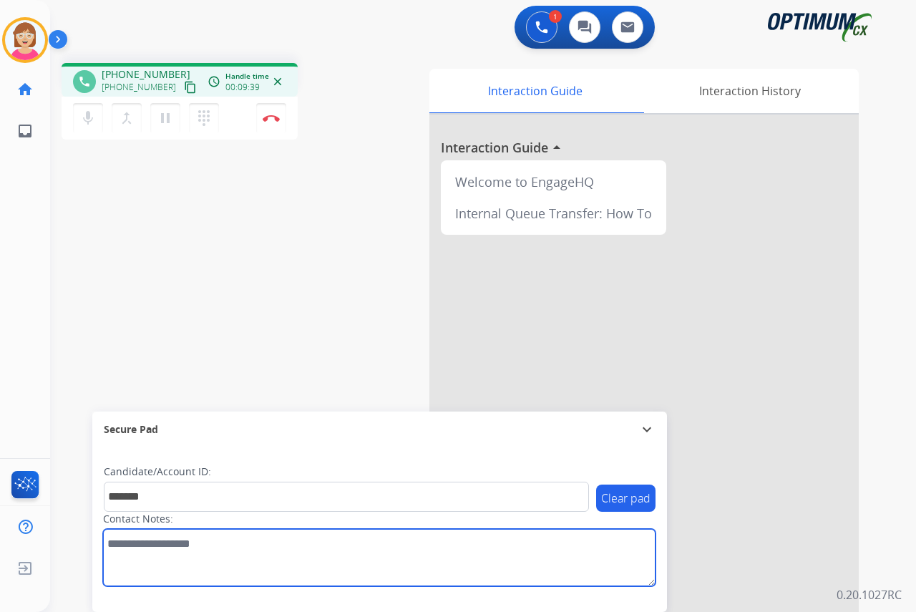
drag, startPoint x: 115, startPoint y: 542, endPoint x: 127, endPoint y: 551, distance: 14.9
click at [127, 551] on textarea at bounding box center [379, 557] width 552 height 57
paste textarea "**********"
click at [213, 567] on textarea at bounding box center [379, 557] width 552 height 57
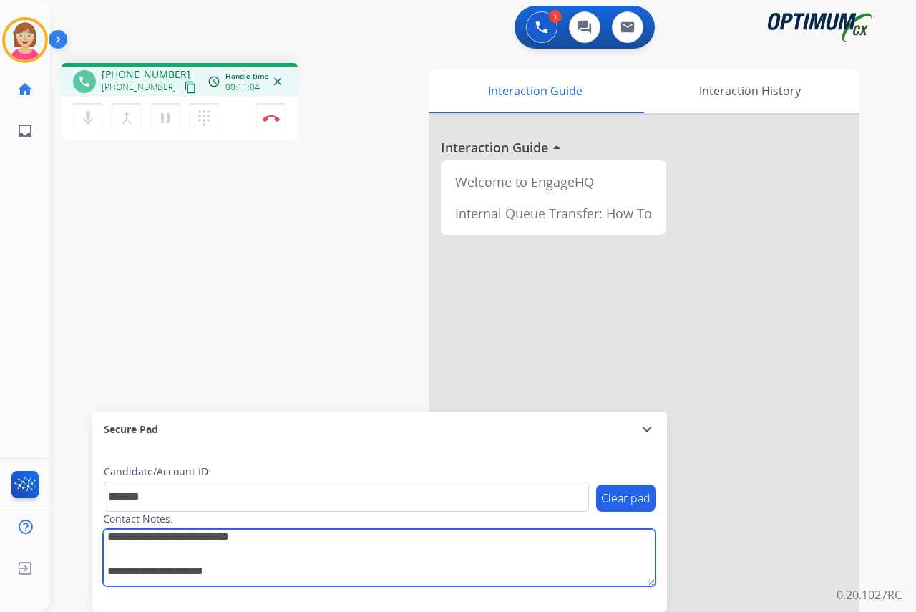
click at [286, 541] on textarea at bounding box center [379, 557] width 552 height 57
click at [286, 542] on textarea at bounding box center [379, 557] width 552 height 57
drag, startPoint x: 280, startPoint y: 537, endPoint x: 197, endPoint y: 537, distance: 83.7
click at [197, 537] on textarea at bounding box center [379, 557] width 552 height 57
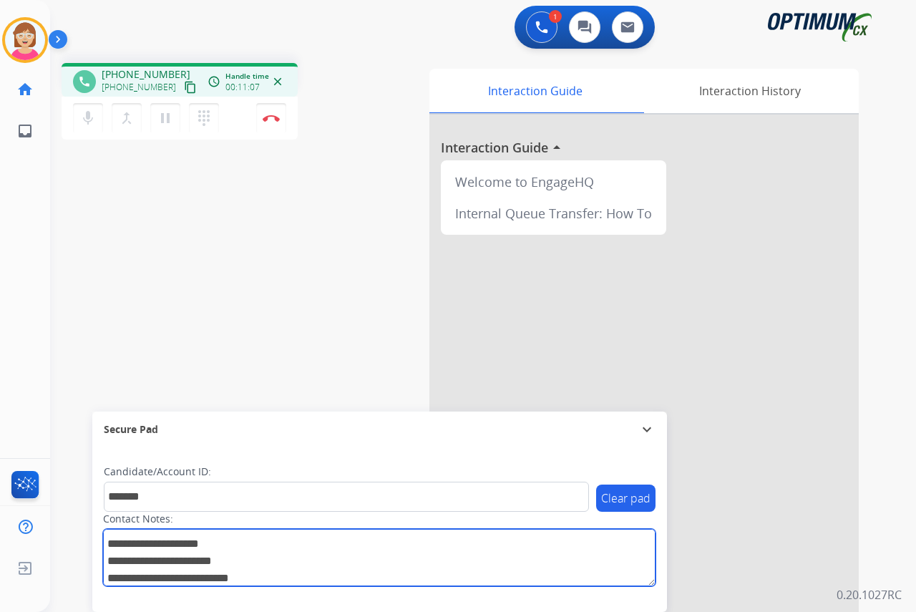
click at [293, 540] on textarea at bounding box center [379, 557] width 552 height 57
drag, startPoint x: 293, startPoint y: 540, endPoint x: 292, endPoint y: 551, distance: 10.8
click at [293, 542] on textarea at bounding box center [379, 557] width 552 height 57
drag, startPoint x: 274, startPoint y: 575, endPoint x: 293, endPoint y: 562, distance: 22.6
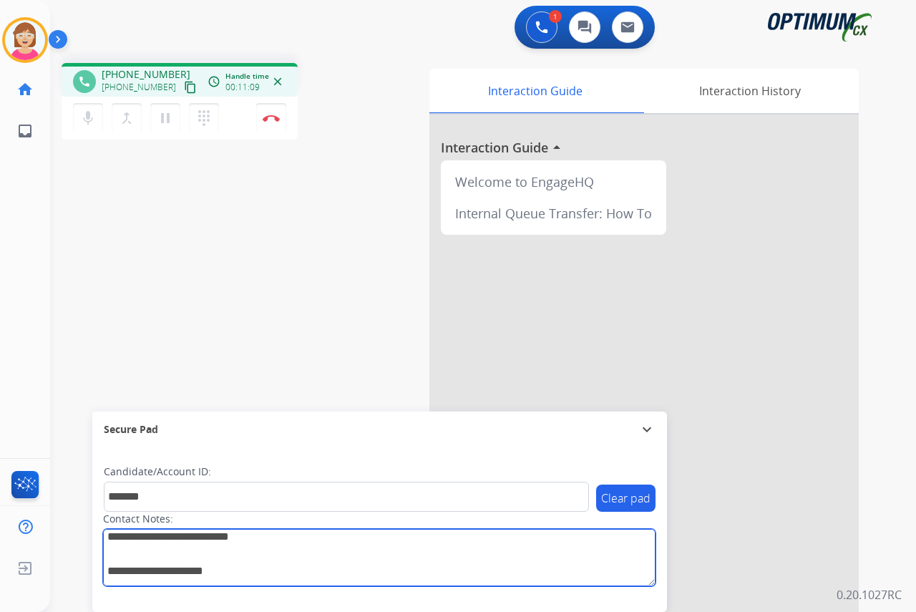
click at [263, 576] on textarea at bounding box center [379, 557] width 552 height 57
click at [297, 554] on textarea at bounding box center [379, 557] width 552 height 57
drag, startPoint x: 267, startPoint y: 577, endPoint x: 219, endPoint y: 571, distance: 48.3
click at [221, 574] on textarea at bounding box center [379, 557] width 552 height 57
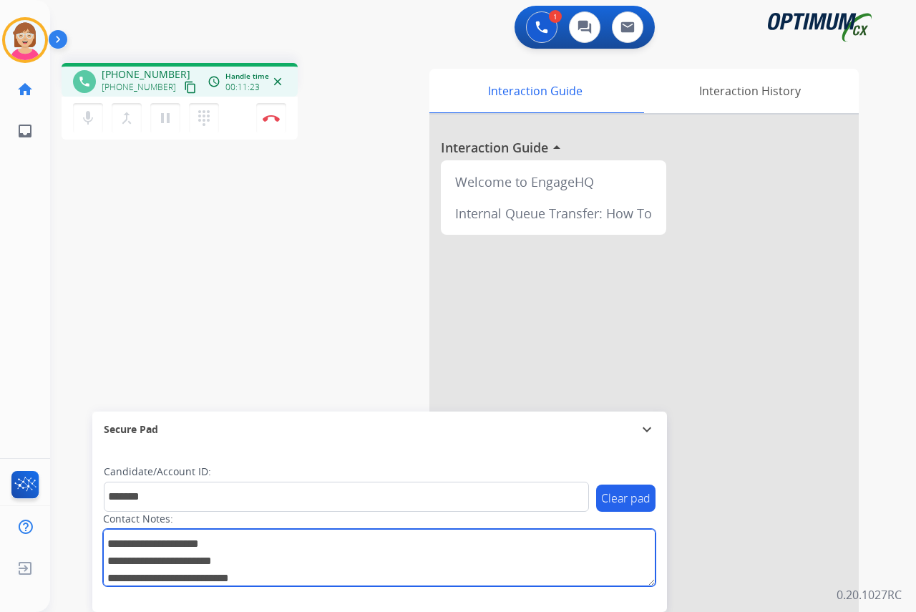
click at [114, 540] on textarea at bounding box center [379, 557] width 552 height 57
drag, startPoint x: 238, startPoint y: 539, endPoint x: 99, endPoint y: 542, distance: 138.8
click at [106, 542] on textarea at bounding box center [379, 557] width 552 height 57
drag, startPoint x: 285, startPoint y: 577, endPoint x: 200, endPoint y: 577, distance: 85.1
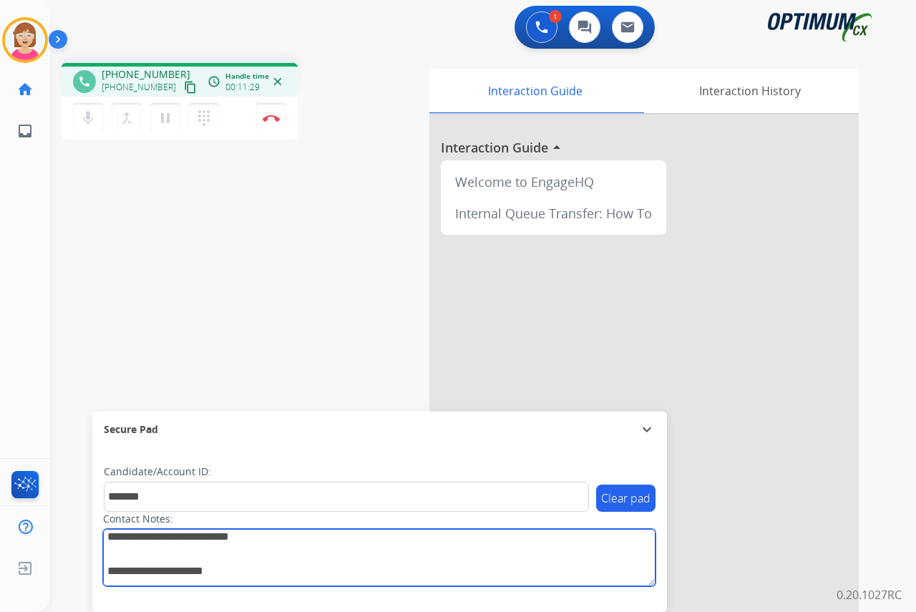
click at [200, 578] on textarea at bounding box center [379, 557] width 552 height 57
click at [252, 573] on textarea at bounding box center [379, 557] width 552 height 57
drag, startPoint x: 240, startPoint y: 567, endPoint x: 103, endPoint y: 574, distance: 136.8
click at [103, 574] on textarea at bounding box center [379, 557] width 552 height 57
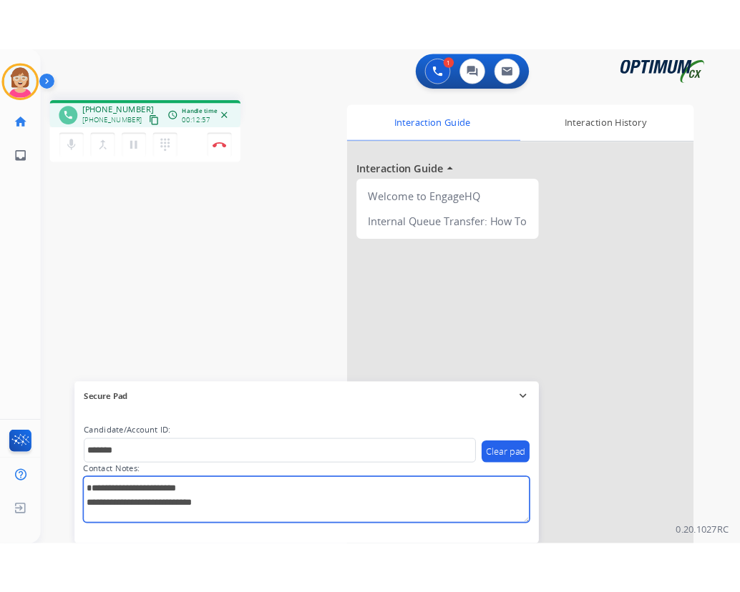
scroll to position [0, 0]
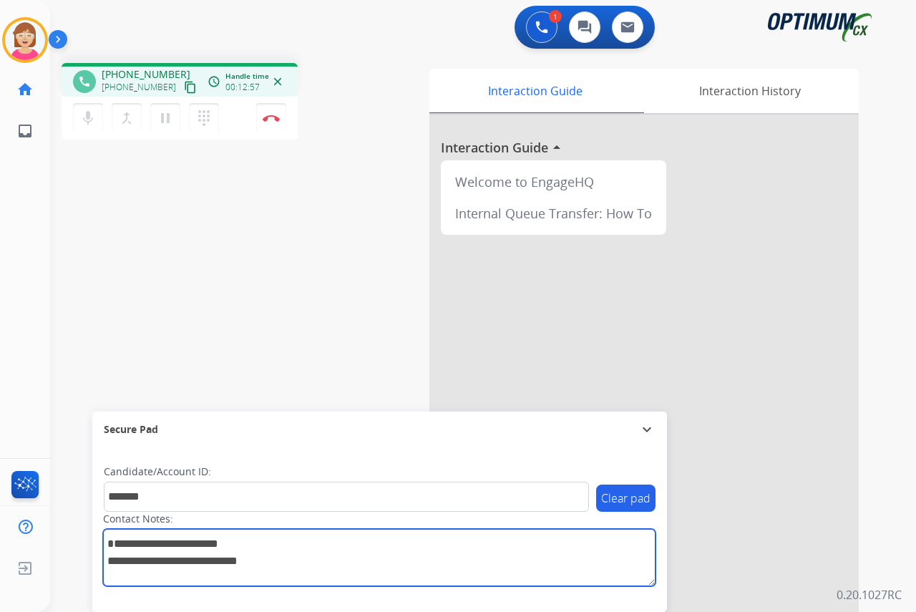
drag, startPoint x: 289, startPoint y: 577, endPoint x: 100, endPoint y: 536, distance: 193.2
click at [100, 536] on div "Clear pad Candidate/Account ID: ******* Contact Notes:" at bounding box center [379, 529] width 574 height 165
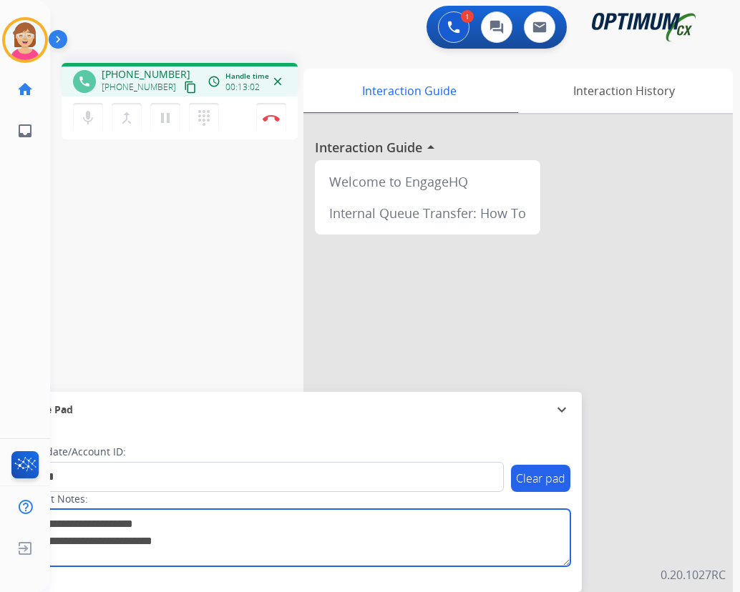
type textarea "**********"
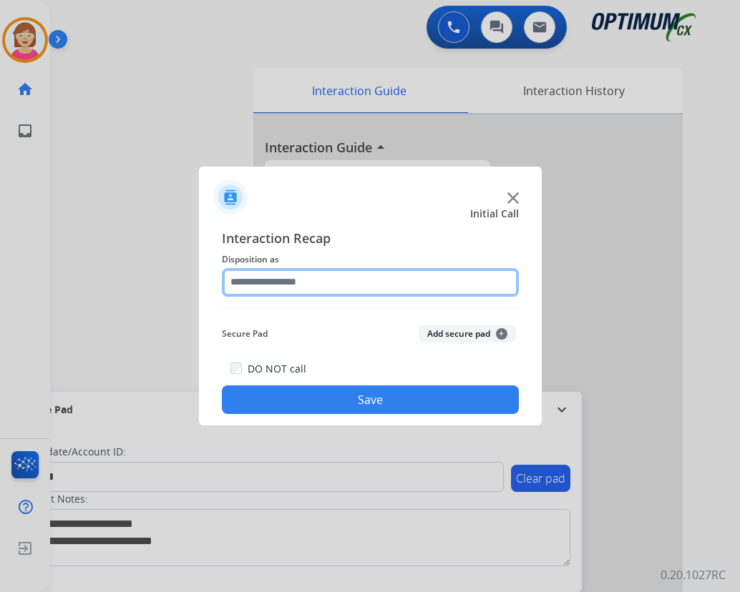
click at [252, 284] on input "text" at bounding box center [370, 282] width 297 height 29
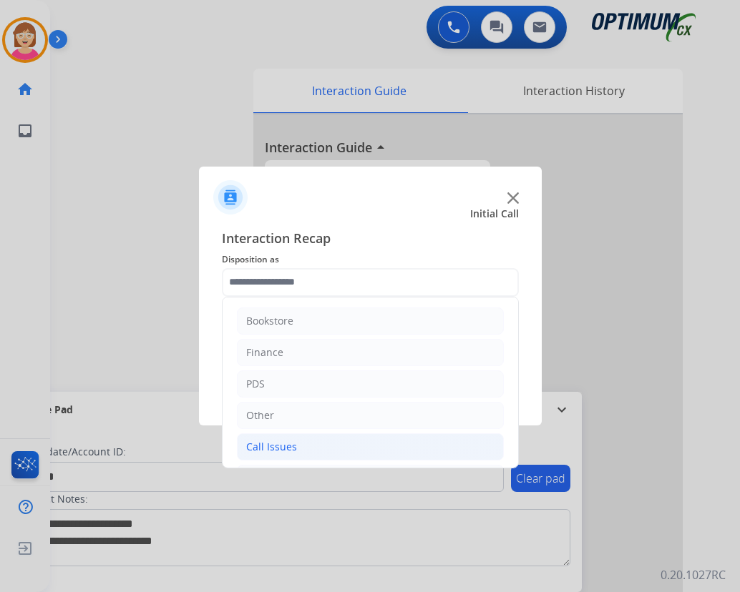
click at [293, 447] on div "Call Issues" at bounding box center [271, 447] width 51 height 14
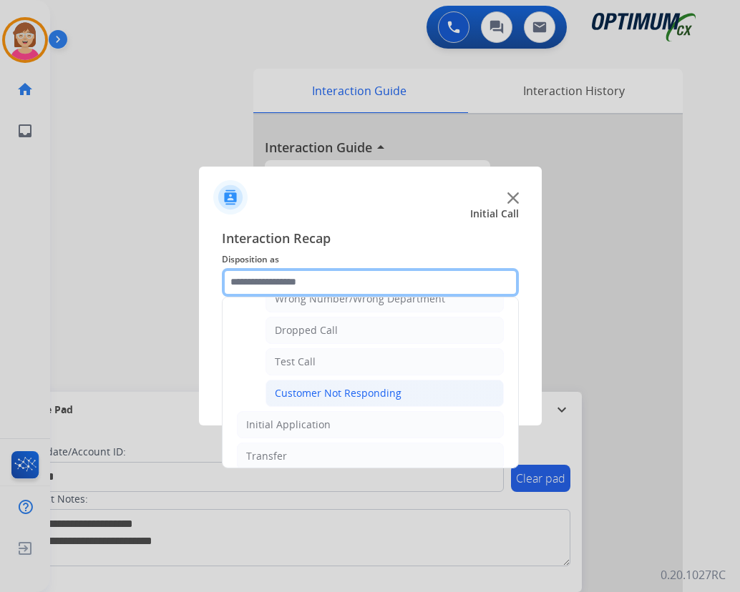
scroll to position [215, 0]
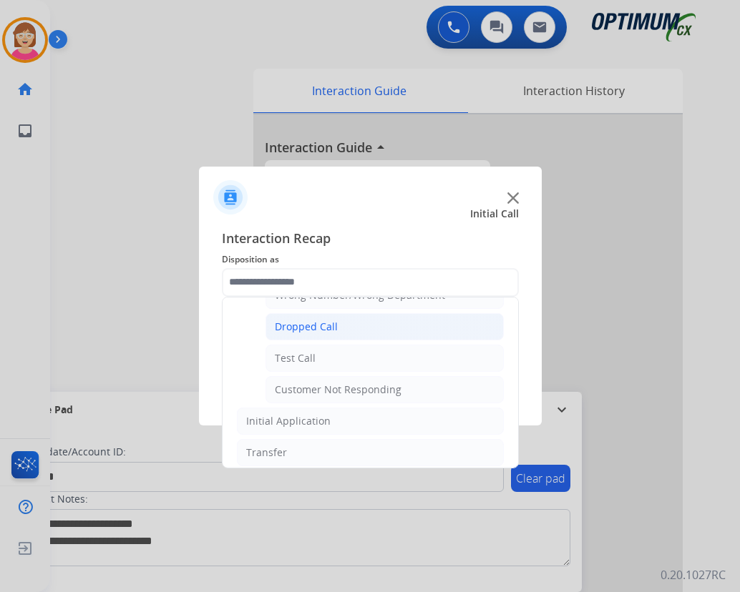
click at [323, 321] on div "Dropped Call" at bounding box center [306, 327] width 63 height 14
type input "**********"
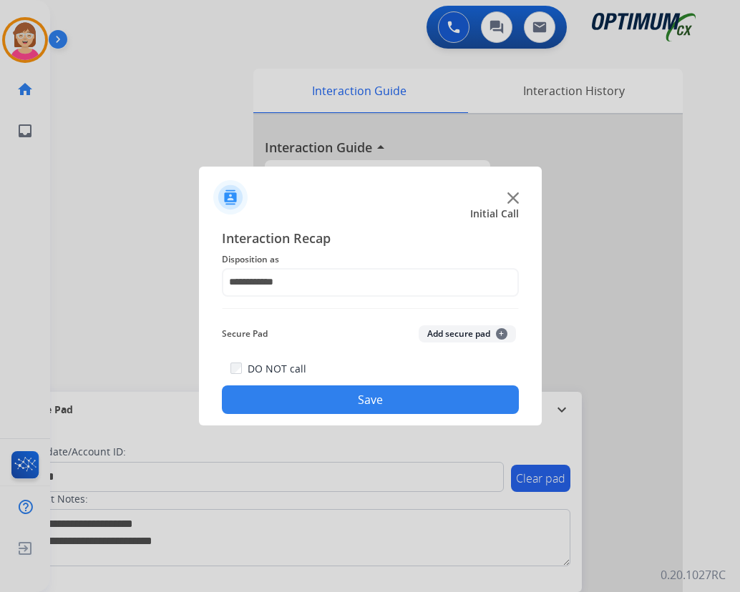
click at [499, 335] on span "+" at bounding box center [501, 333] width 11 height 11
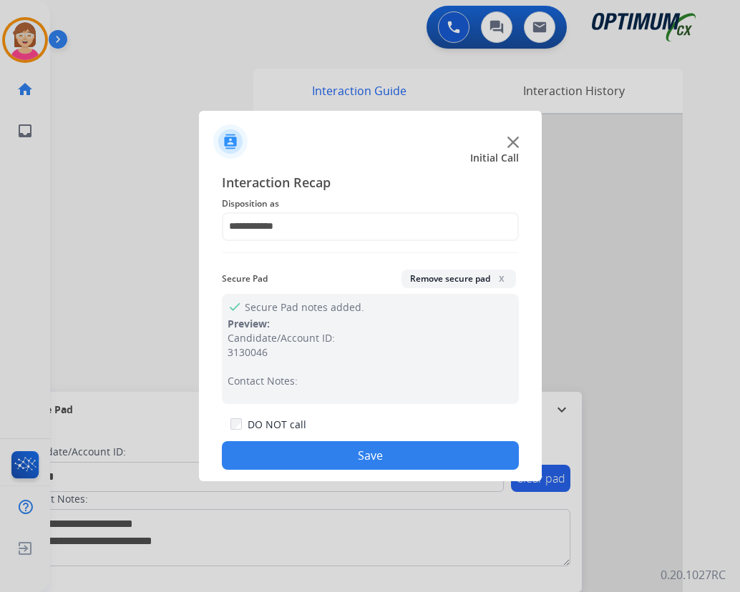
click at [315, 450] on button "Save" at bounding box center [370, 455] width 297 height 29
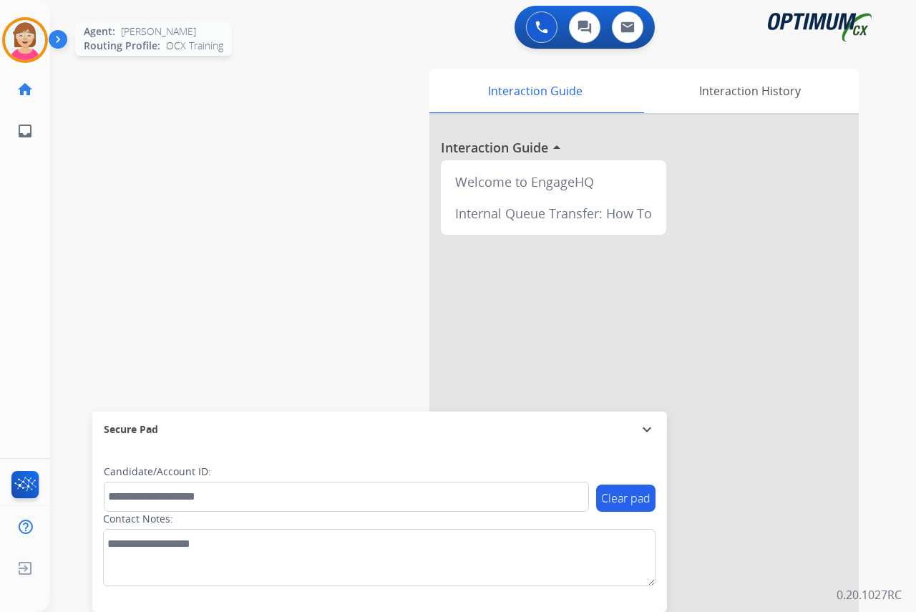
click at [26, 39] on img at bounding box center [25, 40] width 40 height 40
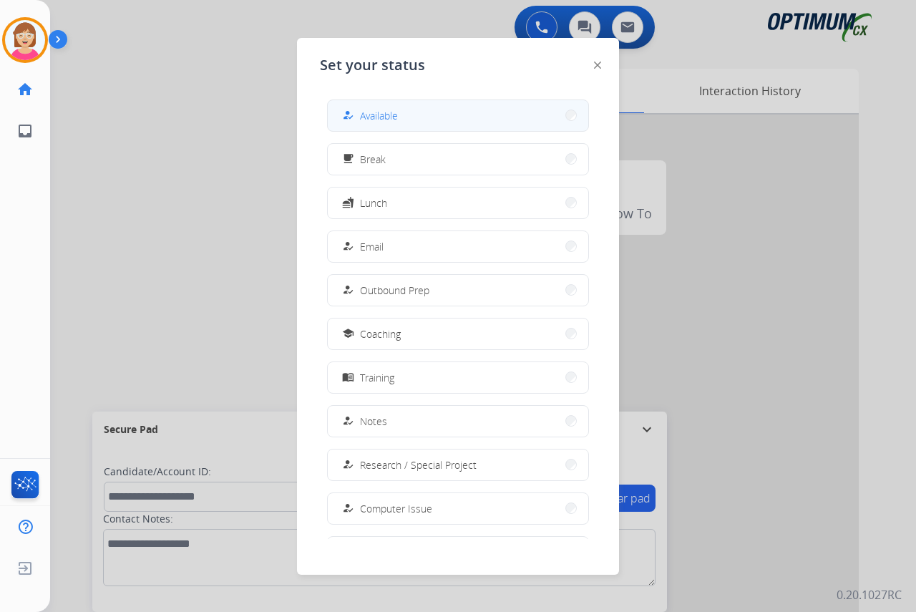
click at [391, 113] on span "Available" at bounding box center [379, 115] width 38 height 15
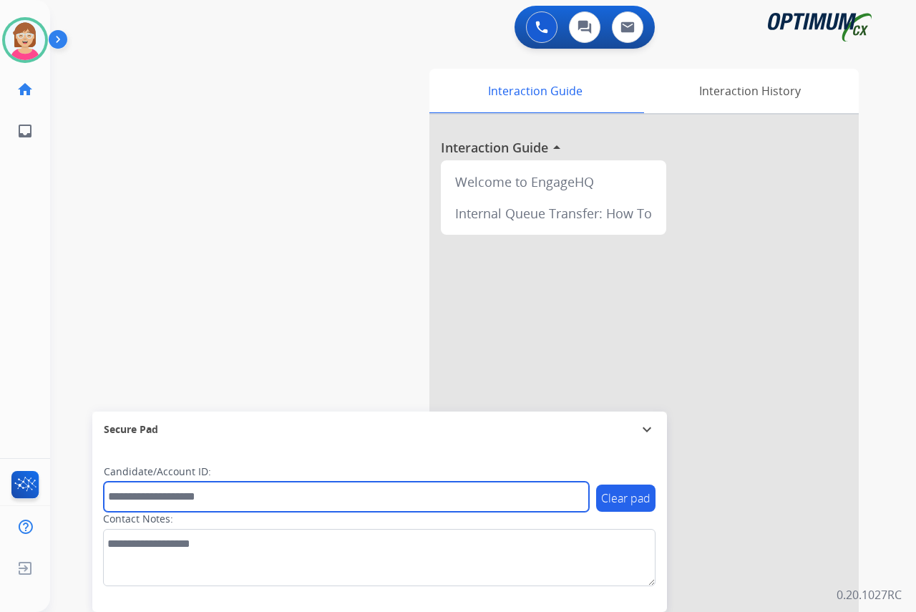
click at [132, 492] on input "text" at bounding box center [346, 496] width 485 height 30
type input "*******"
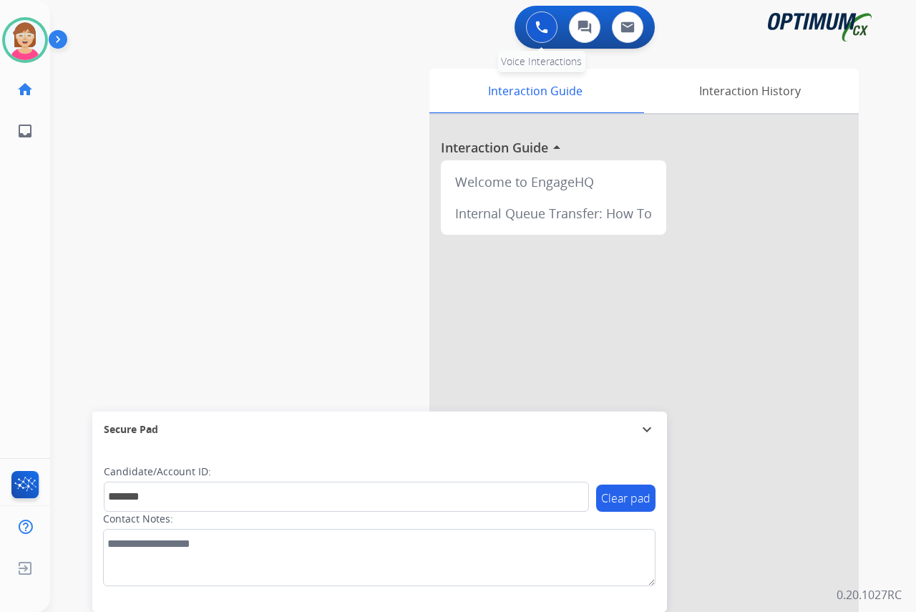
drag, startPoint x: 537, startPoint y: 19, endPoint x: 532, endPoint y: 26, distance: 8.7
click at [532, 26] on button at bounding box center [541, 26] width 31 height 31
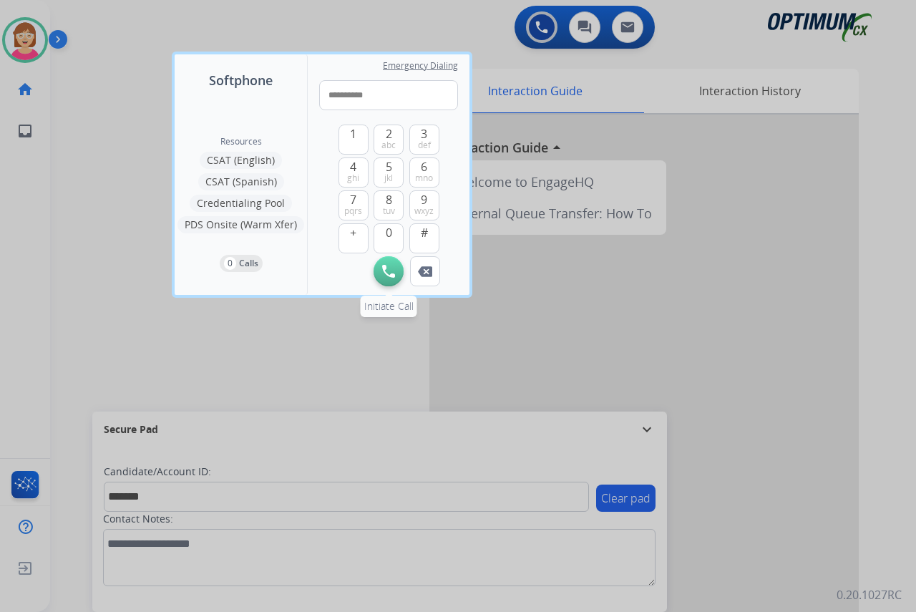
type input "**********"
click at [381, 265] on button "Initiate Call" at bounding box center [388, 271] width 30 height 30
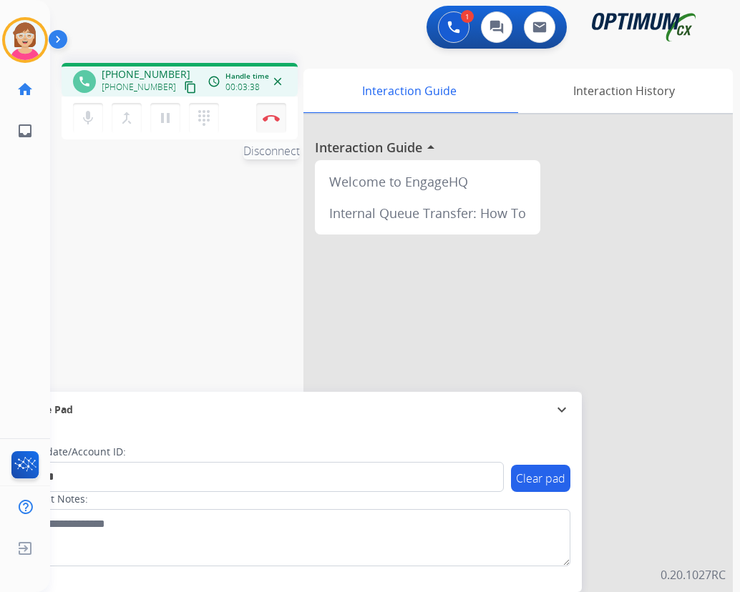
click at [270, 115] on img at bounding box center [271, 117] width 17 height 7
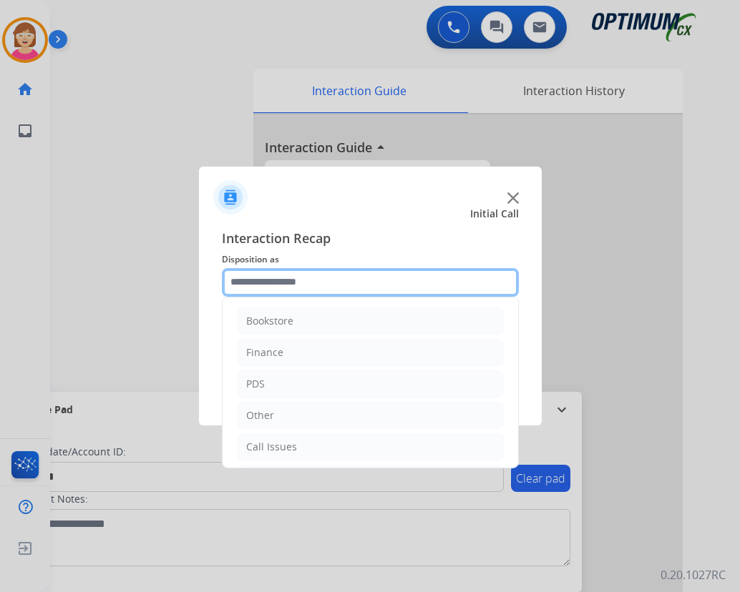
click at [248, 281] on input "text" at bounding box center [370, 282] width 297 height 29
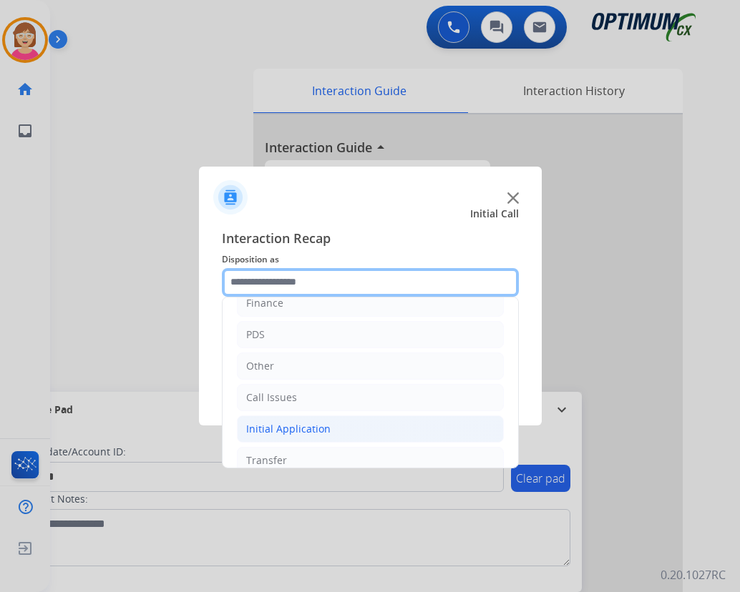
scroll to position [97, 0]
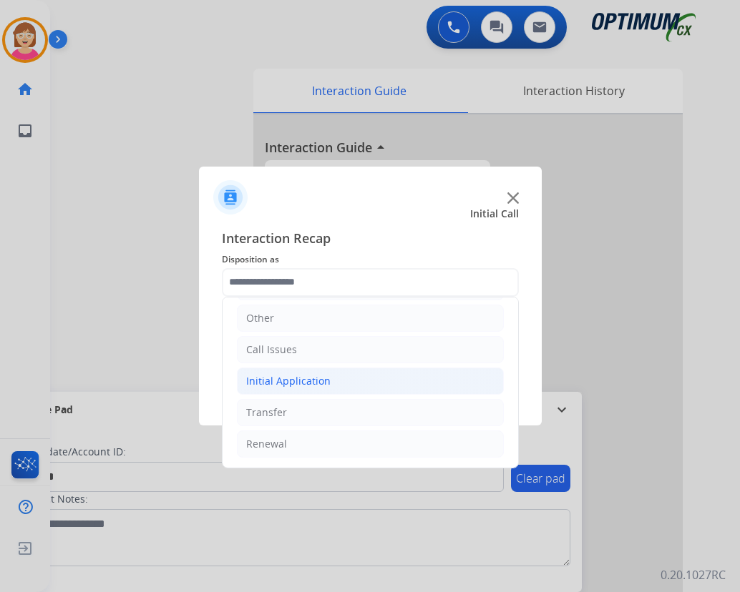
click at [288, 386] on div "Initial Application" at bounding box center [288, 381] width 84 height 14
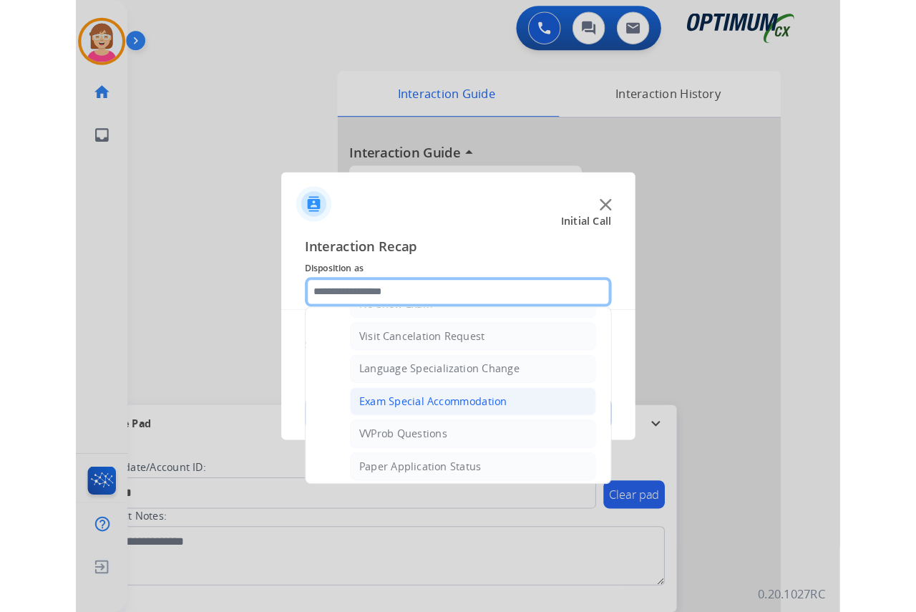
scroll to position [724, 0]
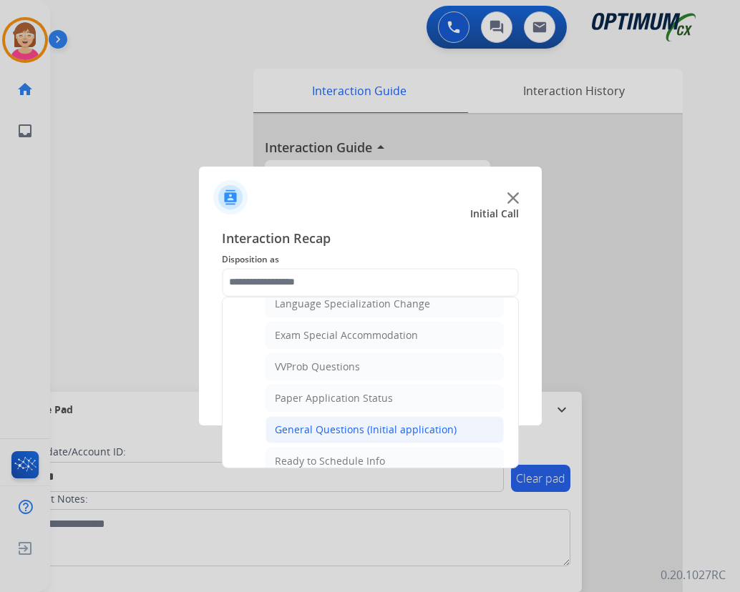
click at [339, 427] on div "General Questions (Initial application)" at bounding box center [366, 430] width 182 height 14
type input "**********"
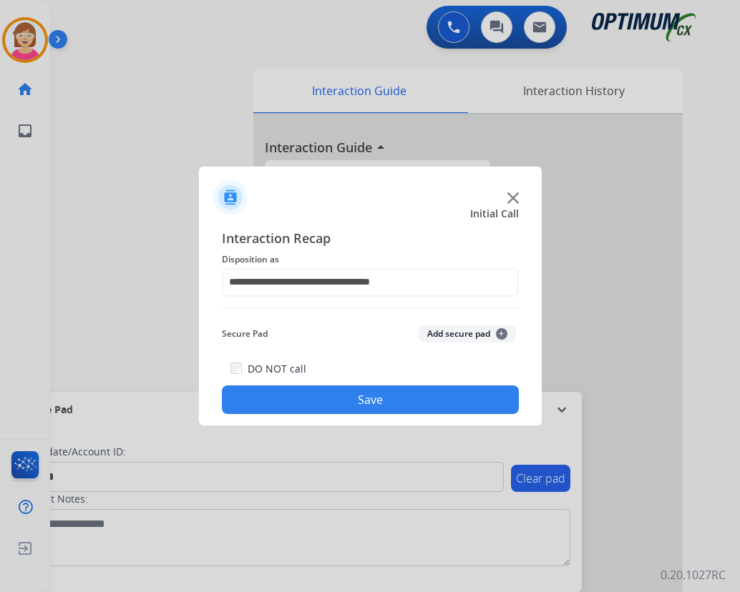
click at [502, 336] on span "+" at bounding box center [501, 333] width 11 height 11
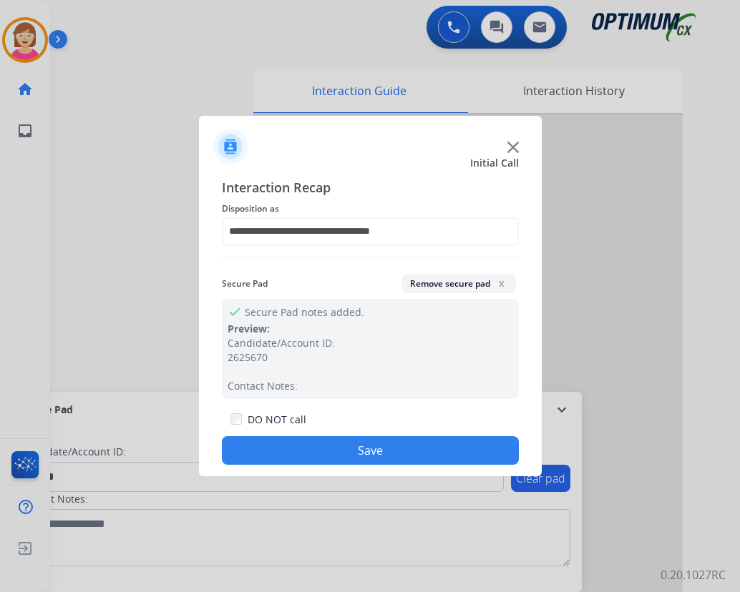
click at [319, 447] on button "Save" at bounding box center [370, 450] width 297 height 29
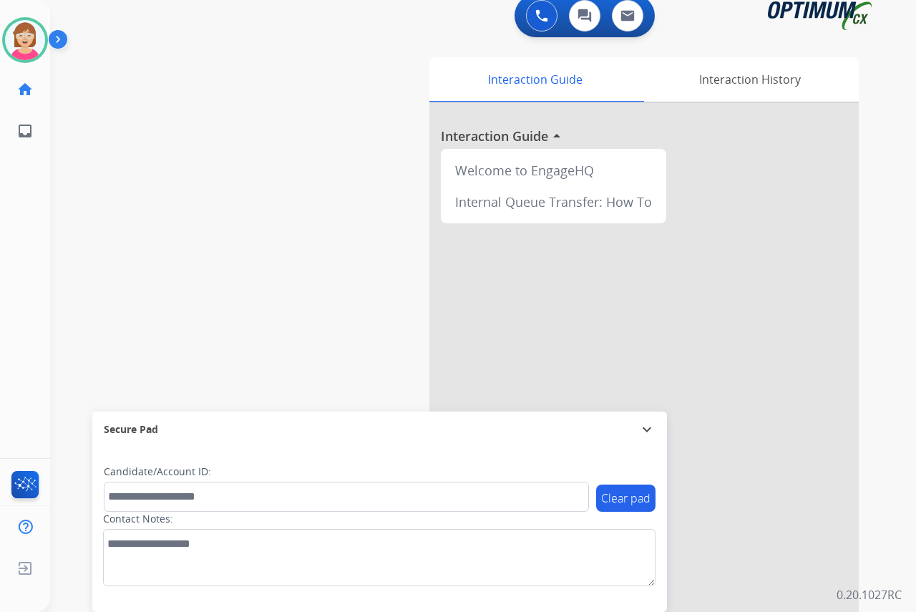
scroll to position [0, 0]
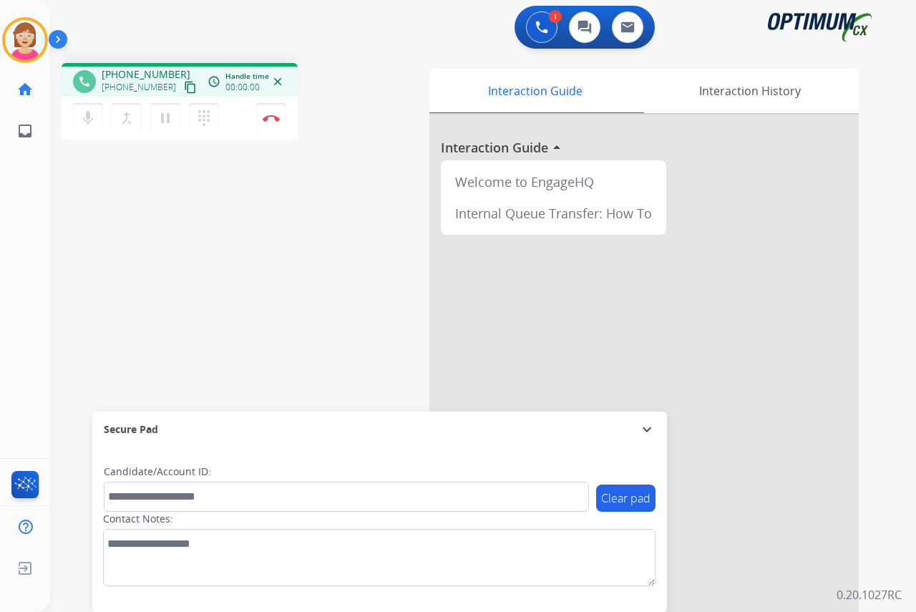
click at [41, 196] on div "[PERSON_NAME] Edit Avatar Agent: [PERSON_NAME] Profile: OCX Training home Home …" at bounding box center [25, 306] width 50 height 612
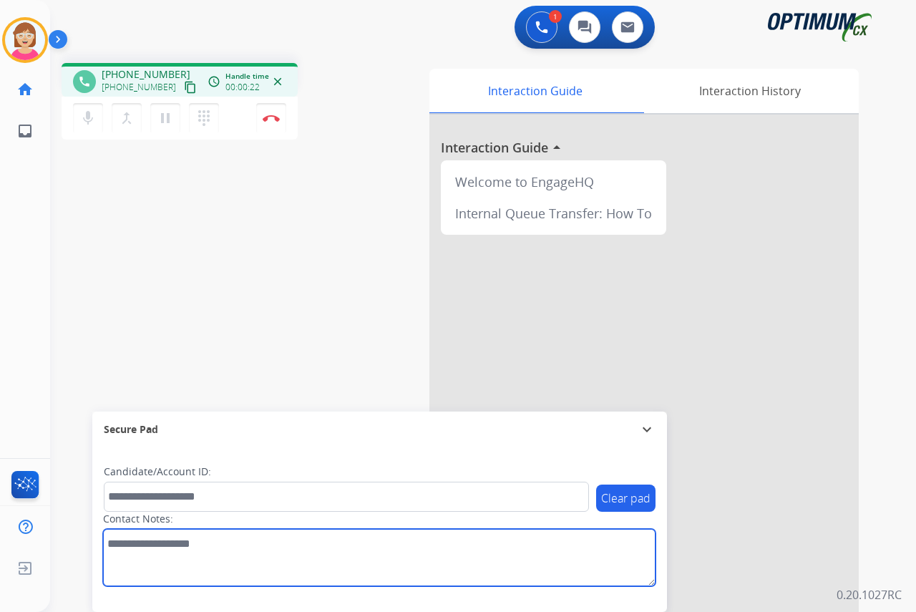
click at [129, 541] on textarea at bounding box center [379, 557] width 552 height 57
type textarea "*****"
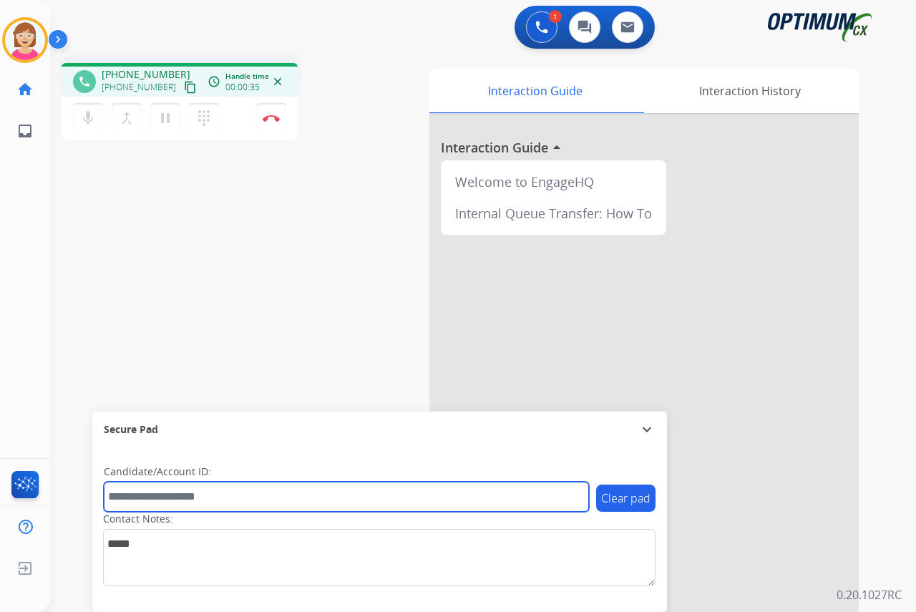
click at [124, 501] on input "text" at bounding box center [346, 496] width 485 height 30
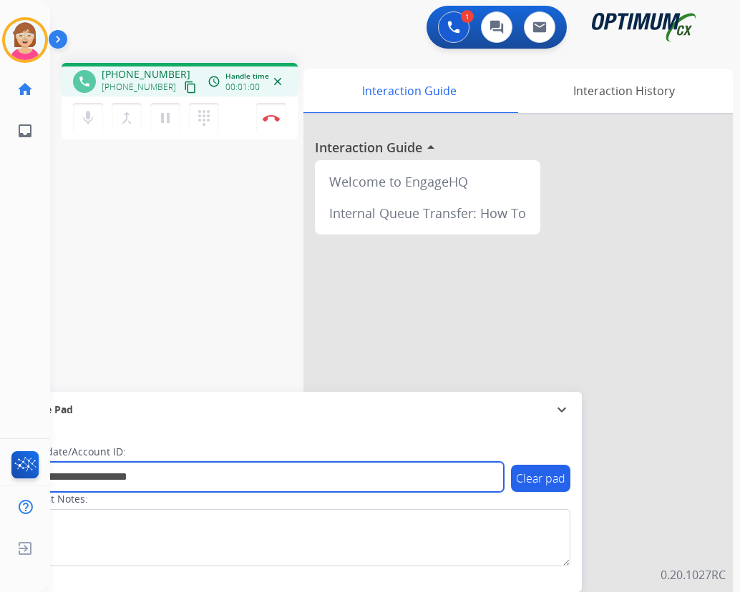
type input "**********"
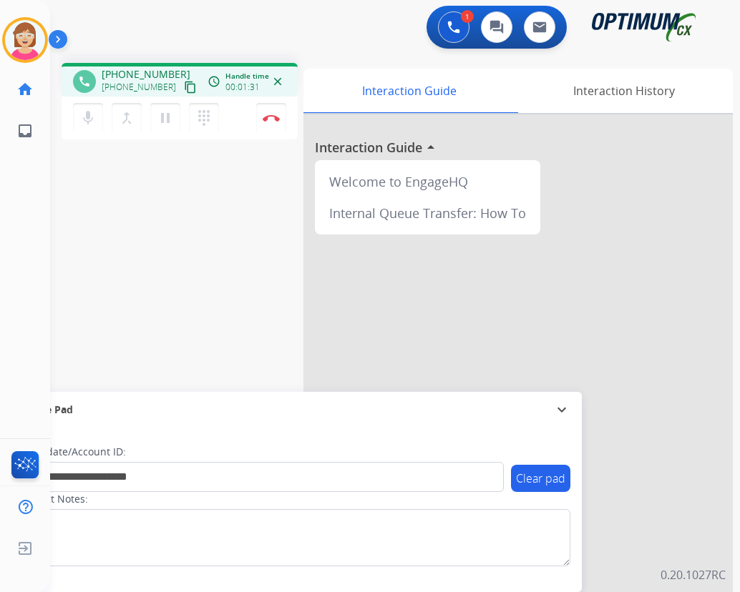
click at [31, 170] on div "[PERSON_NAME] Edit Avatar Agent: [PERSON_NAME] Profile: OCX Training home Home …" at bounding box center [25, 296] width 50 height 592
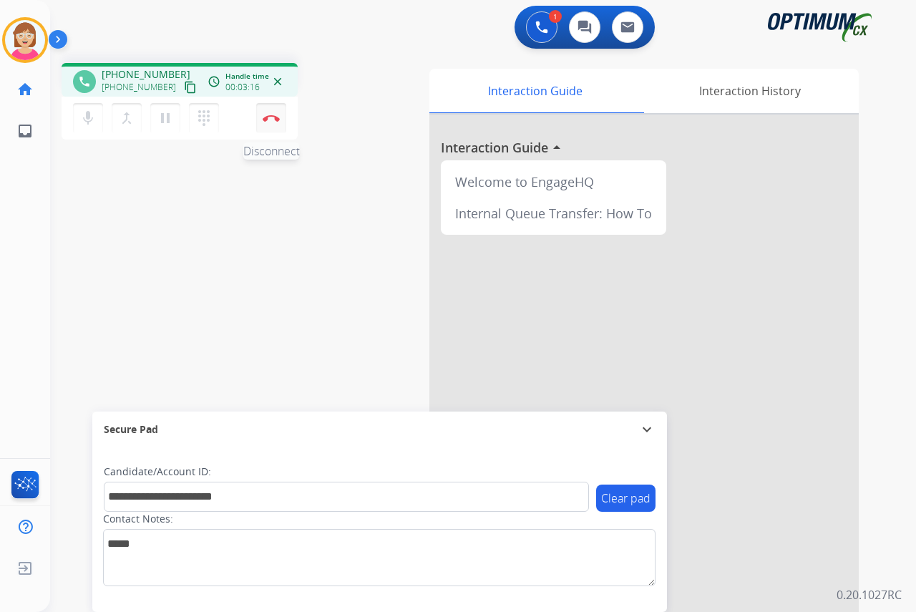
click at [273, 117] on img at bounding box center [271, 117] width 17 height 7
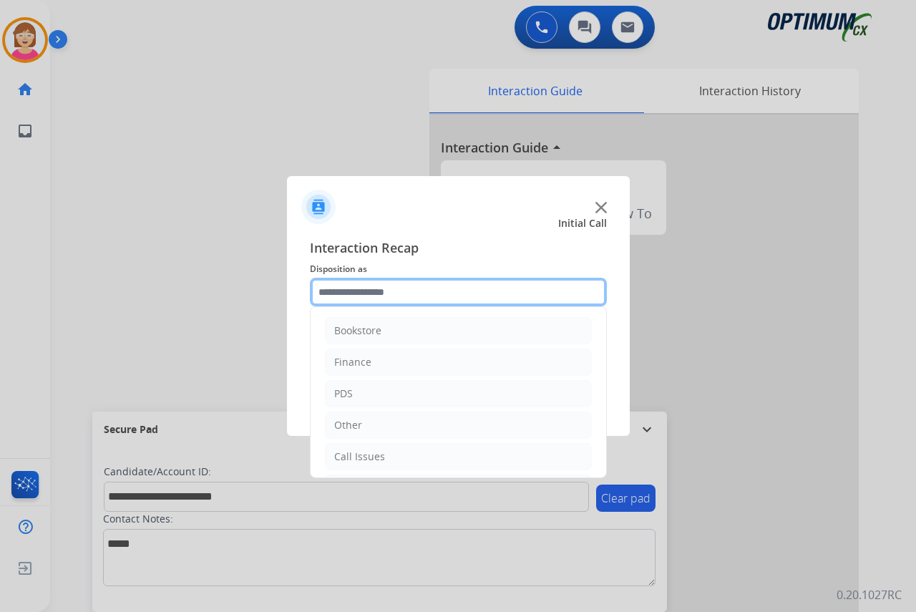
click at [344, 290] on input "text" at bounding box center [458, 292] width 297 height 29
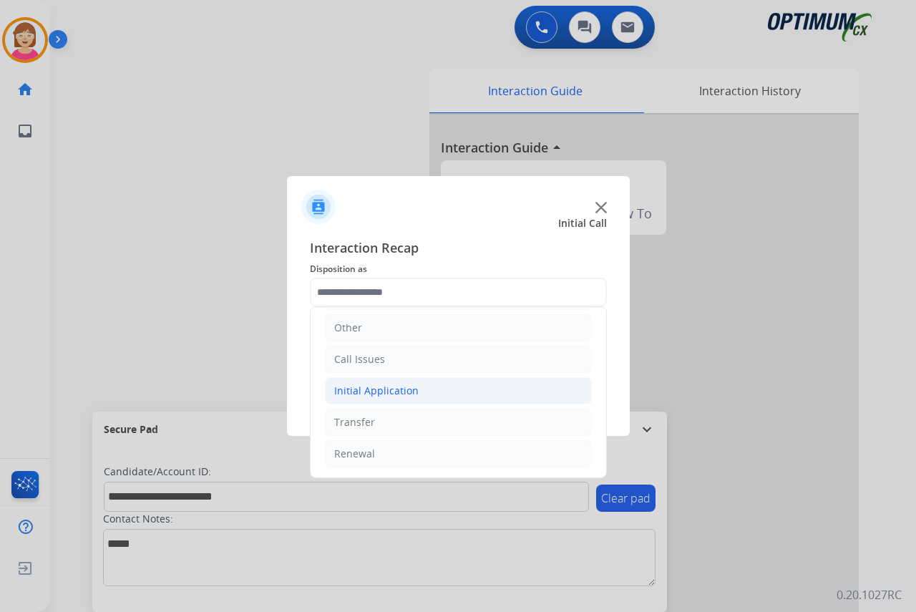
click at [371, 388] on div "Initial Application" at bounding box center [376, 390] width 84 height 14
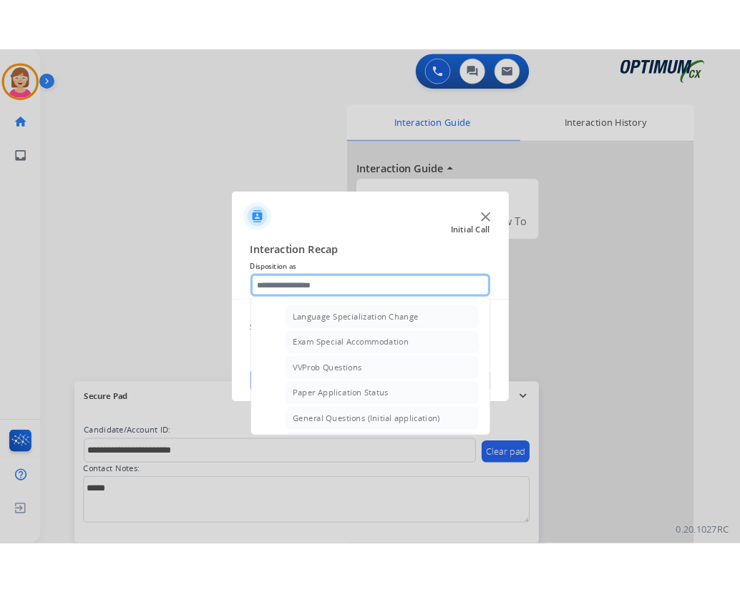
scroll to position [741, 0]
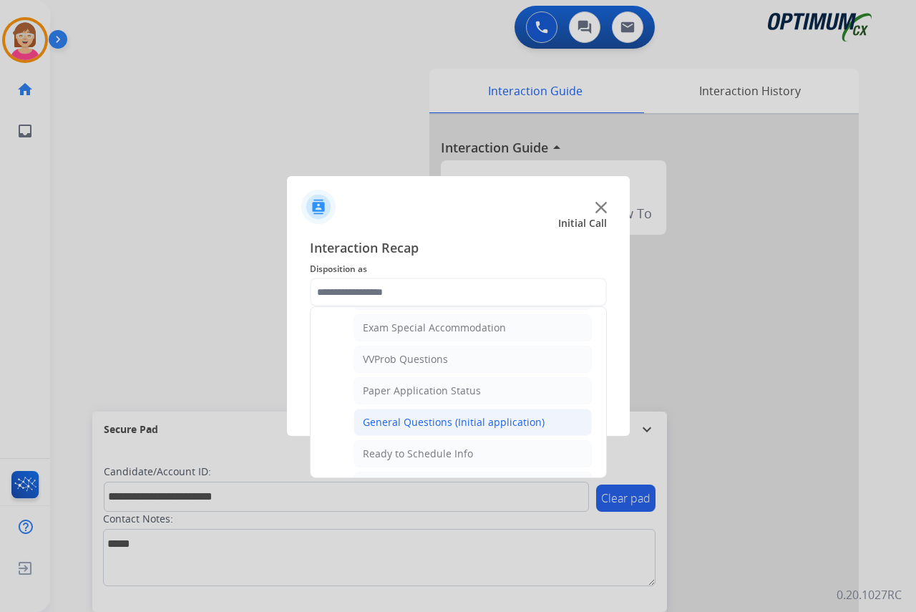
click at [414, 421] on div "General Questions (Initial application)" at bounding box center [454, 422] width 182 height 14
type input "**********"
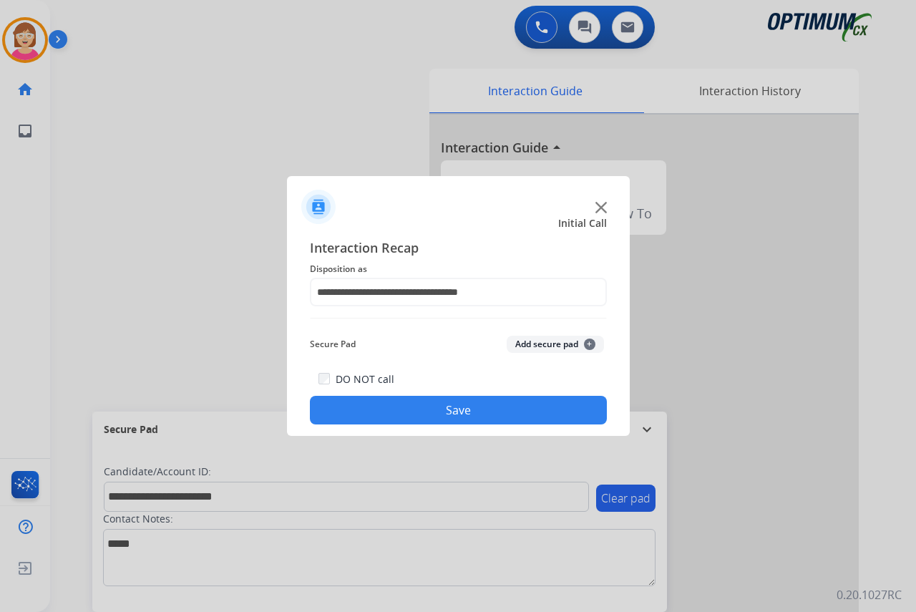
click at [591, 341] on span "+" at bounding box center [589, 343] width 11 height 11
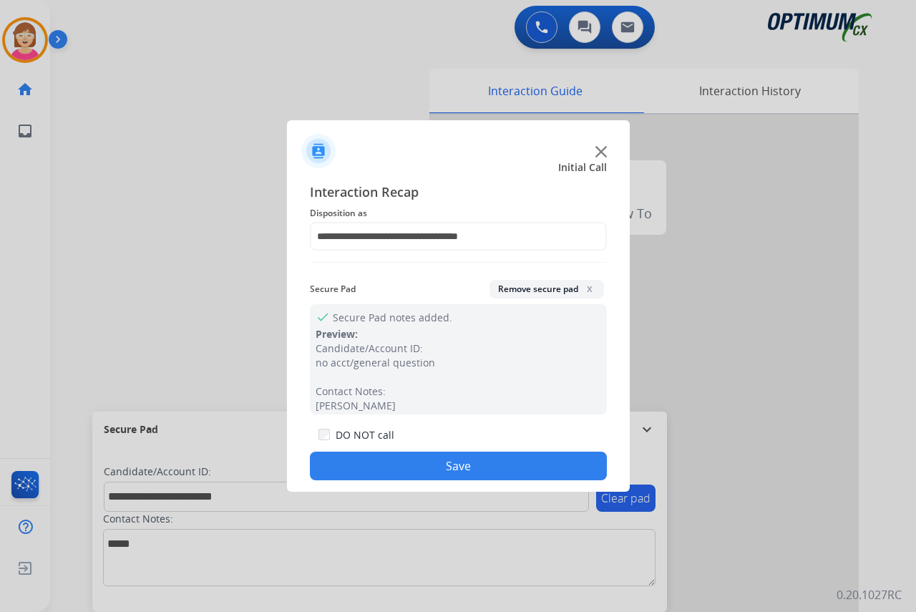
click at [411, 468] on button "Save" at bounding box center [458, 465] width 297 height 29
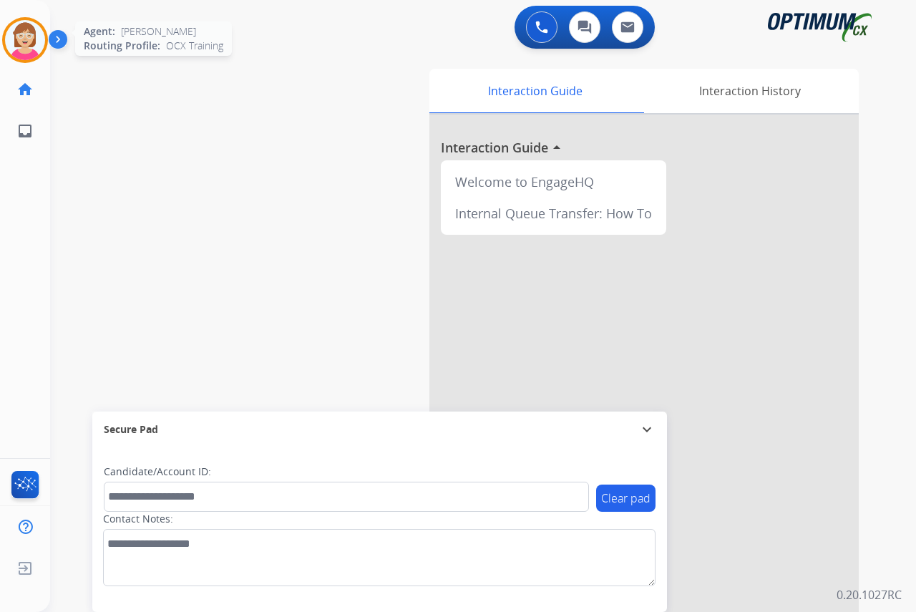
click at [25, 36] on img at bounding box center [25, 40] width 40 height 40
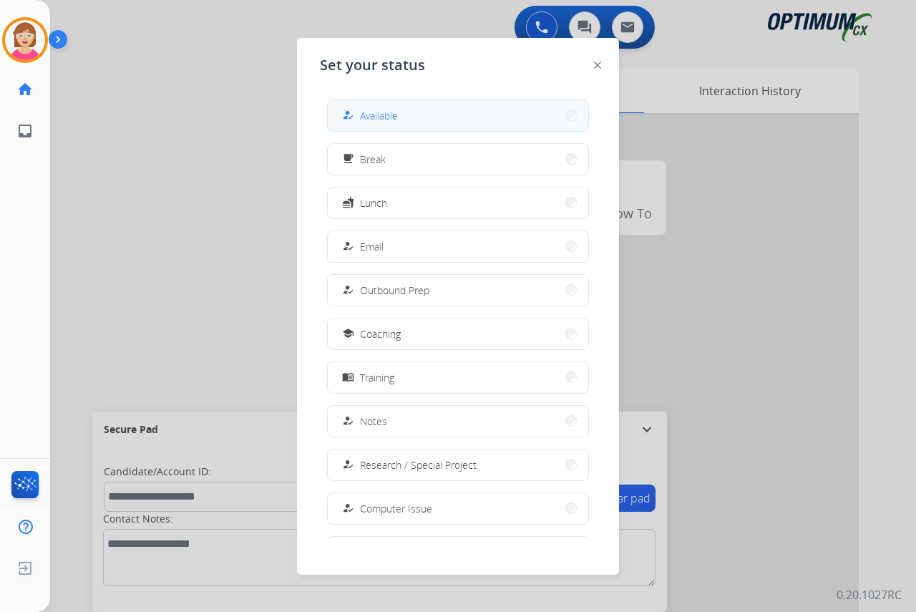
click at [398, 107] on button "how_to_reg Available" at bounding box center [458, 115] width 260 height 31
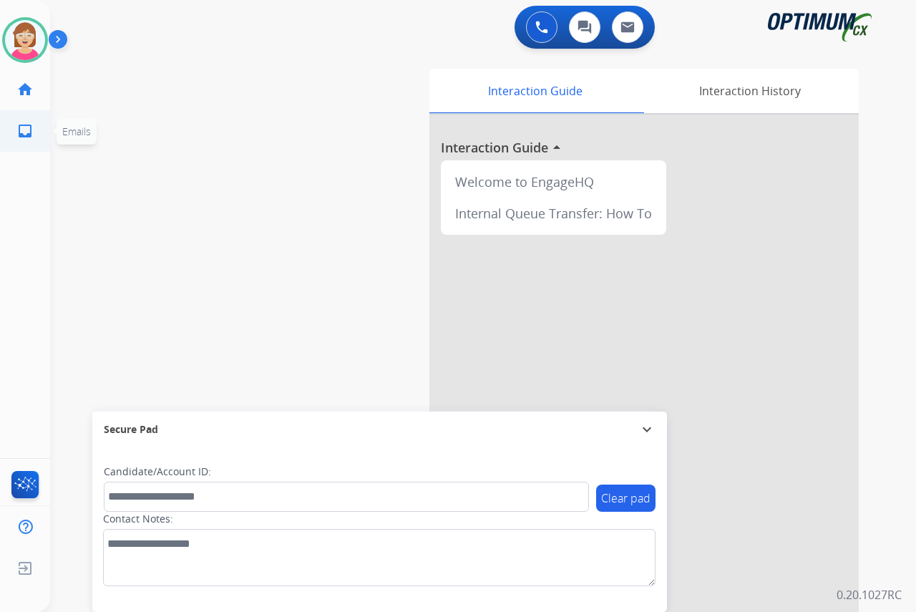
click at [78, 128] on span "Emails" at bounding box center [76, 131] width 29 height 14
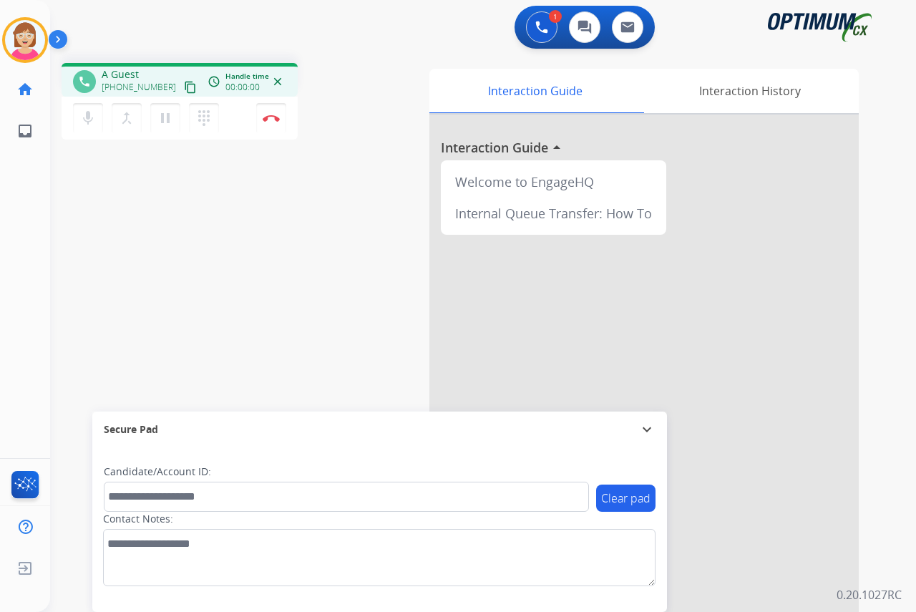
click at [15, 192] on div "[PERSON_NAME] Edit Avatar Agent: [PERSON_NAME] Profile: OCX Training home Home …" at bounding box center [25, 306] width 50 height 612
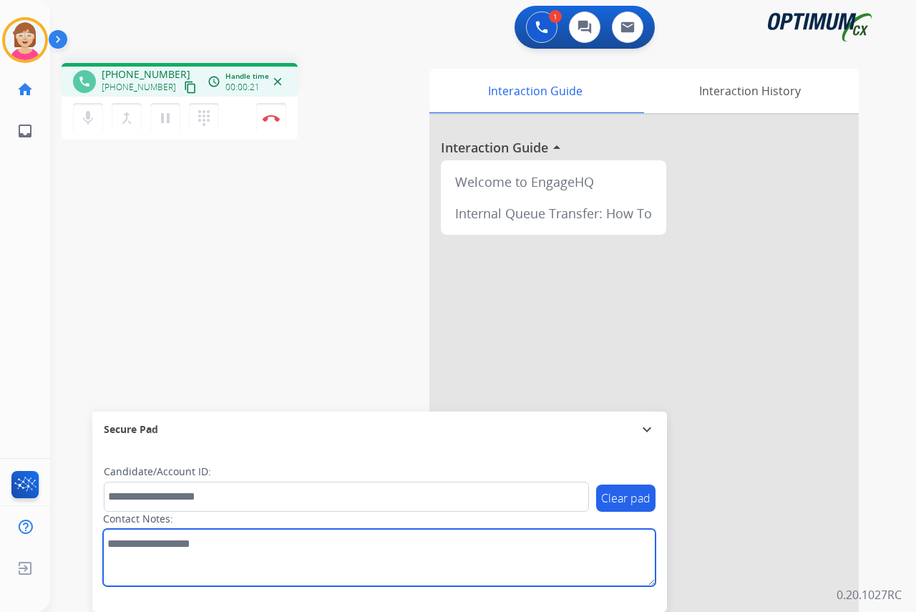
click at [119, 539] on textarea at bounding box center [379, 557] width 552 height 57
type textarea "*****"
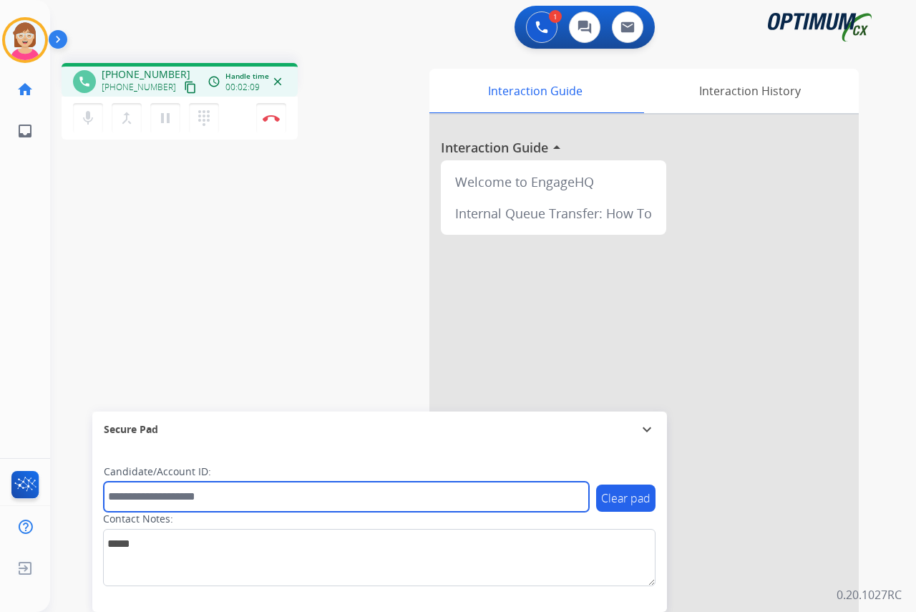
click at [127, 496] on input "text" at bounding box center [346, 496] width 485 height 30
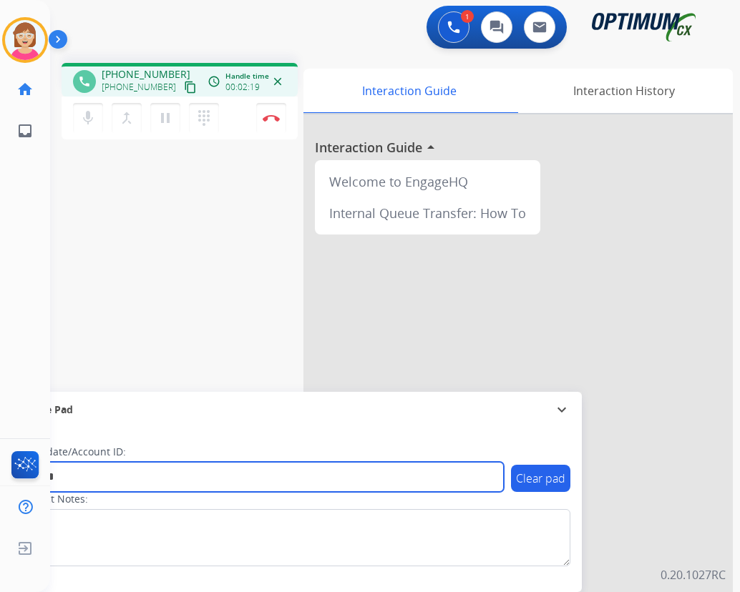
type input "*******"
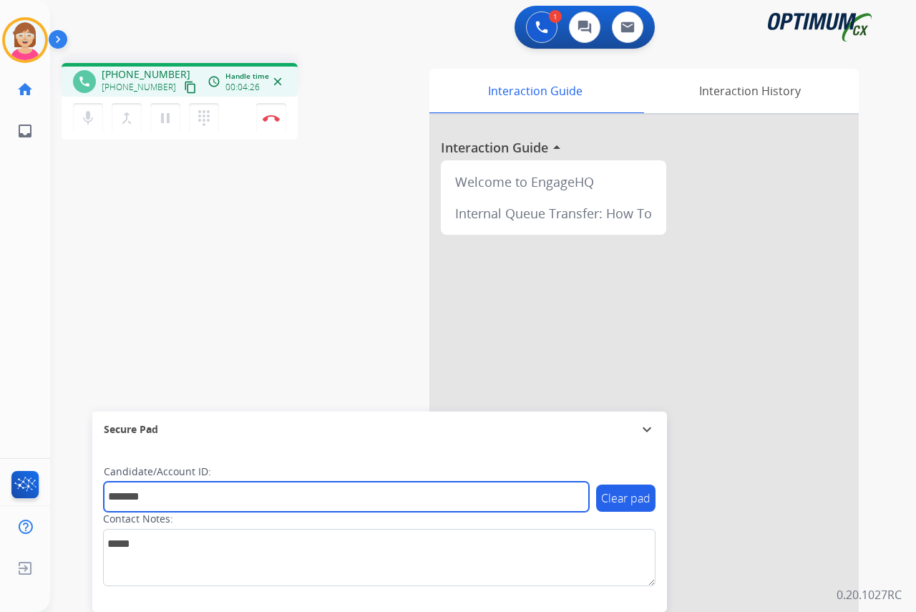
drag, startPoint x: 172, startPoint y: 494, endPoint x: 86, endPoint y: 463, distance: 91.9
click at [104, 494] on input "*******" at bounding box center [346, 496] width 485 height 30
type input "*******"
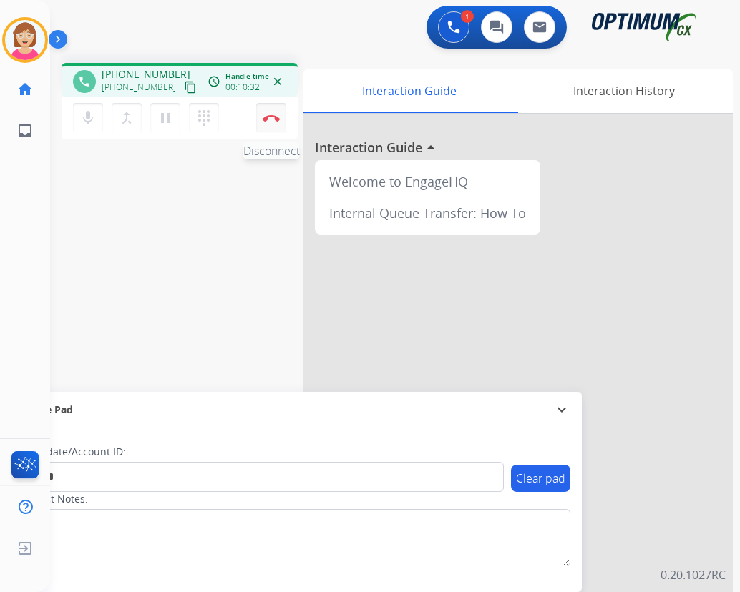
click at [271, 117] on img at bounding box center [271, 117] width 17 height 7
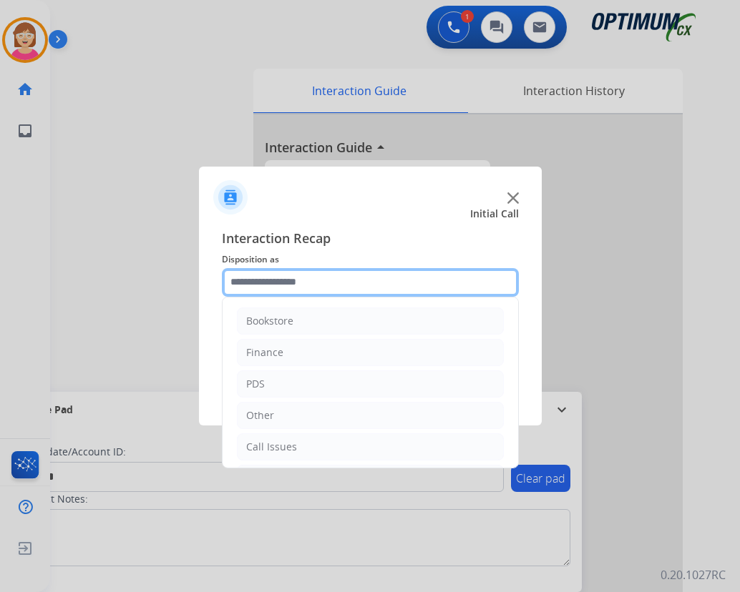
click at [259, 278] on input "text" at bounding box center [370, 282] width 297 height 29
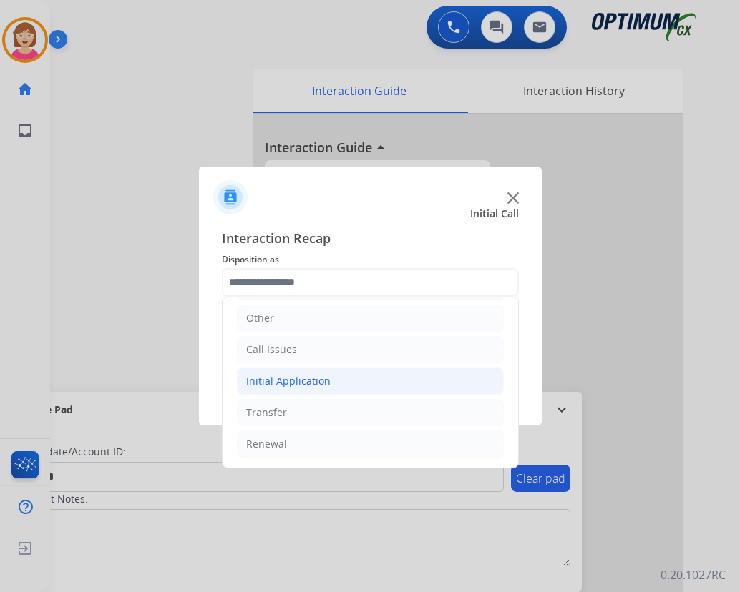
click at [295, 382] on div "Initial Application" at bounding box center [288, 381] width 84 height 14
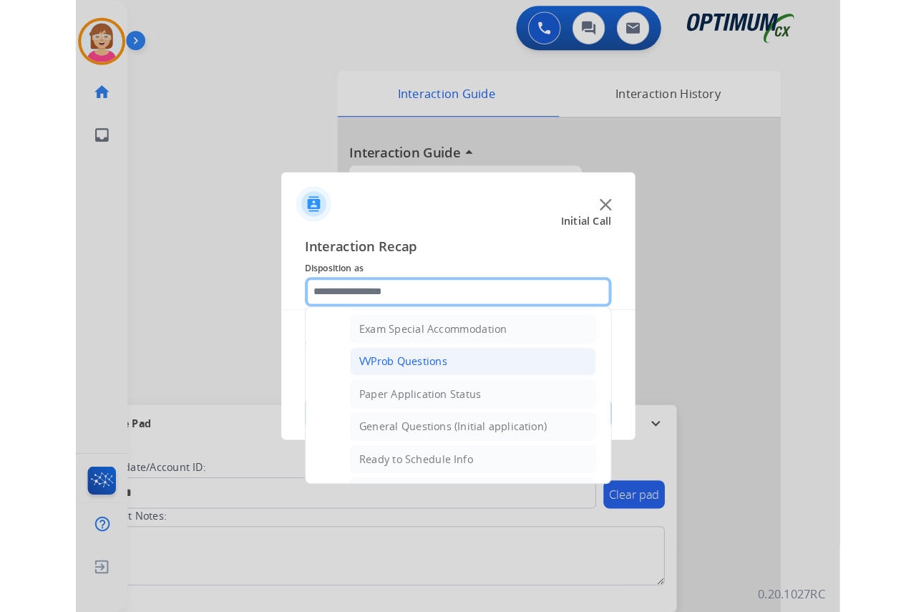
scroll to position [813, 0]
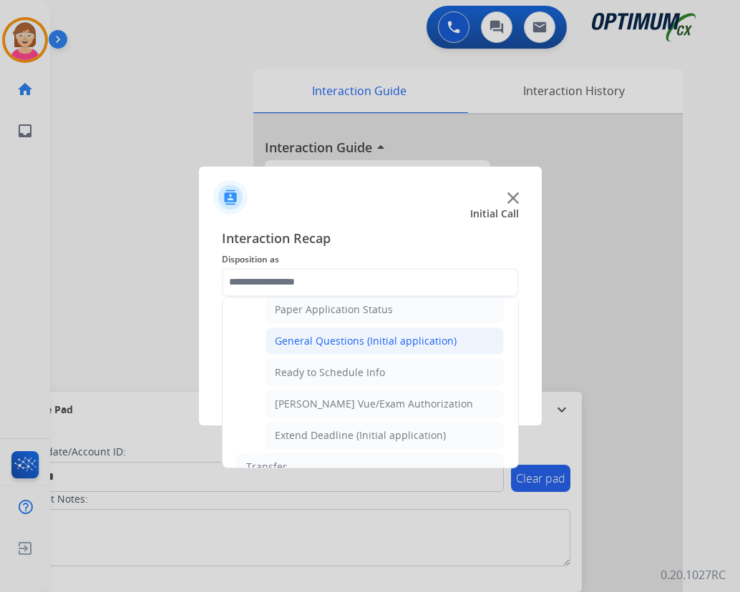
click at [324, 341] on div "General Questions (Initial application)" at bounding box center [366, 341] width 182 height 14
type input "**********"
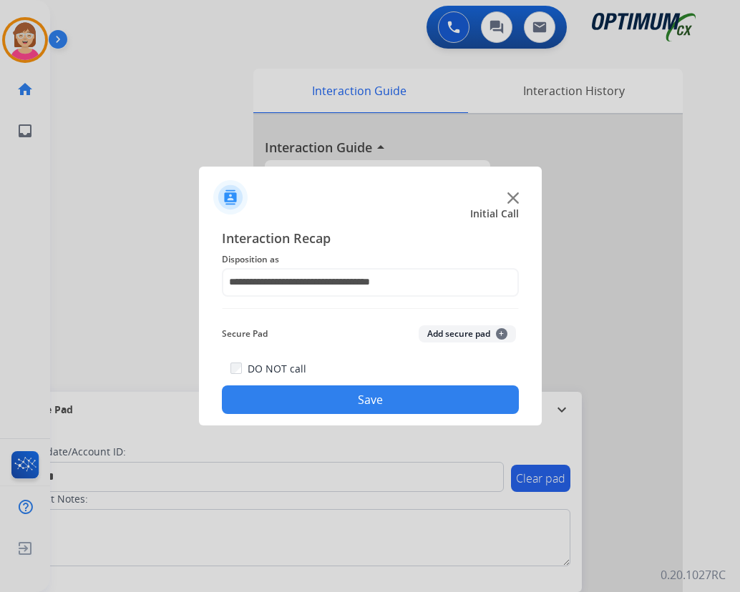
click at [502, 333] on span "+" at bounding box center [501, 333] width 11 height 11
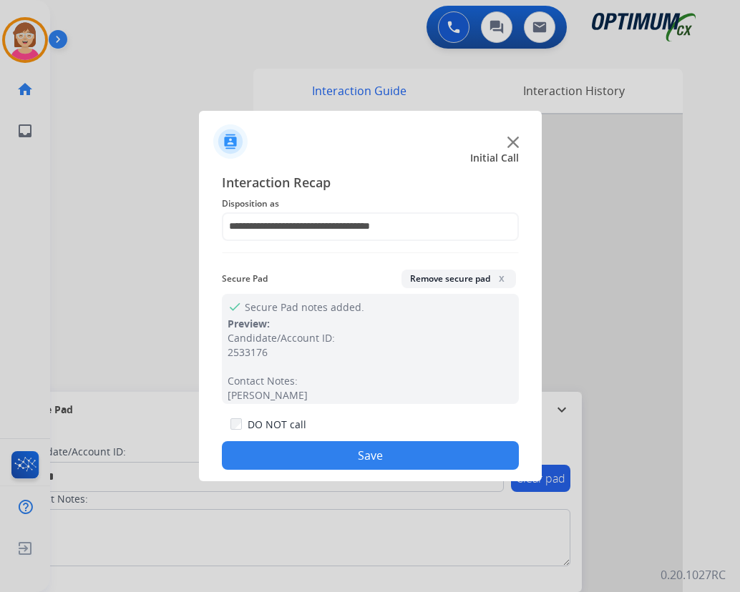
click at [284, 466] on button "Save" at bounding box center [370, 455] width 297 height 29
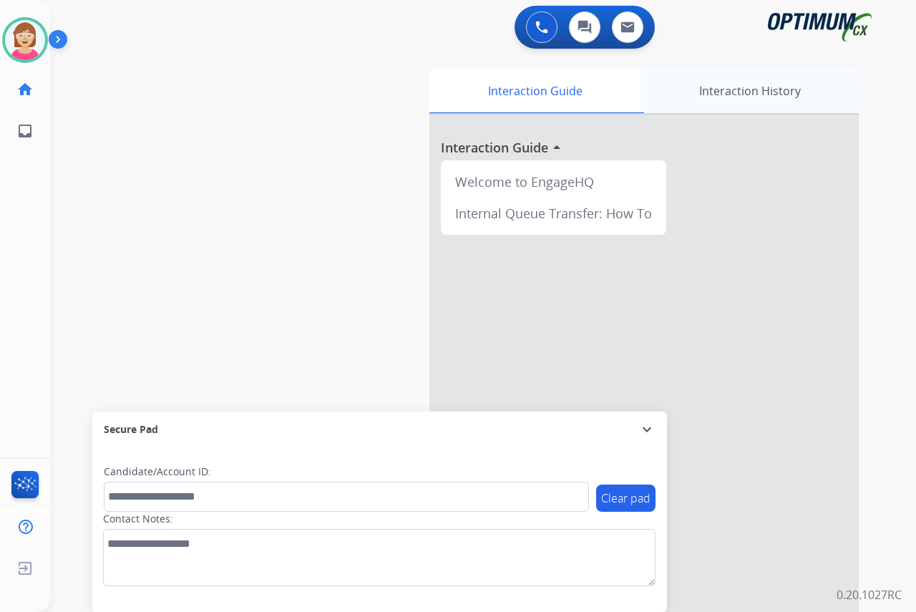
click at [718, 93] on div "Interaction History" at bounding box center [749, 91] width 218 height 44
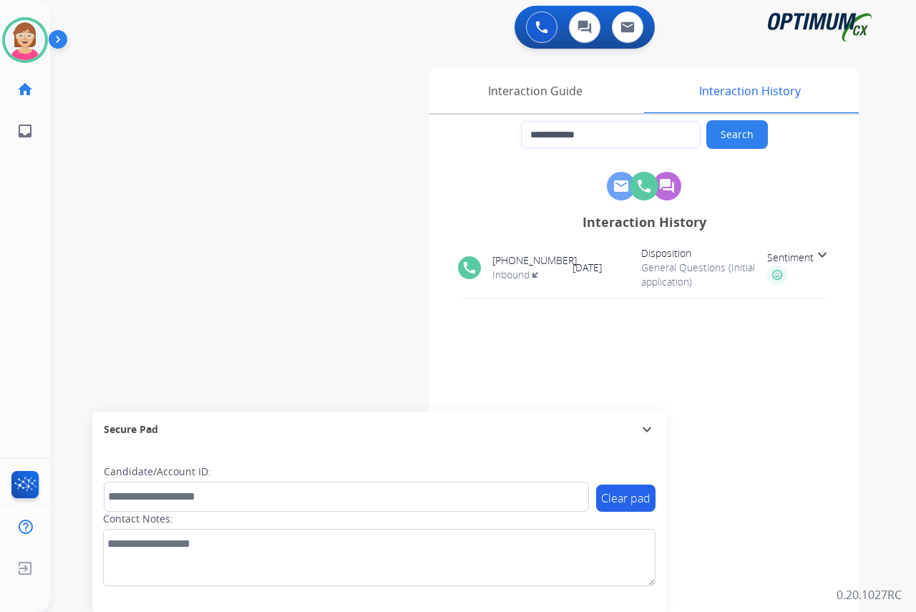
click at [823, 255] on mat-icon "expand_more" at bounding box center [821, 254] width 17 height 17
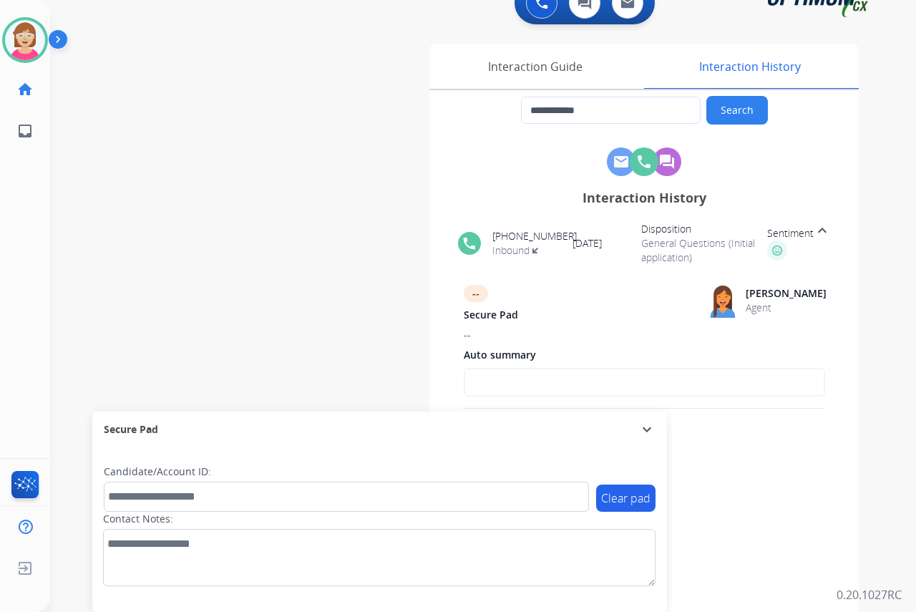
scroll to position [36, 0]
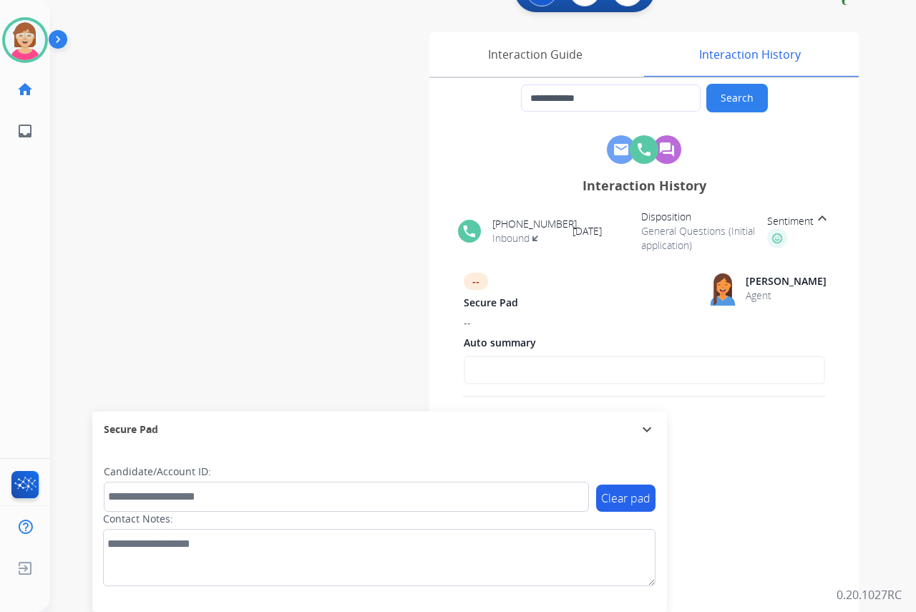
click at [819, 215] on mat-icon "expand_less" at bounding box center [821, 218] width 17 height 17
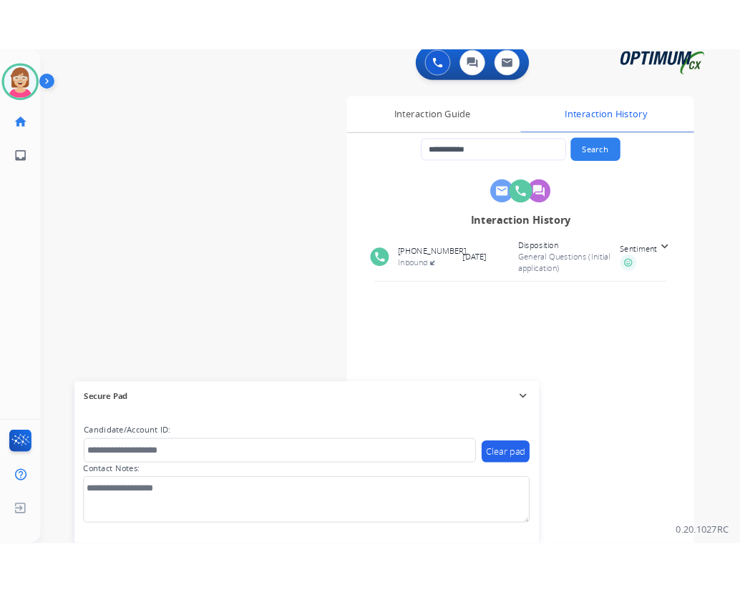
scroll to position [0, 0]
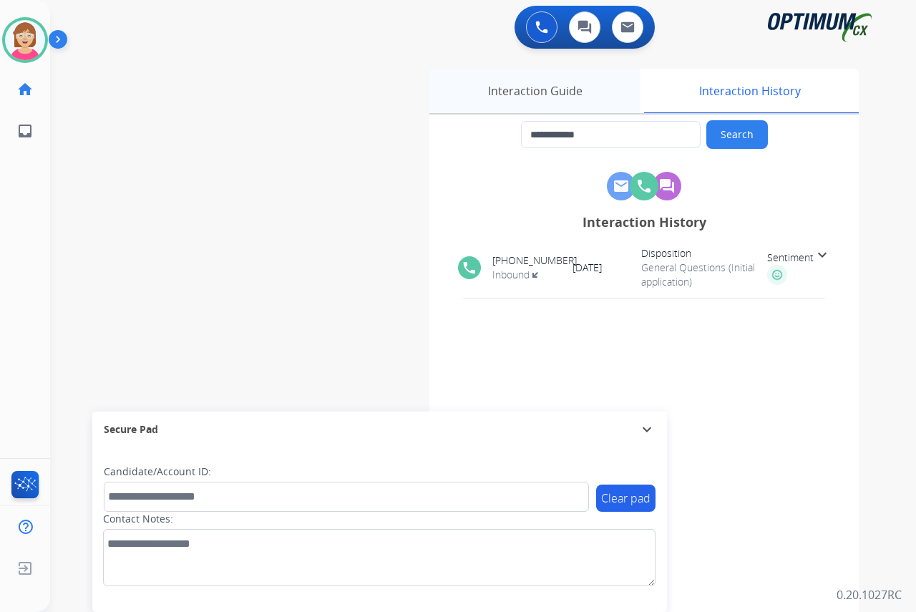
click at [498, 89] on div "Interaction Guide" at bounding box center [534, 91] width 211 height 44
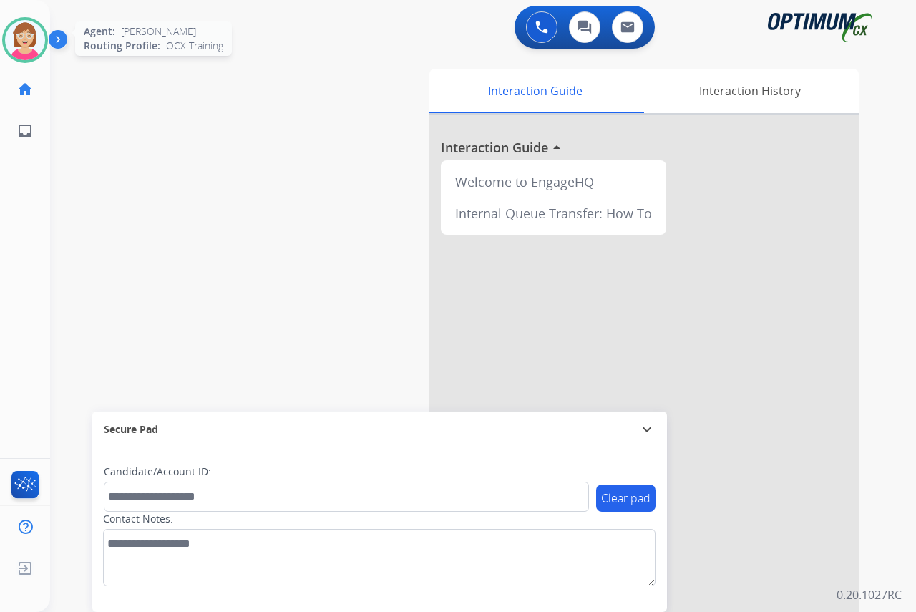
click at [22, 33] on img at bounding box center [25, 40] width 40 height 40
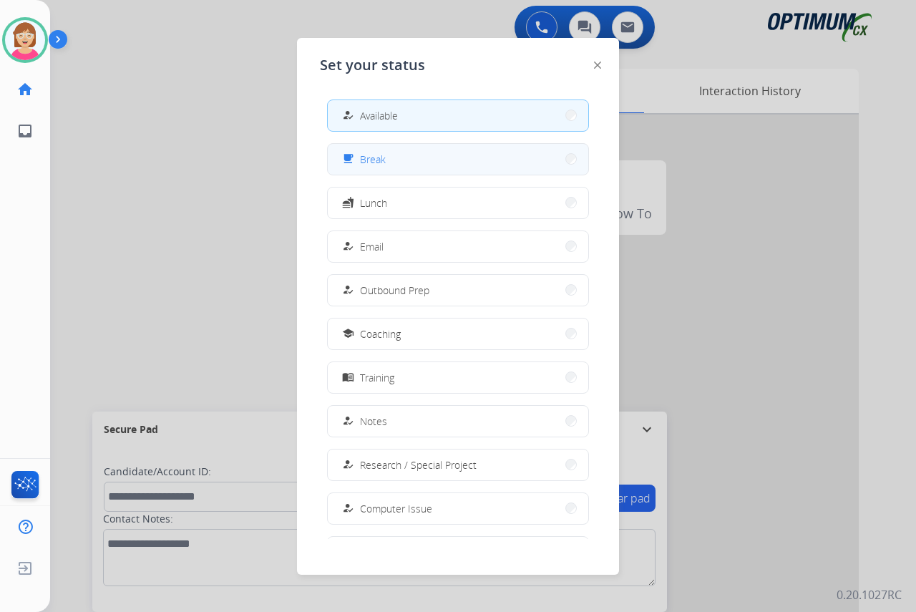
click at [418, 154] on button "free_breakfast Break" at bounding box center [458, 159] width 260 height 31
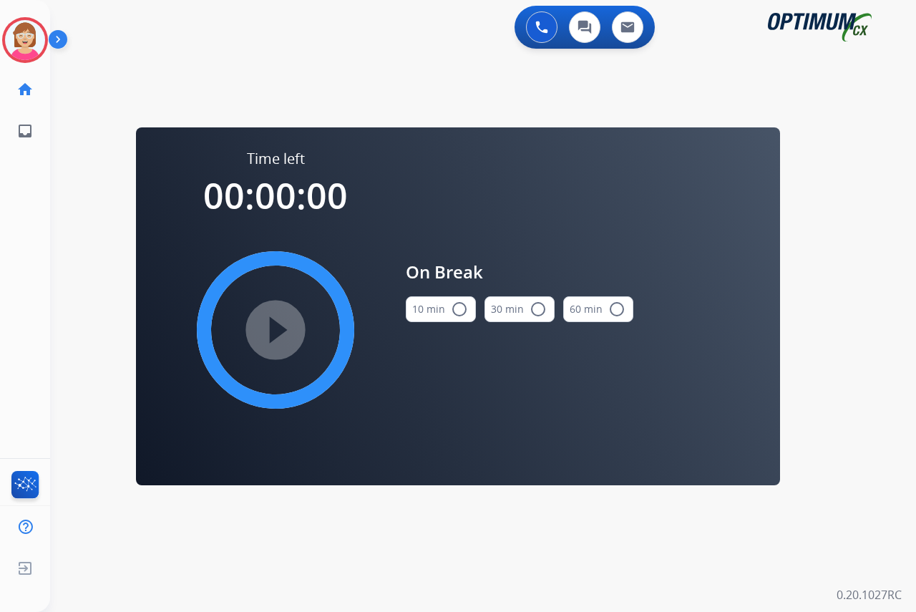
click at [462, 305] on mat-icon "radio_button_unchecked" at bounding box center [459, 308] width 17 height 17
click at [278, 326] on mat-icon "play_circle_filled" at bounding box center [275, 329] width 17 height 17
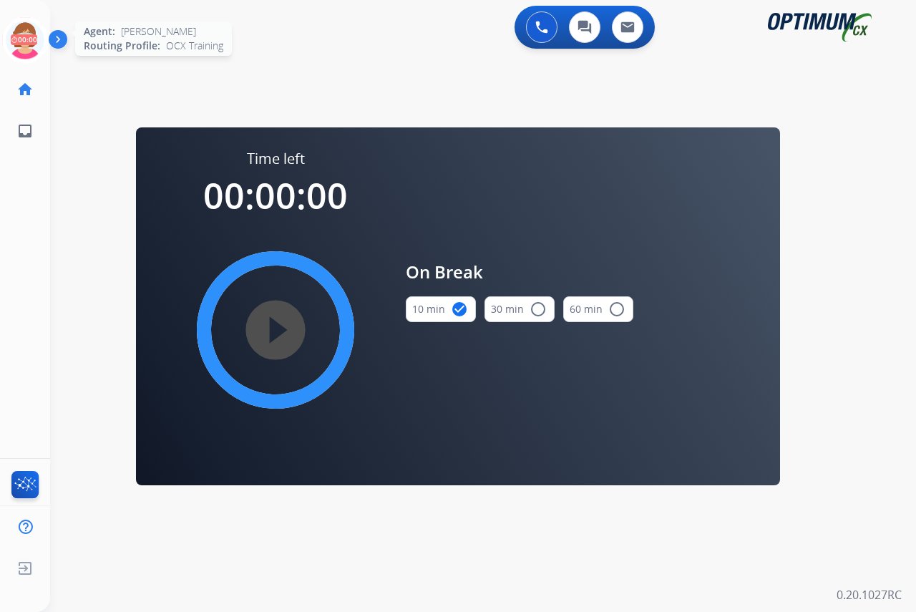
click at [31, 32] on icon at bounding box center [25, 40] width 47 height 47
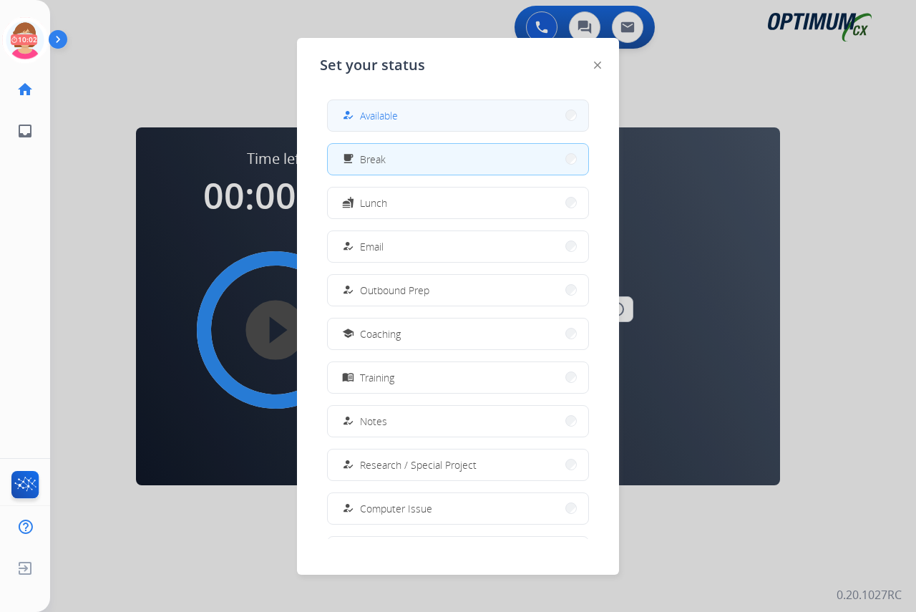
click at [388, 116] on span "Available" at bounding box center [379, 115] width 38 height 15
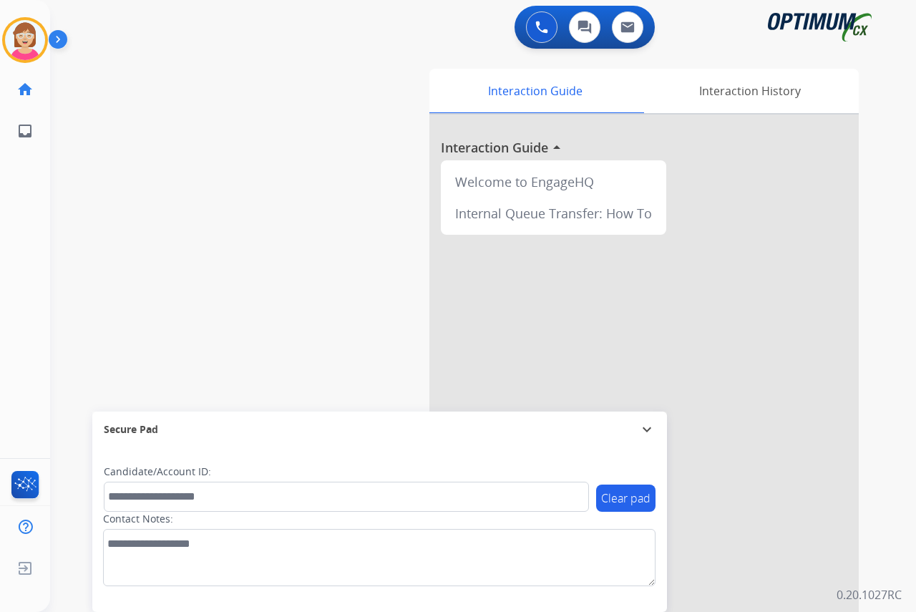
click at [26, 263] on div "[PERSON_NAME] Available Edit Avatar Agent: [PERSON_NAME] Profile: OCX Training …" at bounding box center [25, 306] width 50 height 612
click at [33, 224] on div "[PERSON_NAME] Available Edit Avatar Agent: [PERSON_NAME] Profile: OCX Training …" at bounding box center [25, 306] width 50 height 612
click at [21, 238] on div "[PERSON_NAME] Available Edit Avatar Agent: [PERSON_NAME] Profile: OCX Training …" at bounding box center [25, 306] width 50 height 612
click at [28, 199] on div "[PERSON_NAME] Available Edit Avatar Agent: [PERSON_NAME] Profile: OCX Training …" at bounding box center [25, 306] width 50 height 612
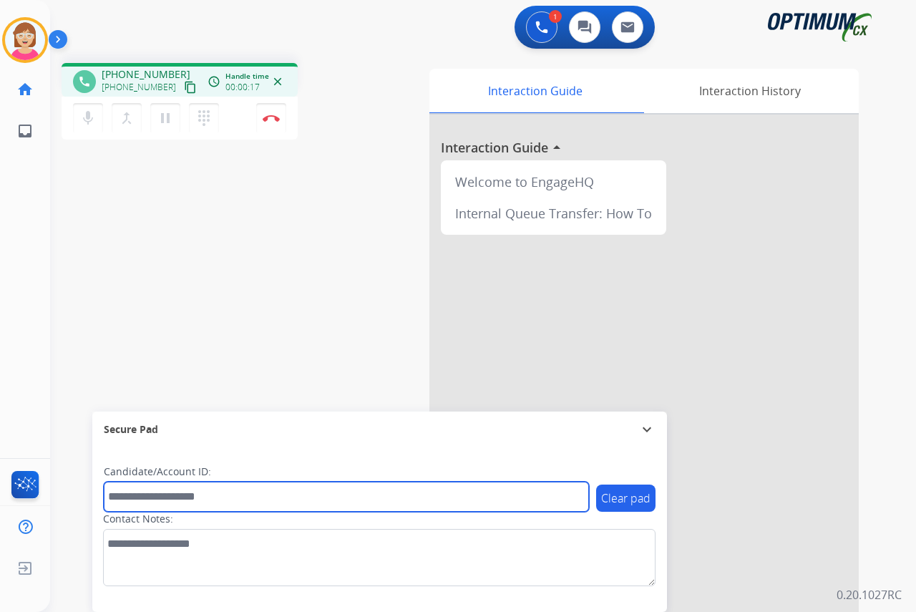
click at [124, 492] on input "text" at bounding box center [346, 496] width 485 height 30
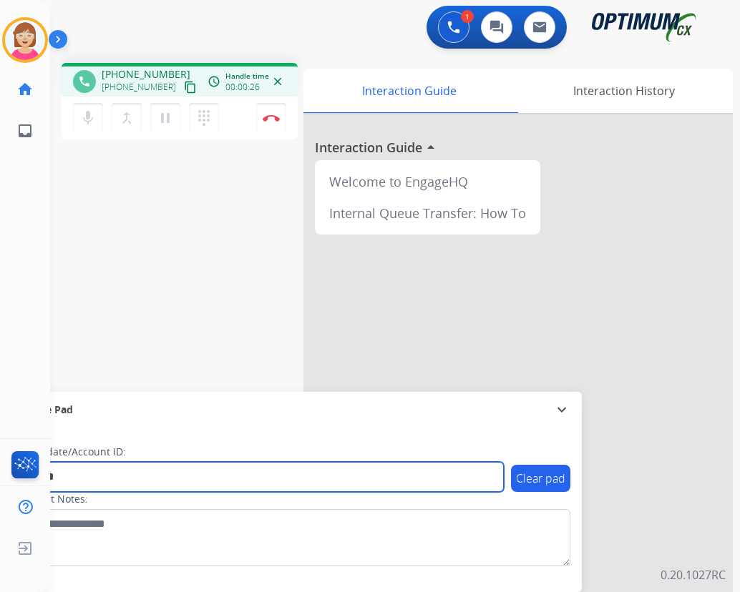
type input "*******"
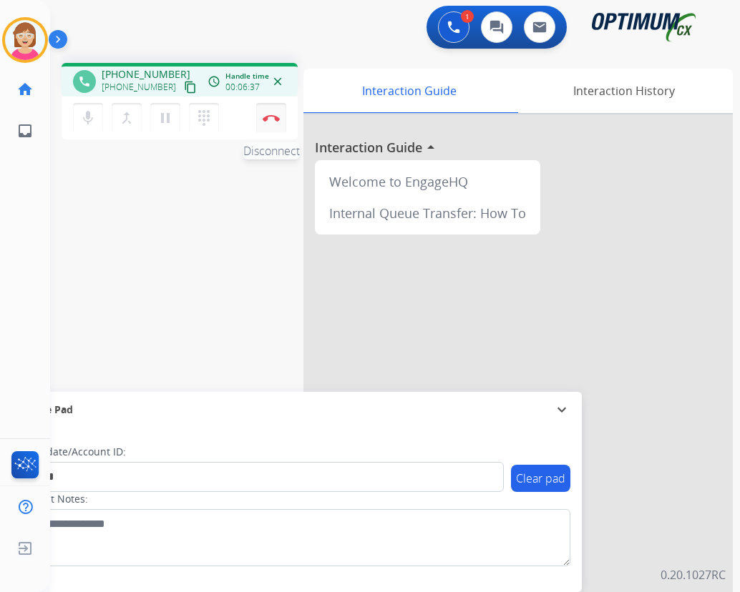
click at [271, 117] on img at bounding box center [271, 117] width 17 height 7
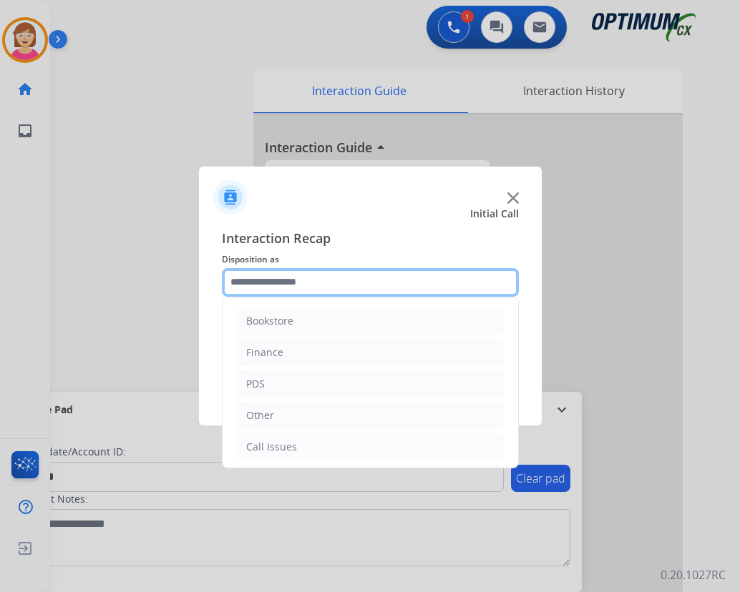
click at [273, 280] on input "text" at bounding box center [370, 282] width 297 height 29
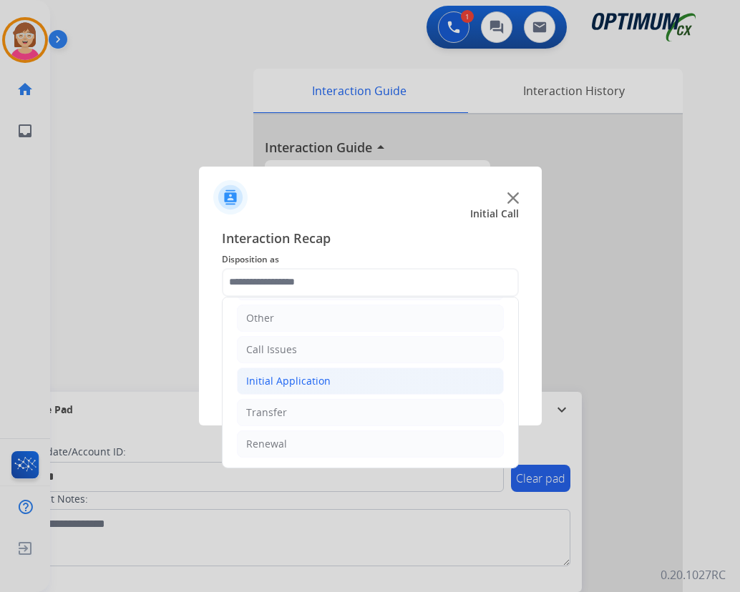
click at [285, 382] on div "Initial Application" at bounding box center [288, 381] width 84 height 14
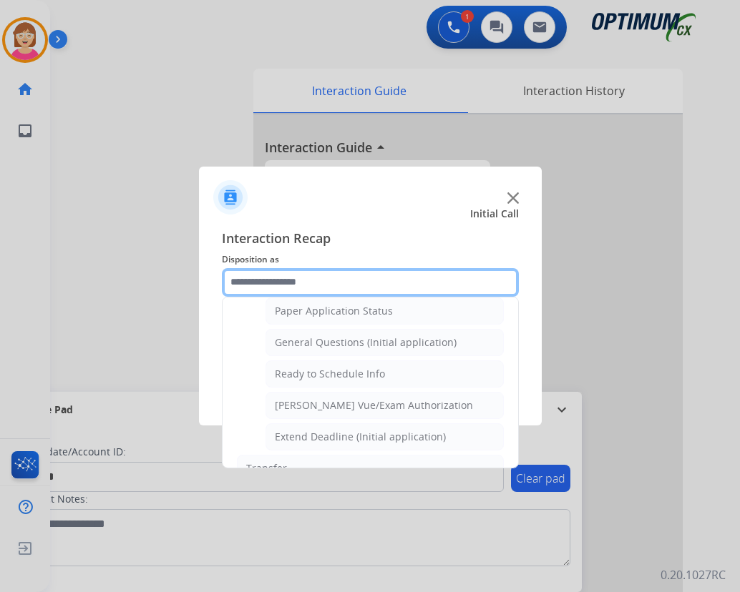
scroll to position [813, 0]
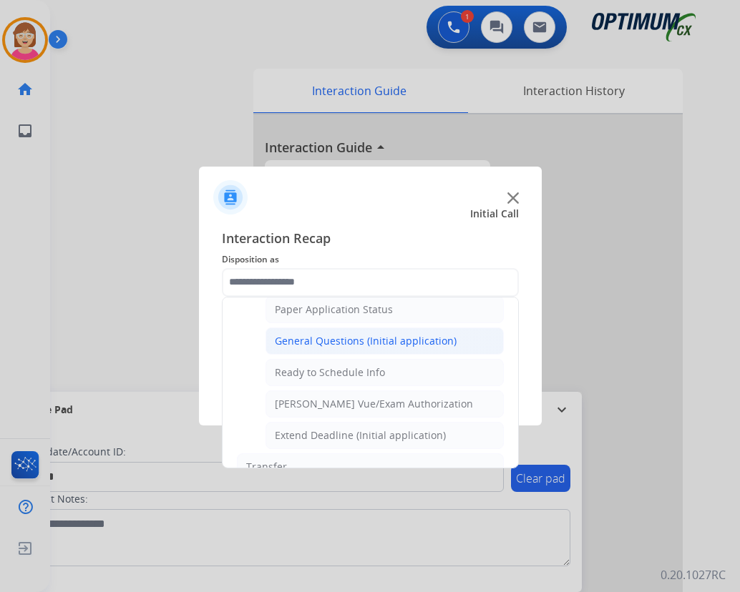
click at [333, 341] on div "General Questions (Initial application)" at bounding box center [366, 341] width 182 height 14
type input "**********"
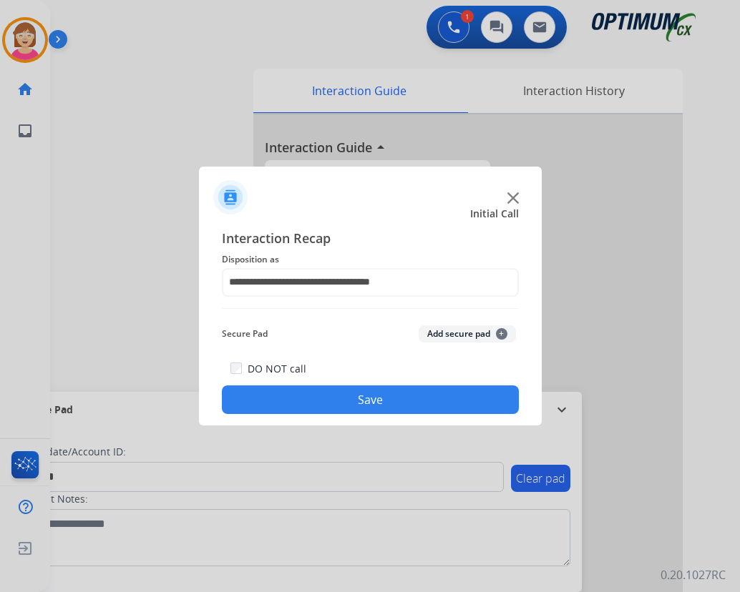
click at [499, 331] on span "+" at bounding box center [501, 333] width 11 height 11
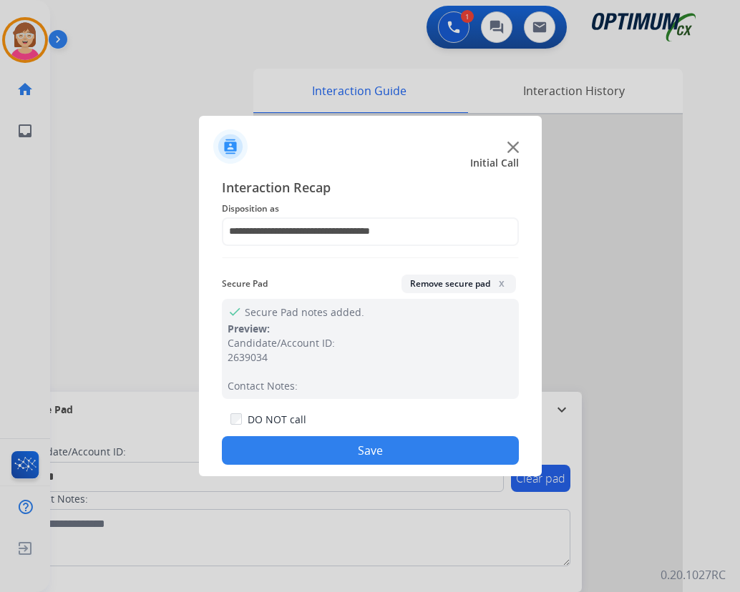
click at [314, 454] on button "Save" at bounding box center [370, 450] width 297 height 29
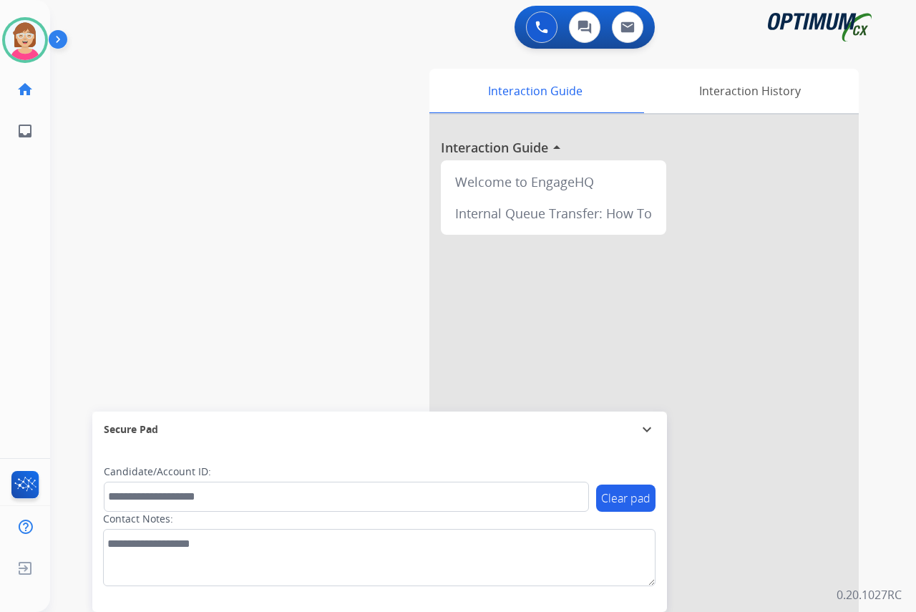
click at [17, 228] on div "[PERSON_NAME] Available Edit Avatar Agent: [PERSON_NAME] Profile: OCX Training …" at bounding box center [25, 306] width 50 height 612
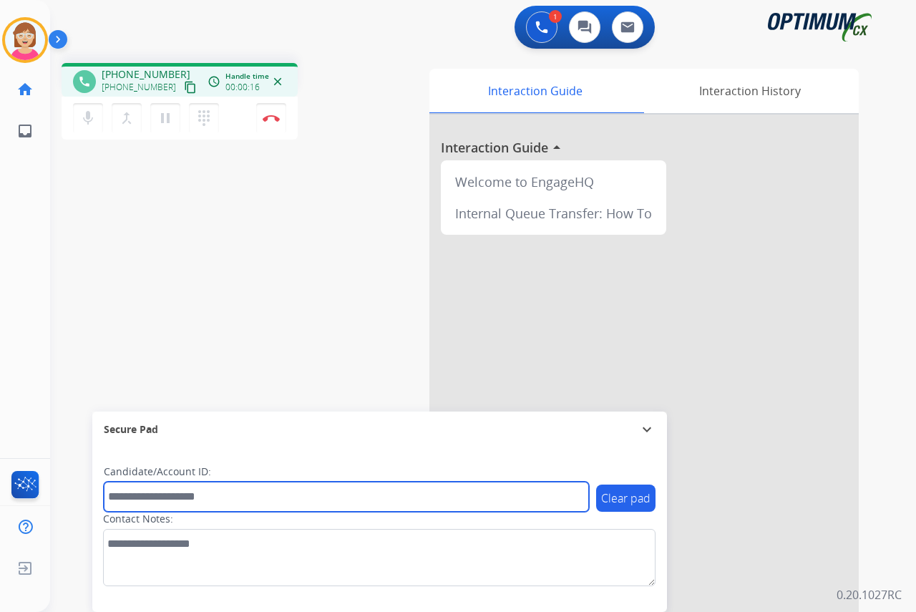
click at [115, 494] on input "text" at bounding box center [346, 496] width 485 height 30
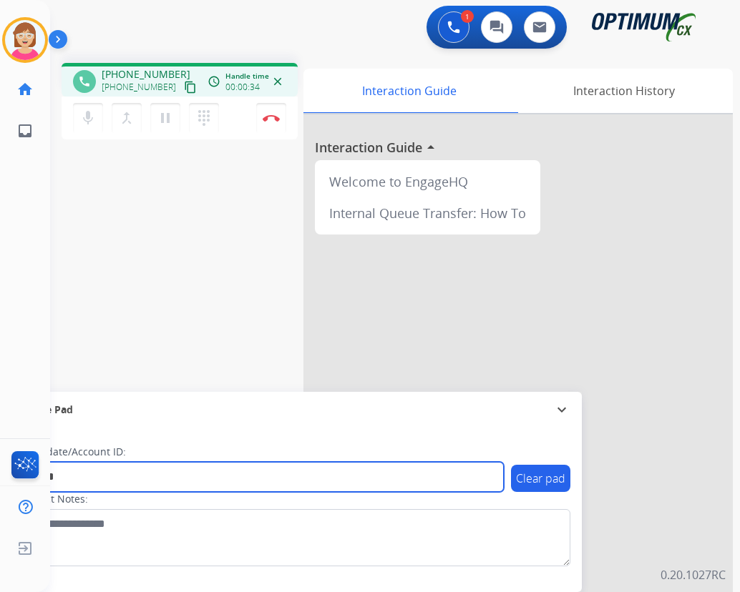
type input "*******"
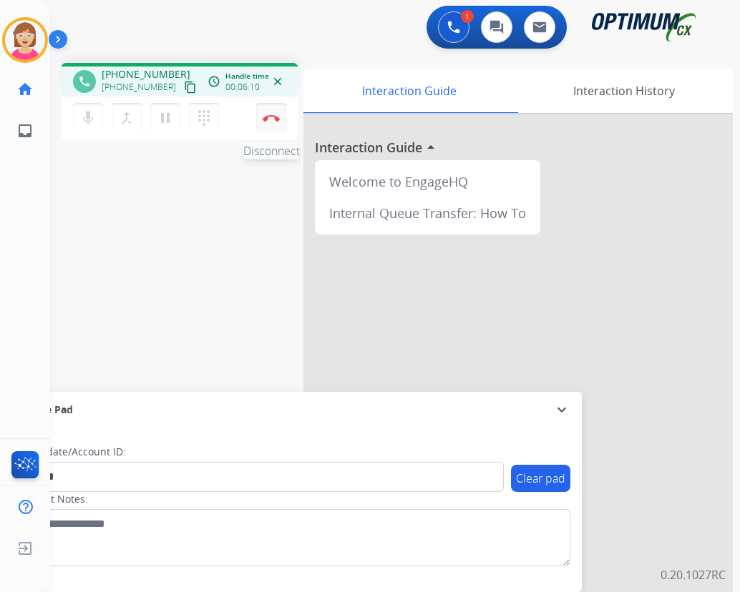
click at [268, 114] on img at bounding box center [271, 117] width 17 height 7
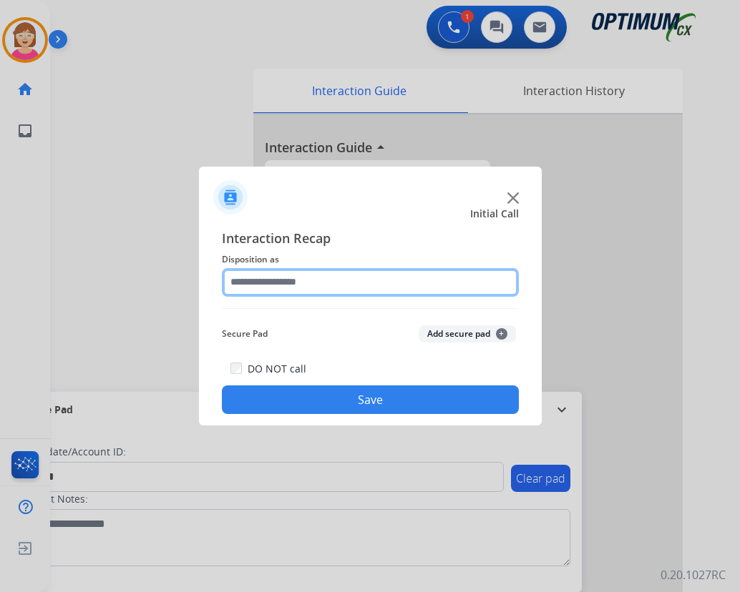
click at [255, 283] on input "text" at bounding box center [370, 282] width 297 height 29
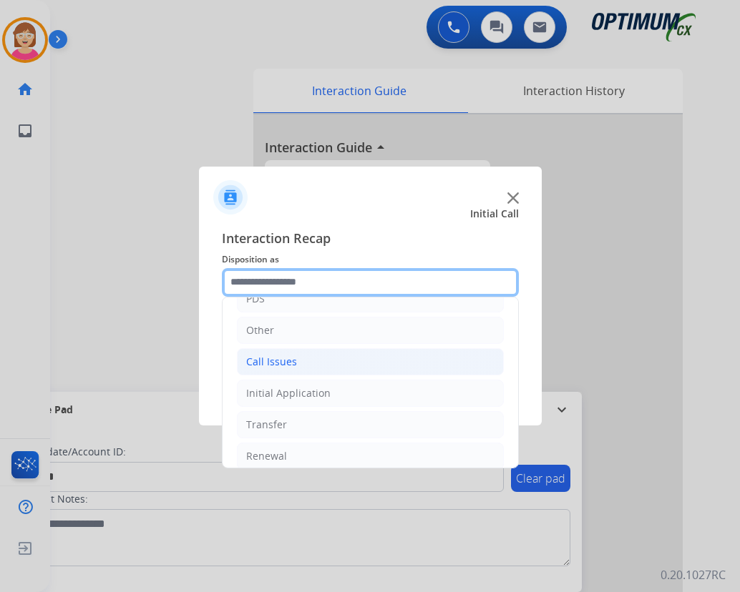
scroll to position [97, 0]
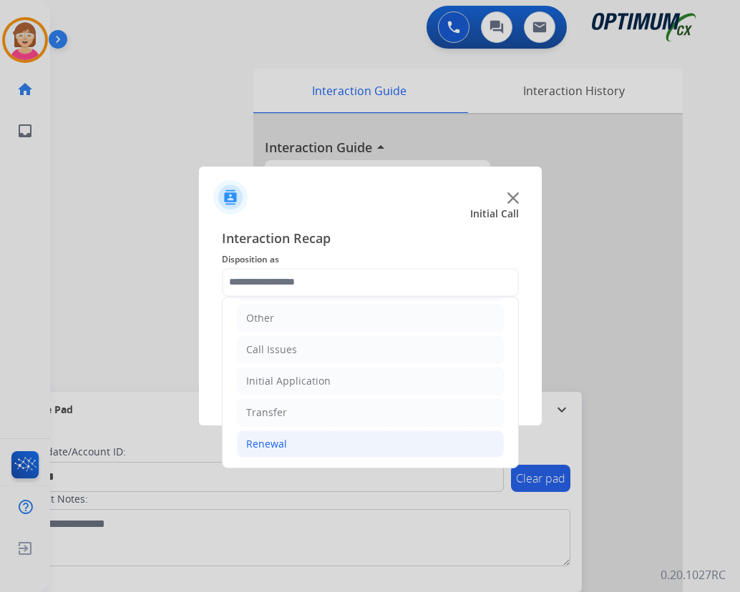
click at [284, 446] on div "Renewal" at bounding box center [266, 444] width 41 height 14
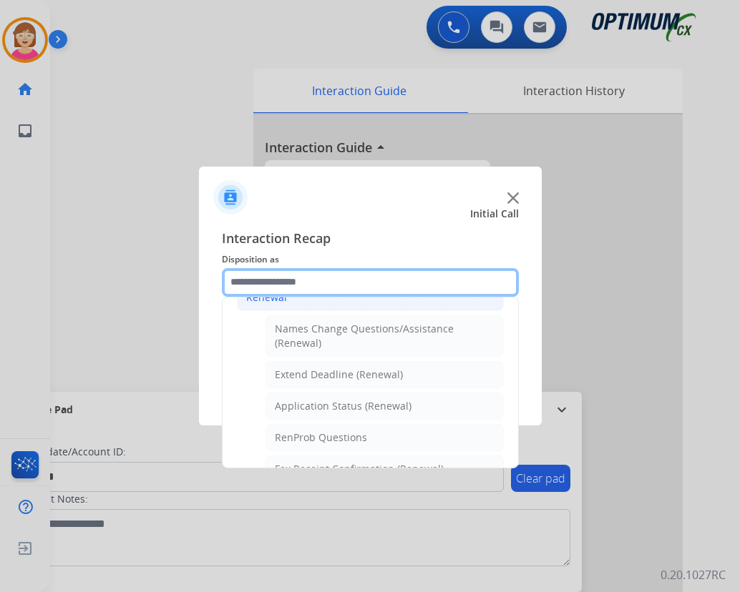
scroll to position [455, 0]
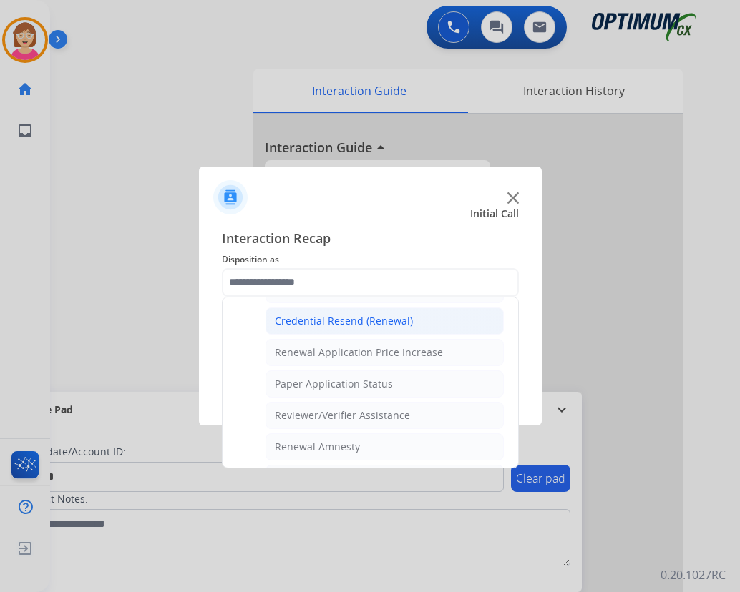
click at [343, 320] on div "Credential Resend (Renewal)" at bounding box center [344, 321] width 138 height 14
type input "**********"
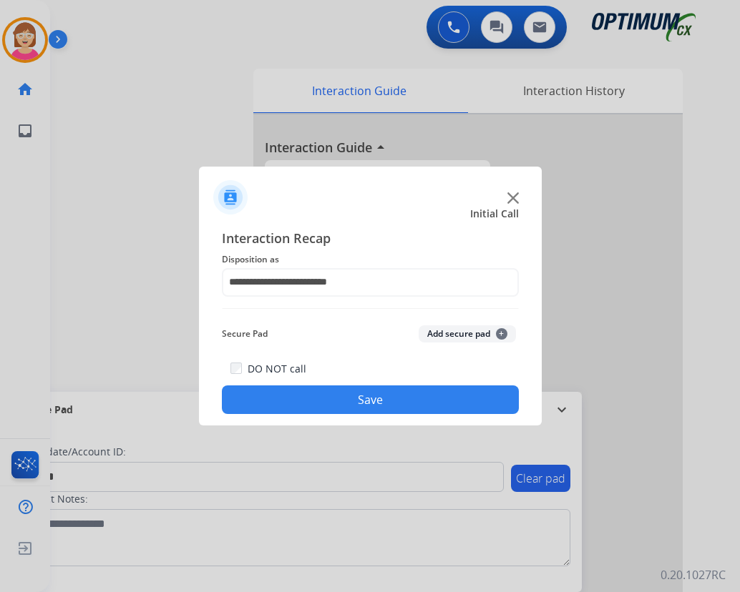
click at [499, 333] on span "+" at bounding box center [501, 333] width 11 height 11
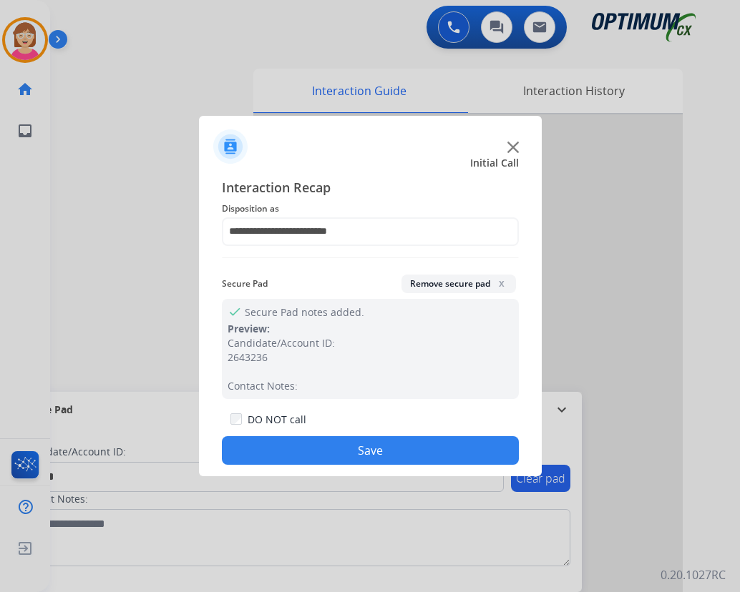
click at [296, 451] on button "Save" at bounding box center [370, 450] width 297 height 29
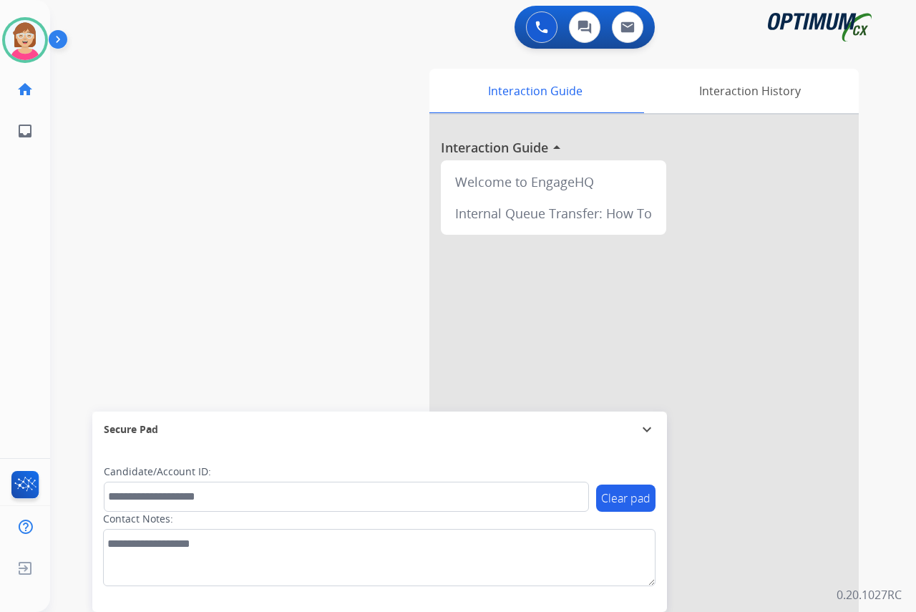
click at [29, 247] on div "[PERSON_NAME] Available Edit Avatar Agent: [PERSON_NAME] Profile: OCX Training …" at bounding box center [25, 306] width 50 height 612
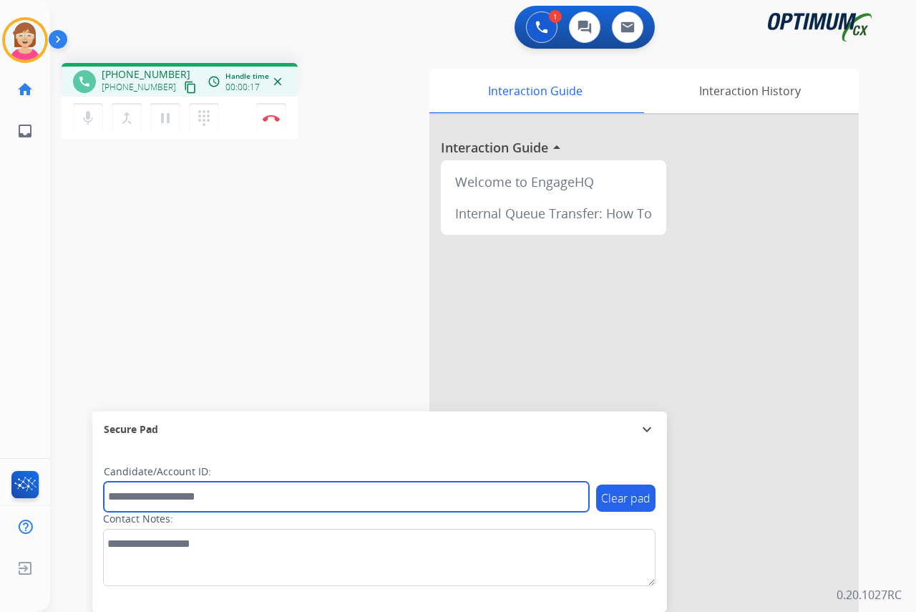
drag, startPoint x: 122, startPoint y: 501, endPoint x: 114, endPoint y: 496, distance: 9.0
click at [122, 501] on input "text" at bounding box center [346, 496] width 485 height 30
type input "*******"
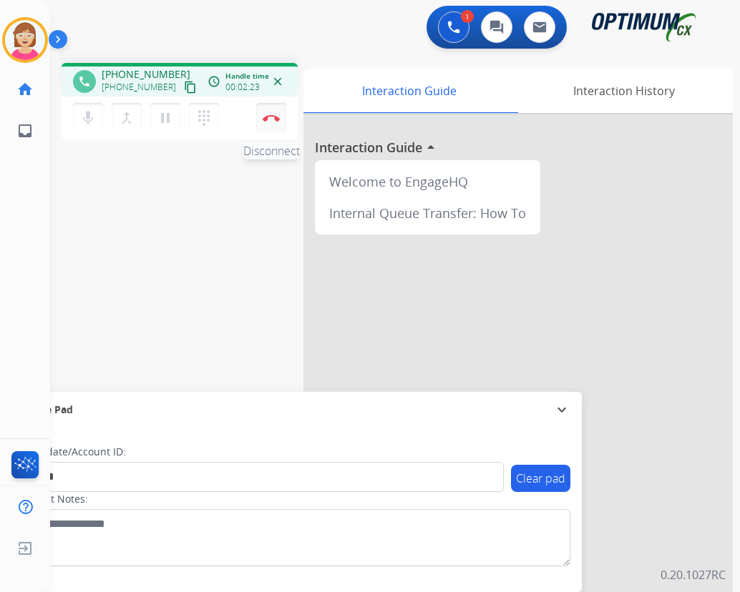
click at [269, 114] on img at bounding box center [271, 117] width 17 height 7
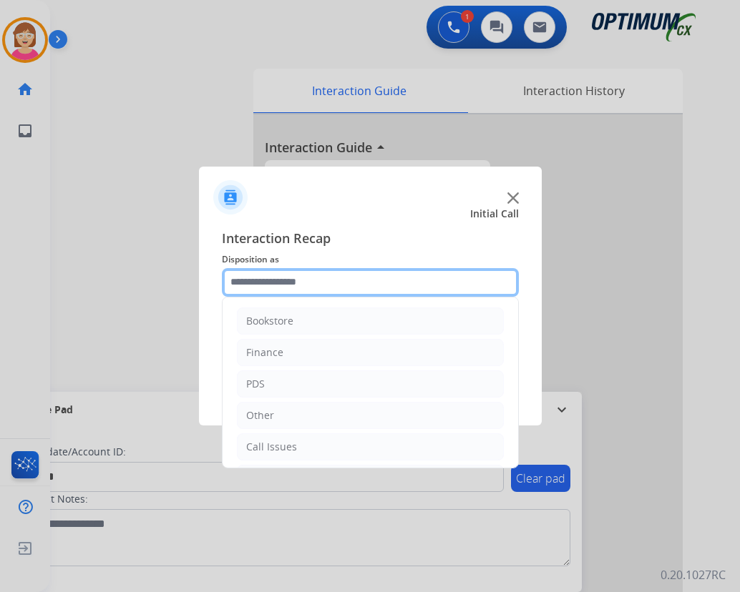
drag, startPoint x: 263, startPoint y: 280, endPoint x: 279, endPoint y: 371, distance: 91.6
click at [263, 281] on input "text" at bounding box center [370, 282] width 297 height 29
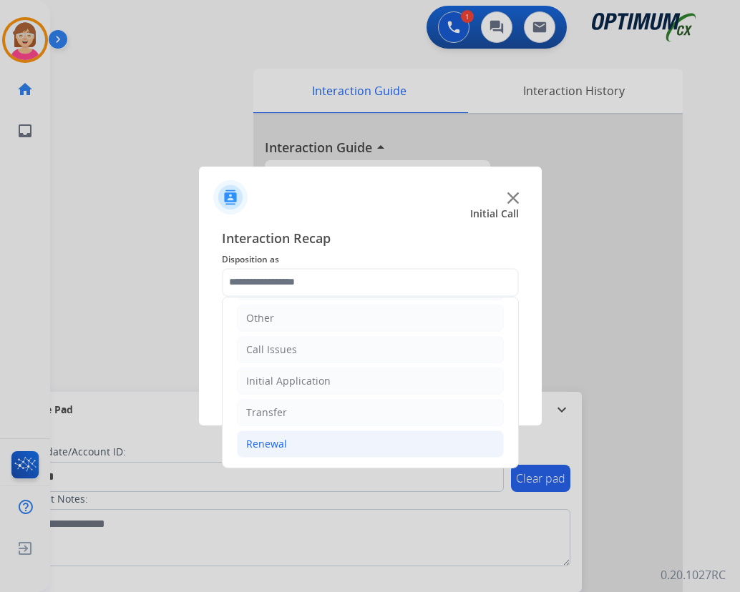
click at [268, 446] on div "Renewal" at bounding box center [266, 444] width 41 height 14
drag, startPoint x: 268, startPoint y: 446, endPoint x: 253, endPoint y: 449, distance: 14.6
click at [253, 449] on div "Renewal" at bounding box center [266, 444] width 41 height 14
click at [246, 440] on div "Renewal" at bounding box center [266, 444] width 41 height 14
drag, startPoint x: 245, startPoint y: 440, endPoint x: 312, endPoint y: 453, distance: 67.8
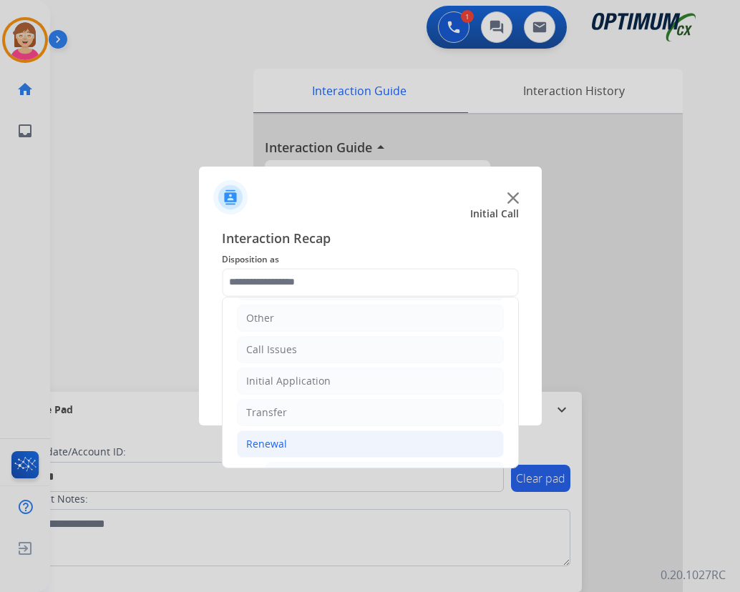
click at [312, 453] on li "Renewal" at bounding box center [370, 444] width 267 height 27
click at [275, 441] on div "Renewal" at bounding box center [266, 444] width 41 height 14
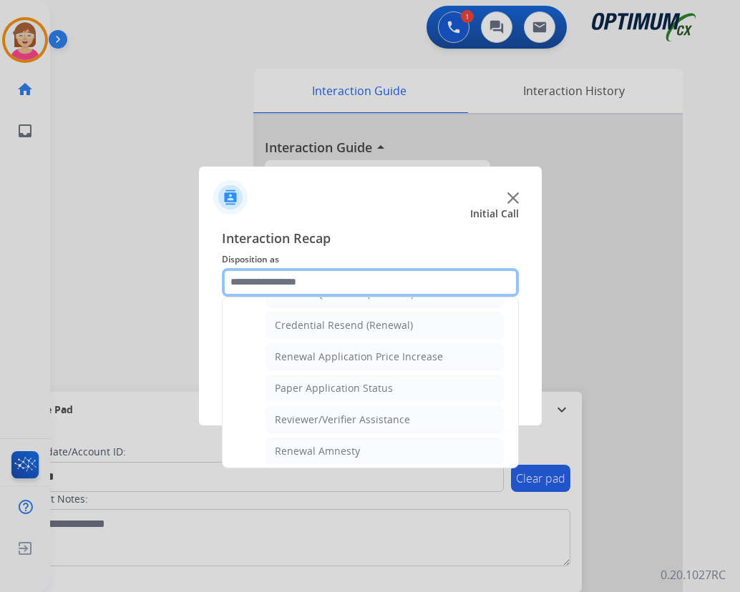
scroll to position [455, 0]
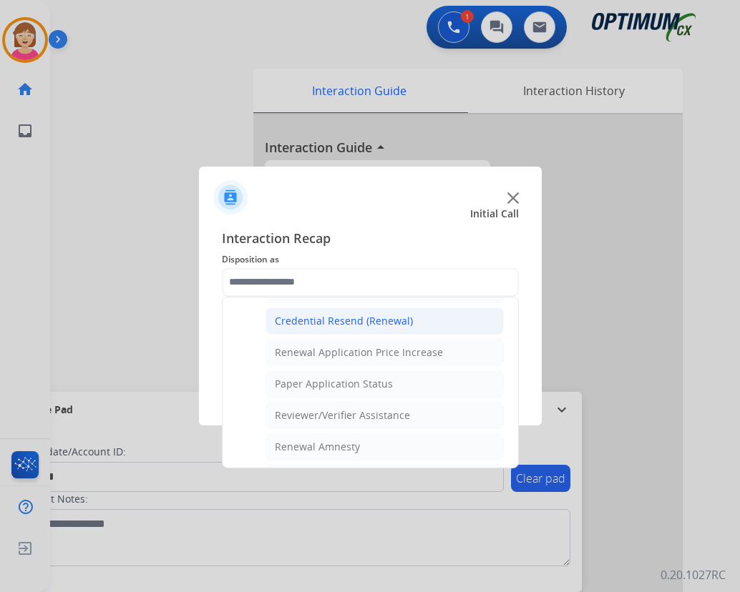
click at [339, 318] on div "Credential Resend (Renewal)" at bounding box center [344, 321] width 138 height 14
type input "**********"
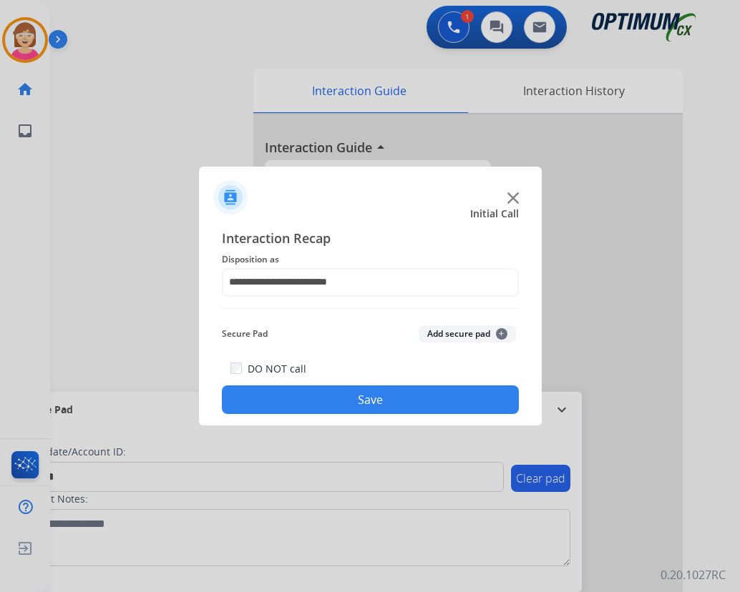
click at [504, 333] on span "+" at bounding box center [501, 333] width 11 height 11
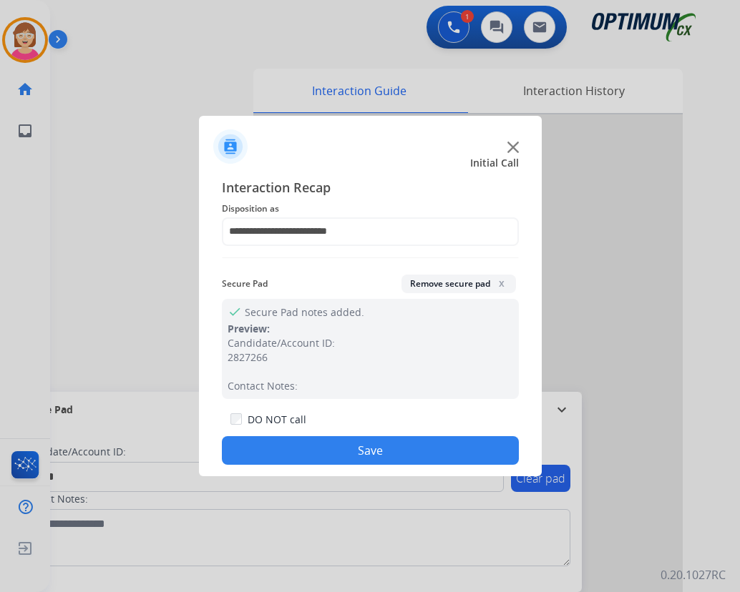
click at [352, 451] on button "Save" at bounding box center [370, 450] width 297 height 29
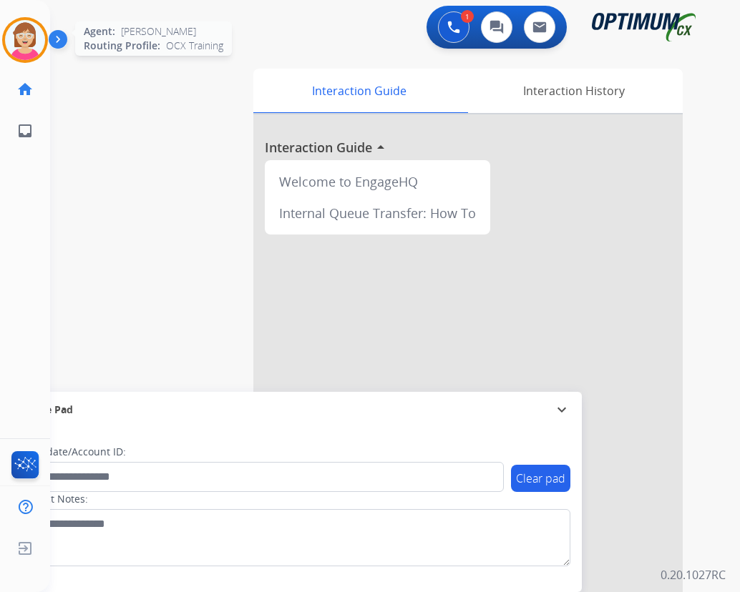
click at [28, 39] on img at bounding box center [25, 40] width 40 height 40
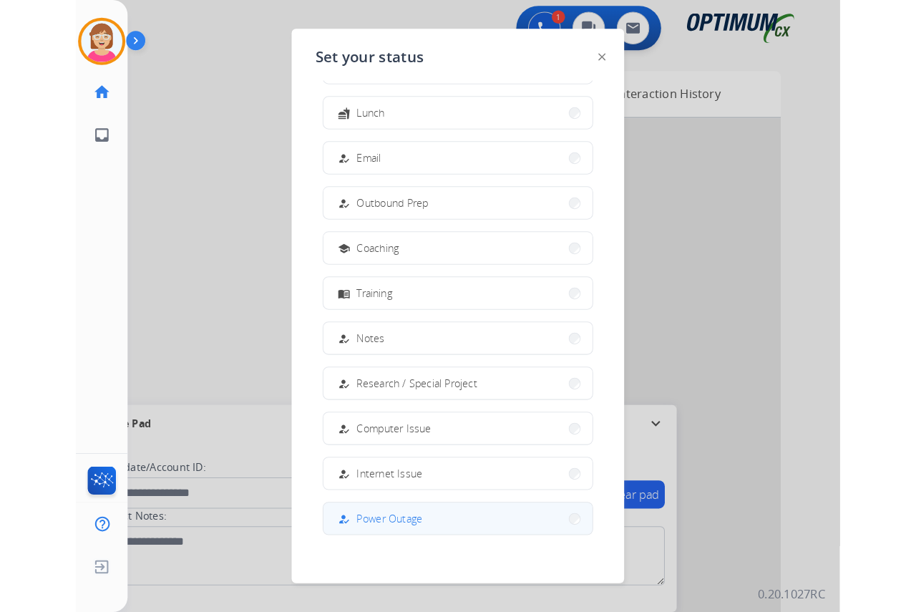
scroll to position [135, 0]
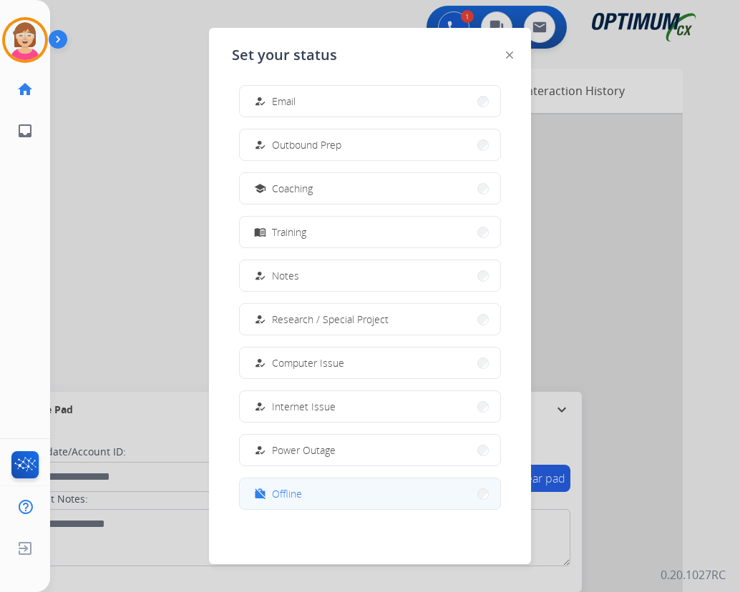
click at [297, 498] on span "Offline" at bounding box center [287, 493] width 30 height 15
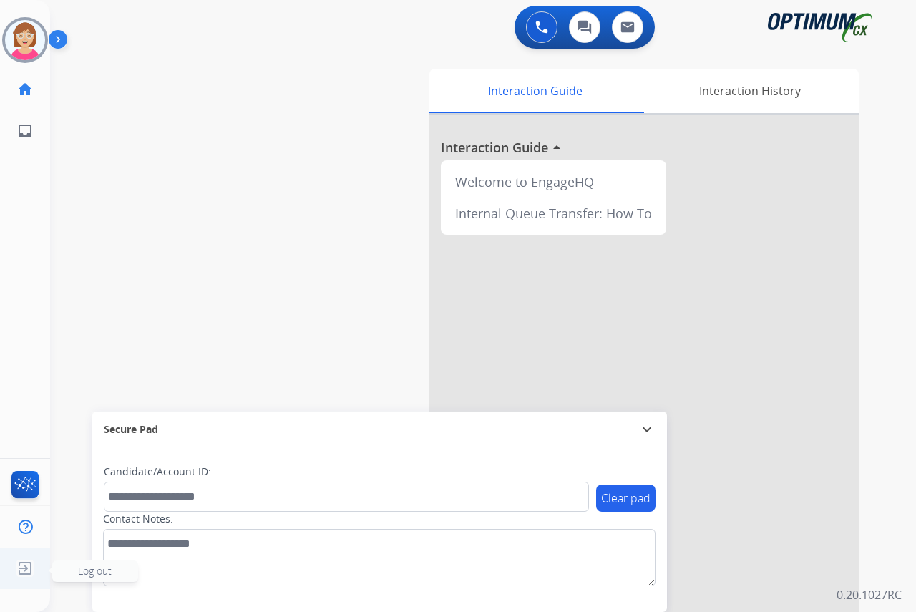
drag, startPoint x: 829, startPoint y: 603, endPoint x: 21, endPoint y: 567, distance: 809.2
click at [21, 567] on img at bounding box center [25, 567] width 26 height 27
click at [87, 573] on span "Log out" at bounding box center [95, 571] width 34 height 14
